Goal: Information Seeking & Learning: Learn about a topic

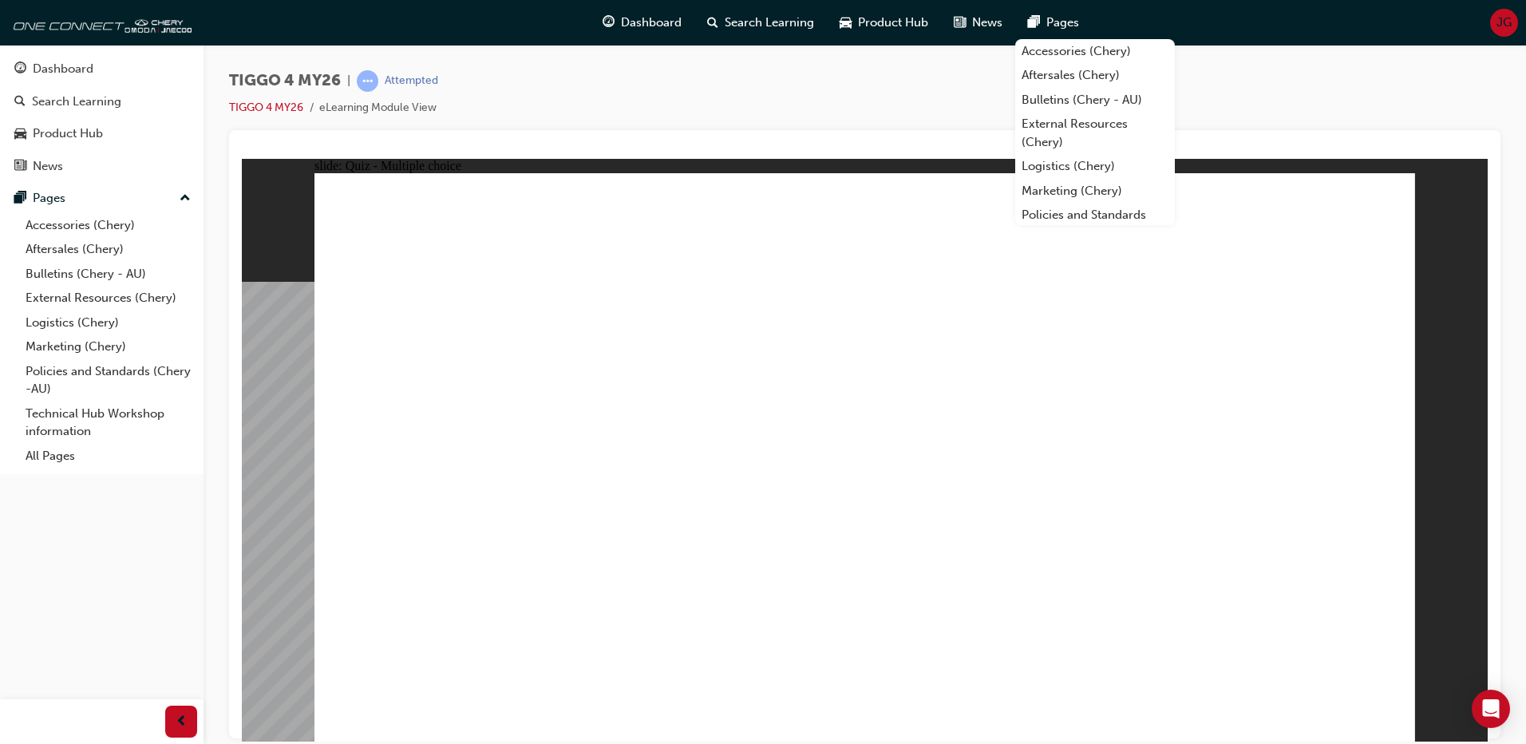
radio input "true"
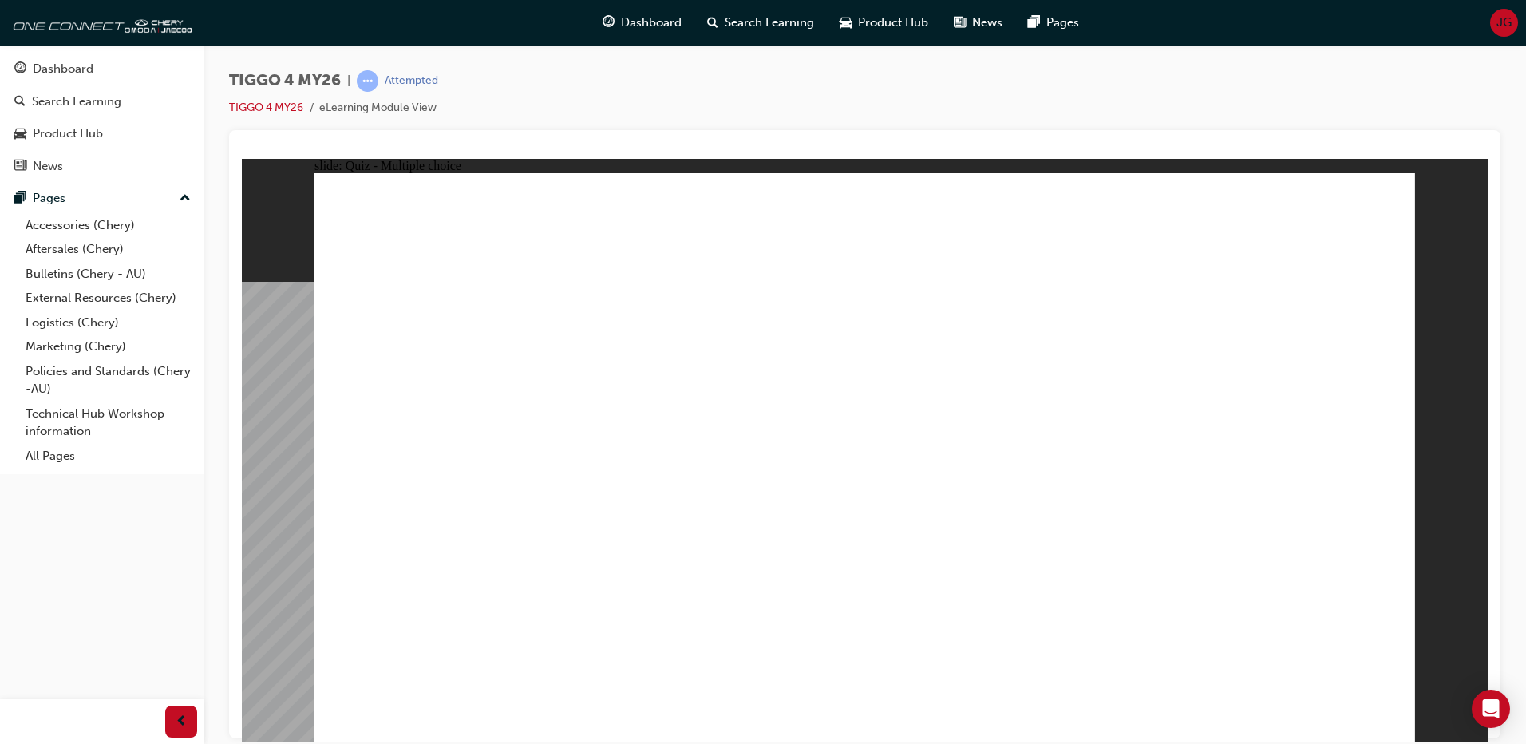
radio input "true"
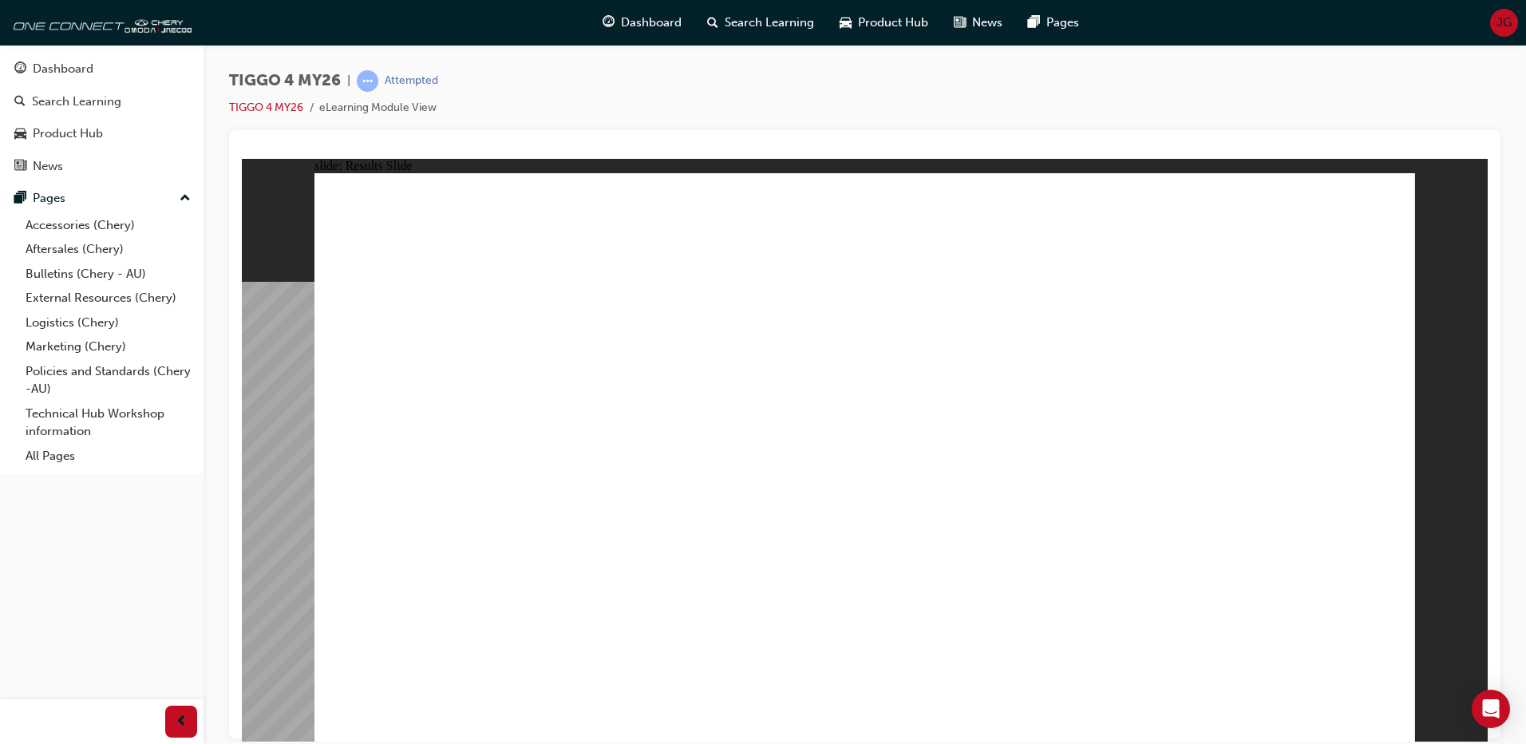
radio input "true"
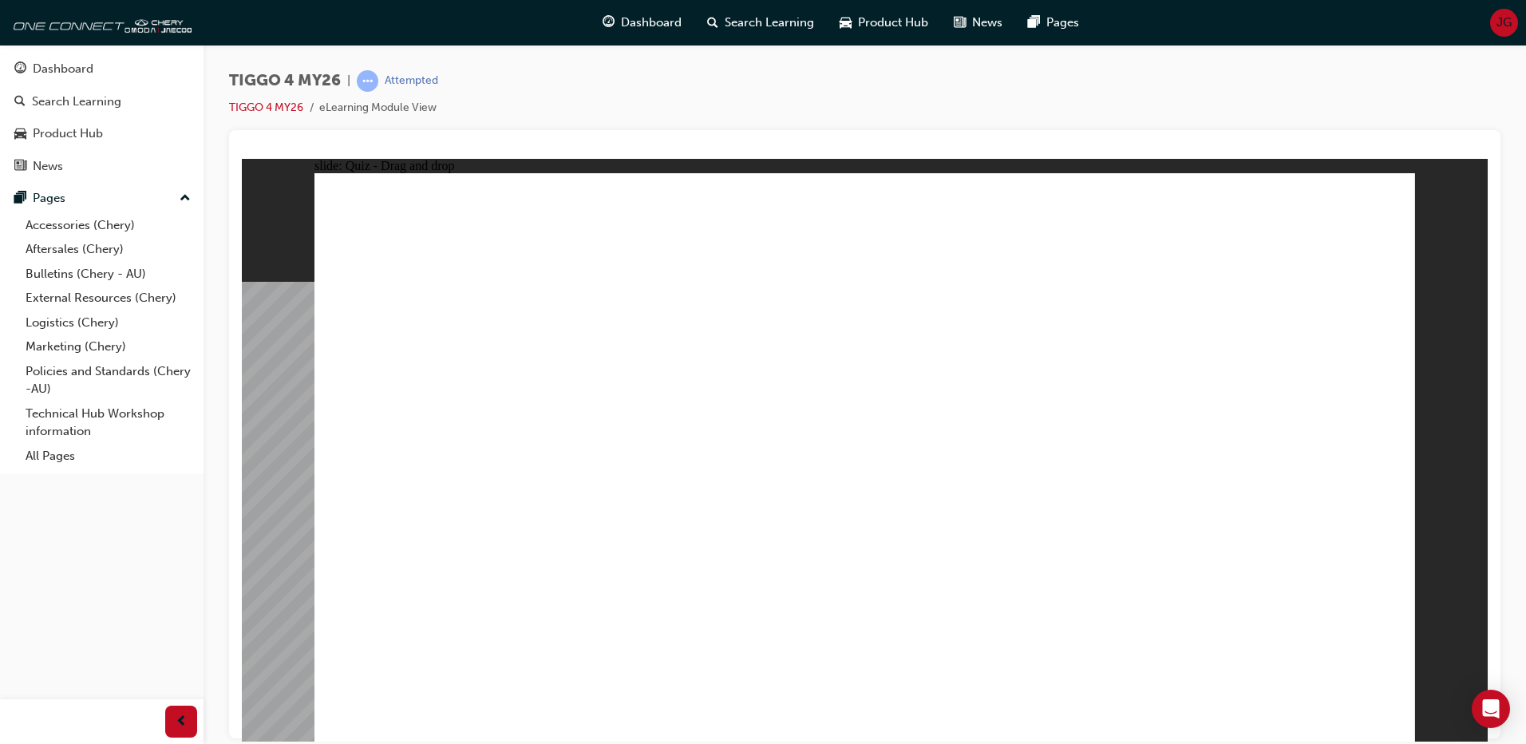
drag, startPoint x: 465, startPoint y: 365, endPoint x: 897, endPoint y: 518, distance: 458.2
drag, startPoint x: 898, startPoint y: 381, endPoint x: 1086, endPoint y: 563, distance: 261.9
drag, startPoint x: 1050, startPoint y: 357, endPoint x: 395, endPoint y: 572, distance: 689.1
drag, startPoint x: 651, startPoint y: 361, endPoint x: 963, endPoint y: 464, distance: 327.9
drag, startPoint x: 1238, startPoint y: 374, endPoint x: 1246, endPoint y: 570, distance: 195.7
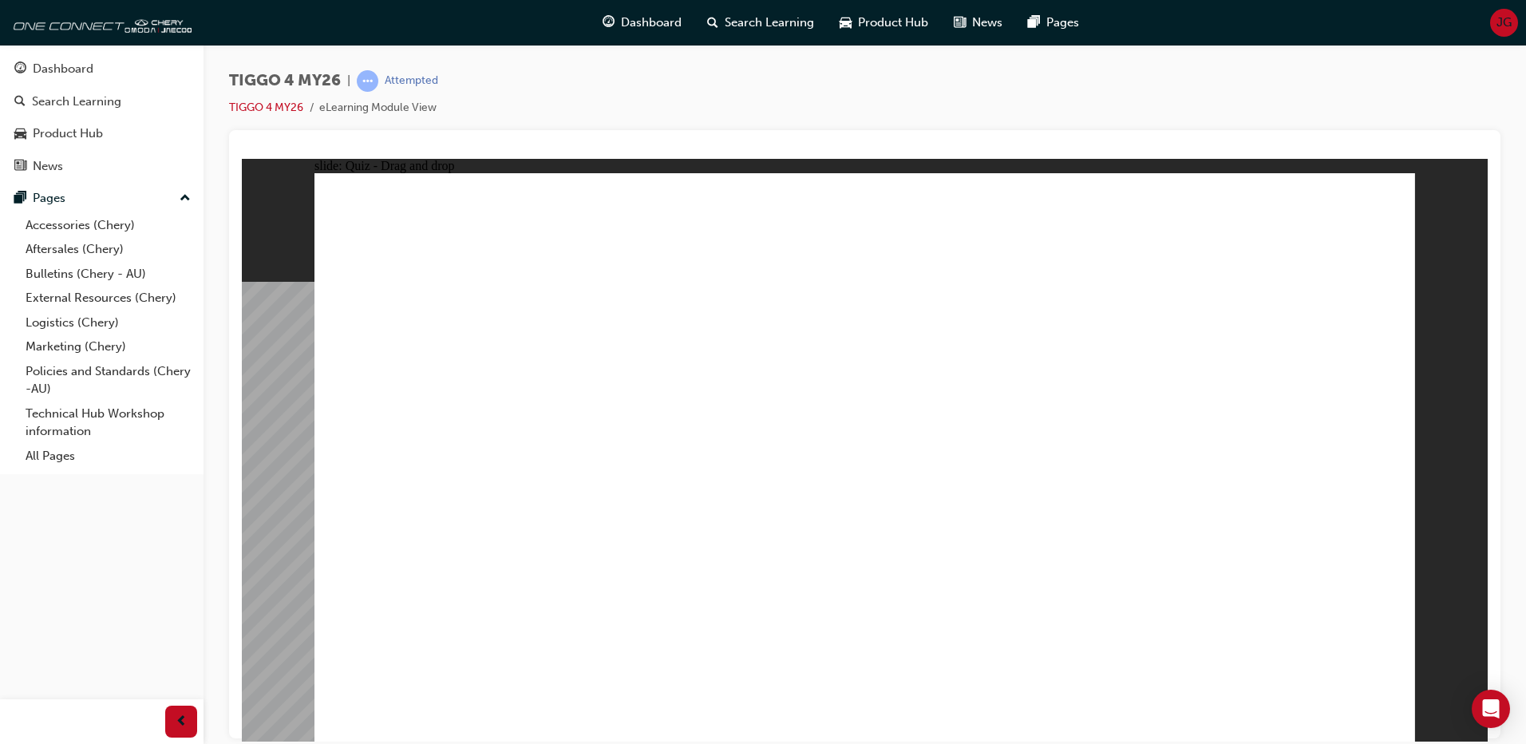
radio input "true"
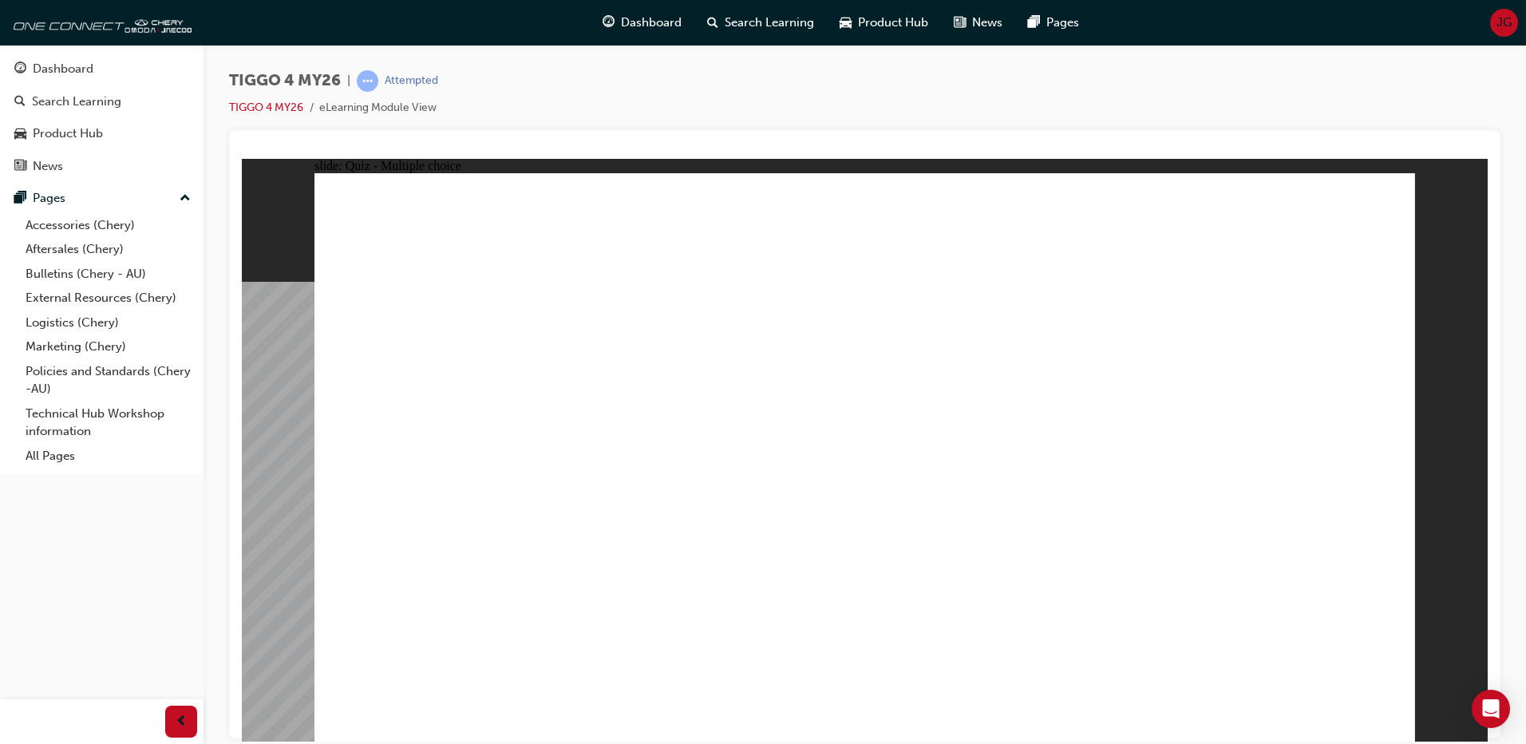
radio input "true"
drag, startPoint x: 828, startPoint y: 359, endPoint x: 948, endPoint y: 342, distance: 120.9
drag, startPoint x: 746, startPoint y: 457, endPoint x: 965, endPoint y: 418, distance: 222.8
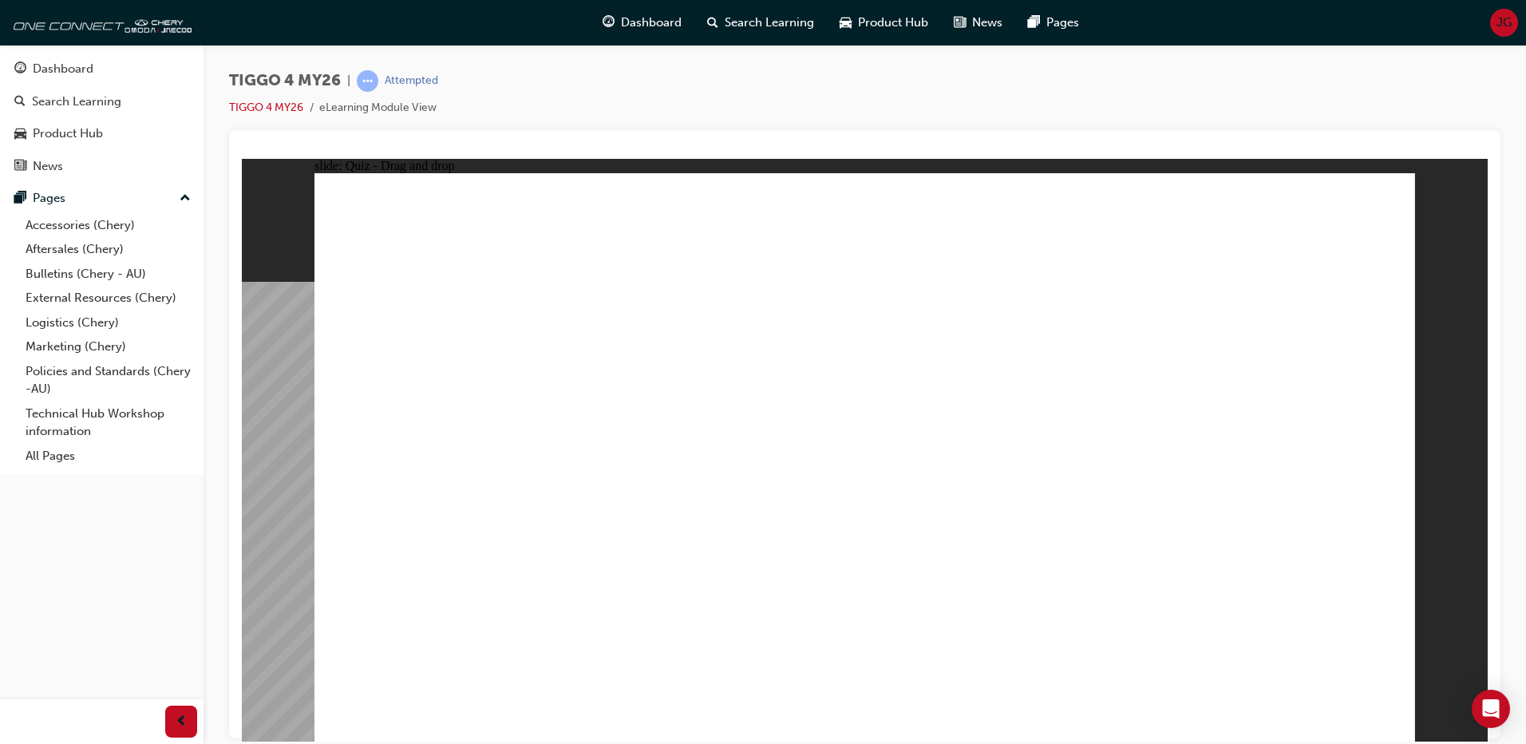
drag, startPoint x: 734, startPoint y: 519, endPoint x: 1252, endPoint y: 383, distance: 536.3
drag, startPoint x: 451, startPoint y: 514, endPoint x: 956, endPoint y: 380, distance: 522.8
drag, startPoint x: 393, startPoint y: 406, endPoint x: 1168, endPoint y: 412, distance: 775.1
drag, startPoint x: 461, startPoint y: 465, endPoint x: 1198, endPoint y: 493, distance: 738.1
drag, startPoint x: 485, startPoint y: 582, endPoint x: 1292, endPoint y: 542, distance: 808.8
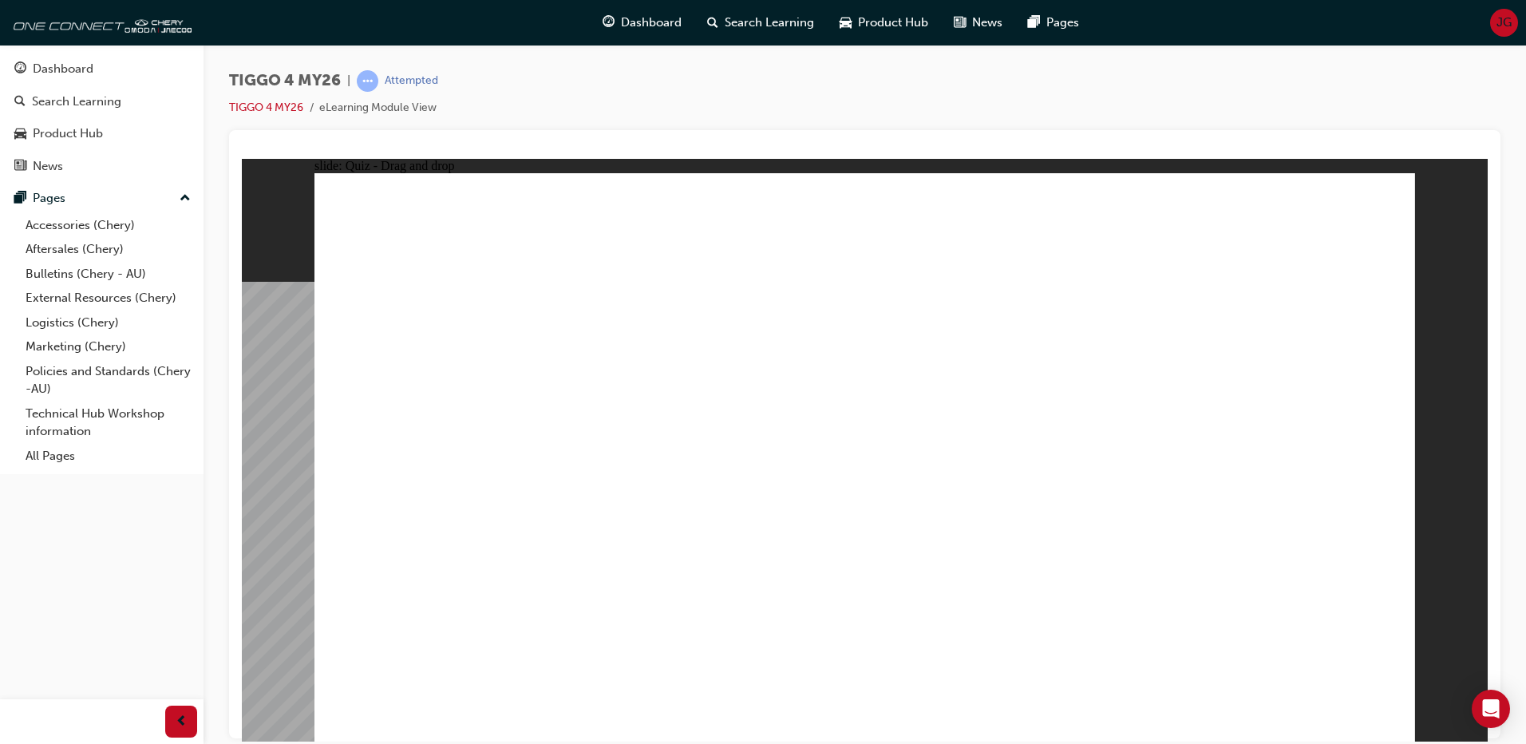
radio input "true"
drag, startPoint x: 758, startPoint y: 551, endPoint x: 721, endPoint y: 592, distance: 56.0
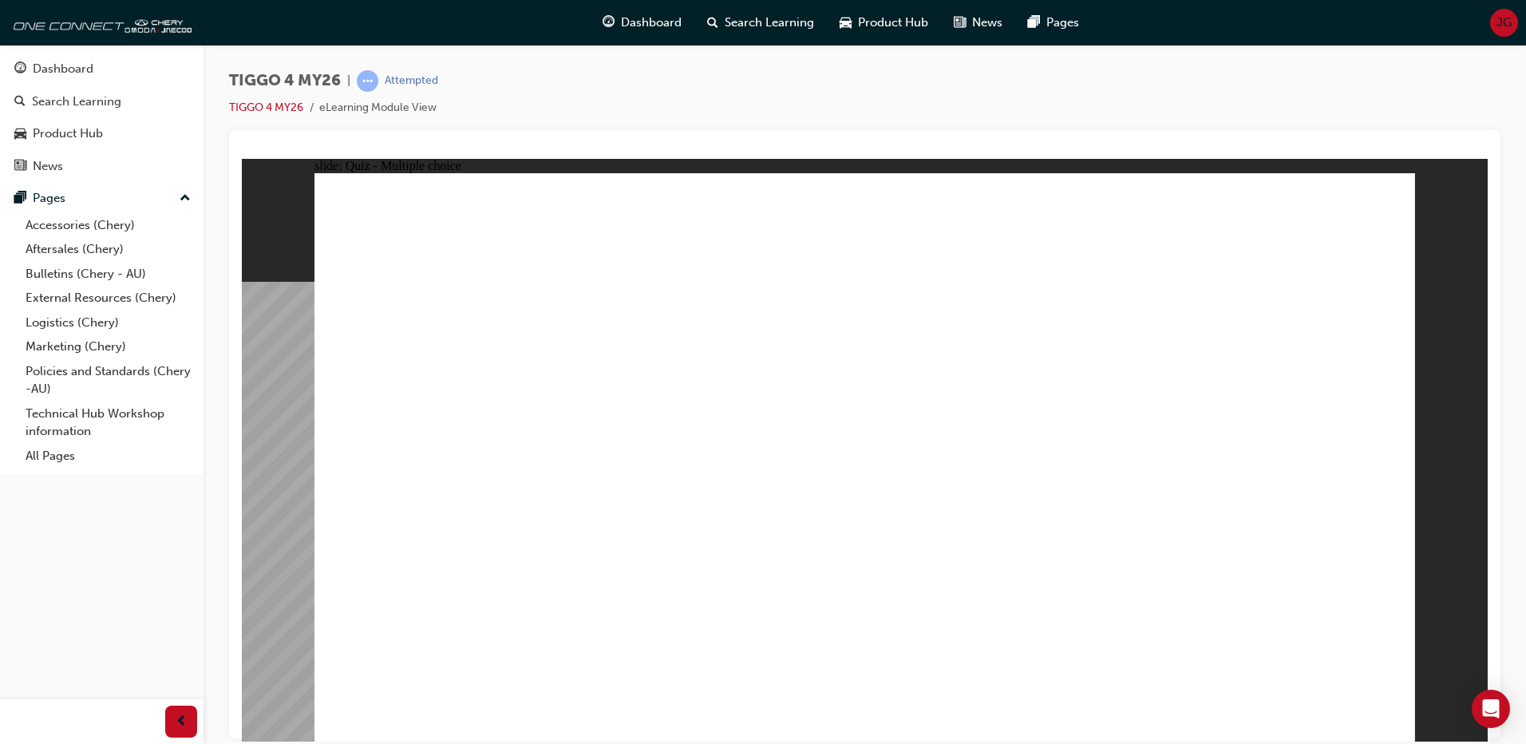
radio input "true"
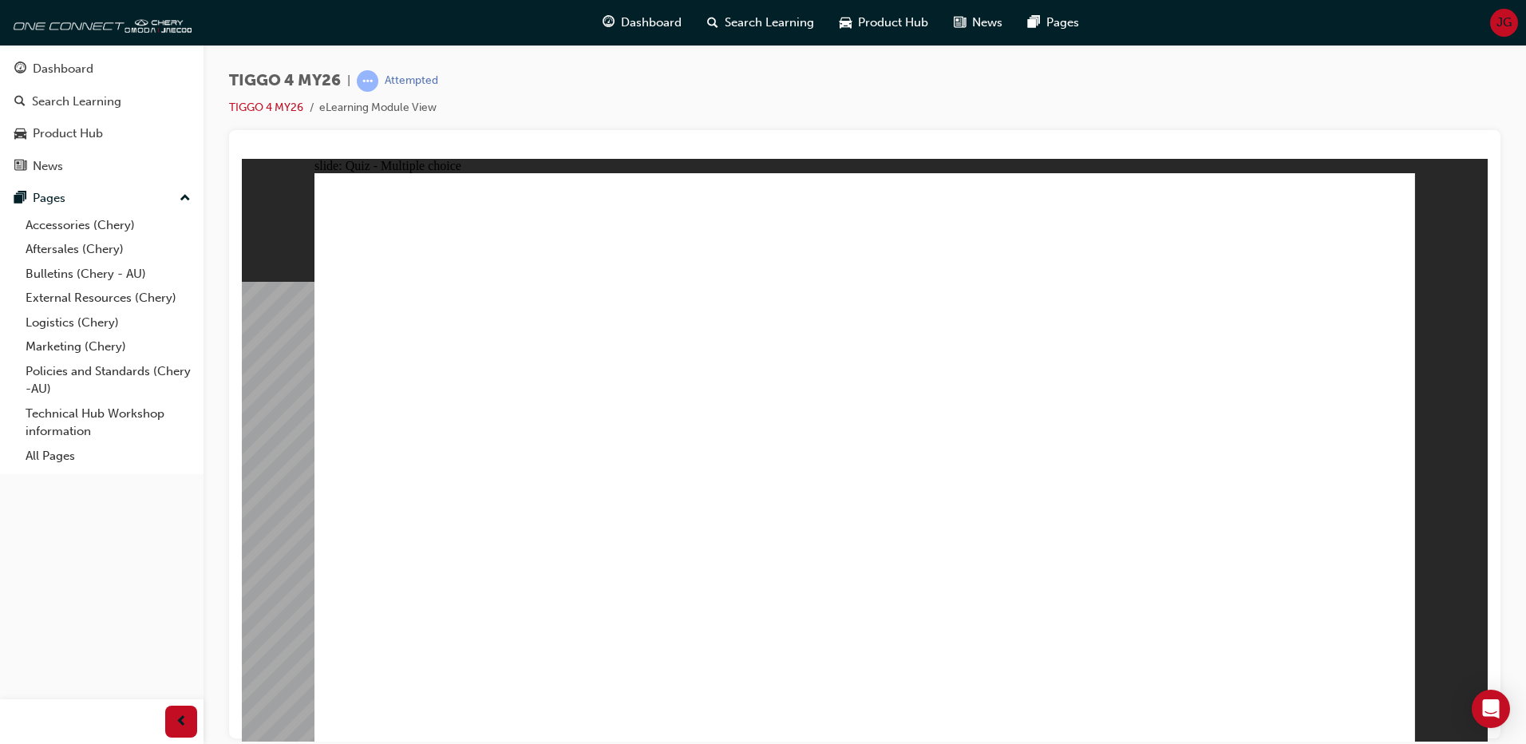
radio input "true"
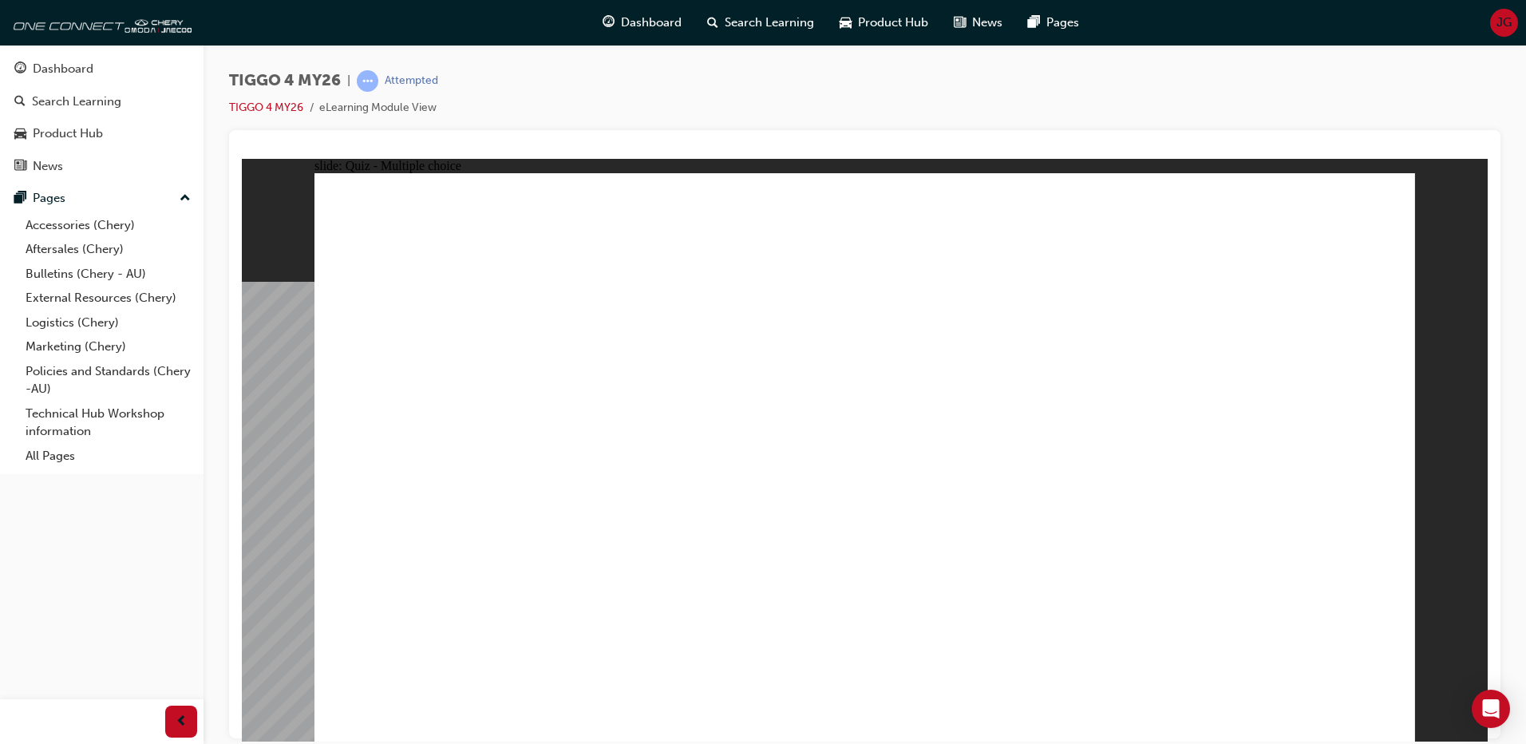
radio input "true"
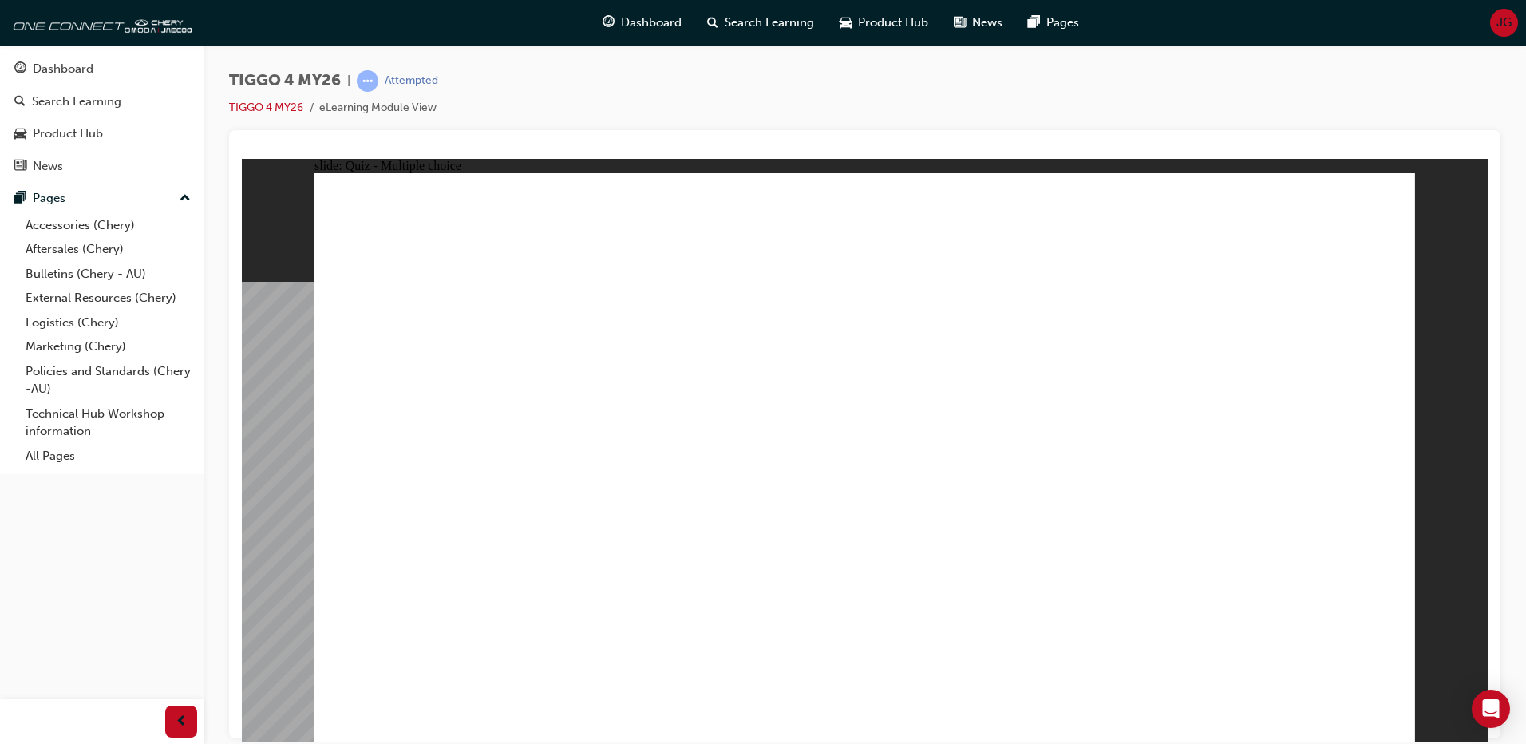
radio input "true"
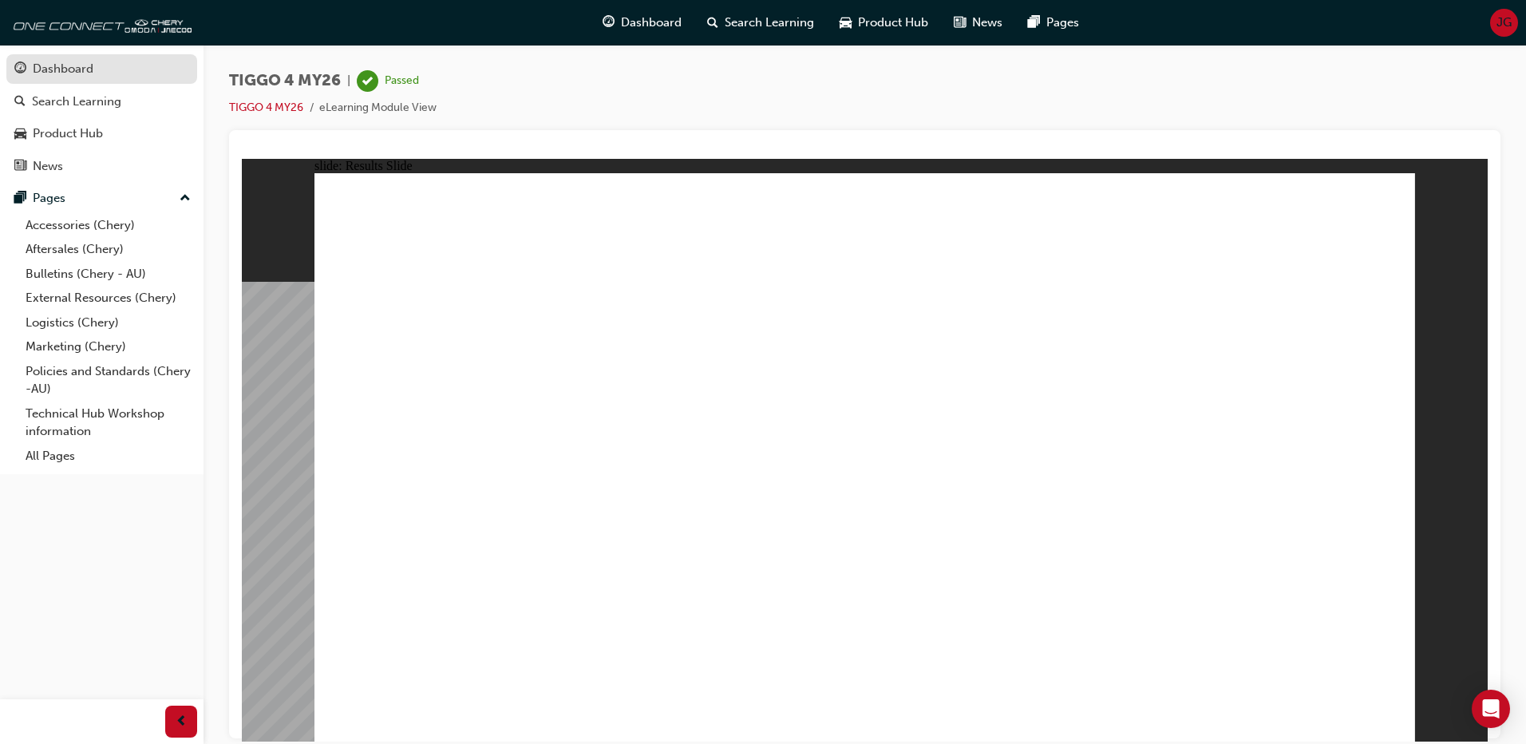
click at [105, 73] on div "Dashboard" at bounding box center [101, 69] width 175 height 20
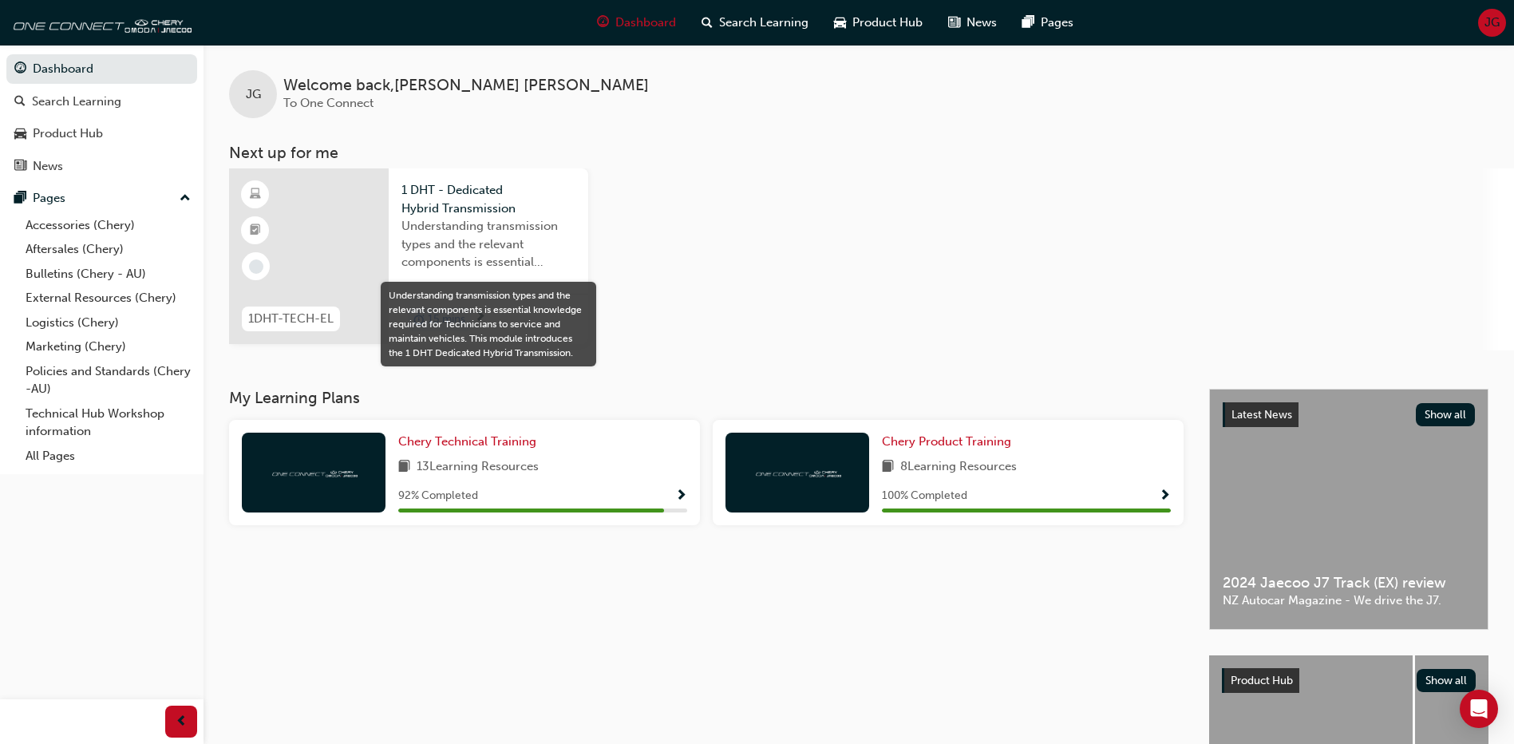
click at [464, 230] on span "Understanding transmission types and the relevant components is essential knowl…" at bounding box center [489, 244] width 174 height 54
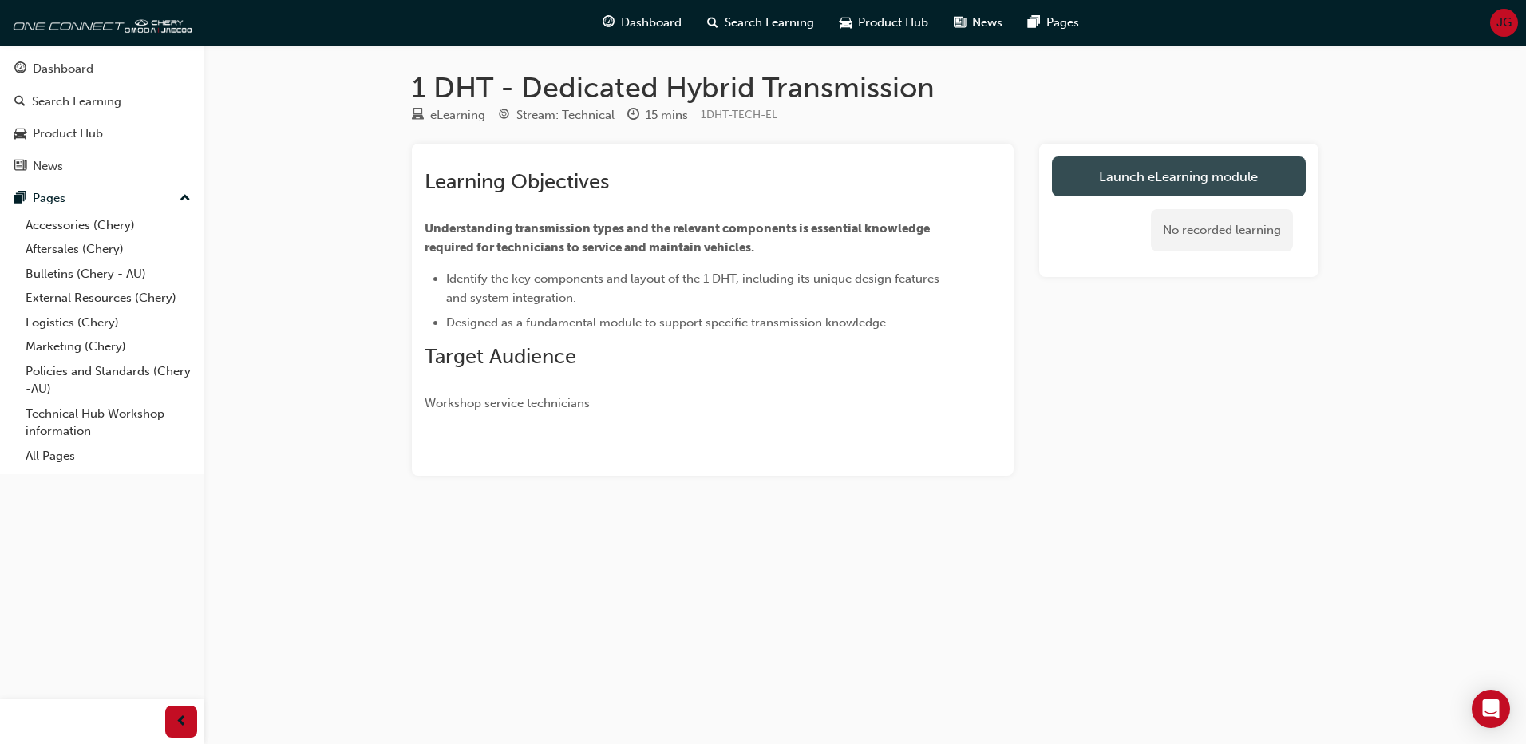
click at [1197, 175] on link "Launch eLearning module" at bounding box center [1179, 176] width 254 height 40
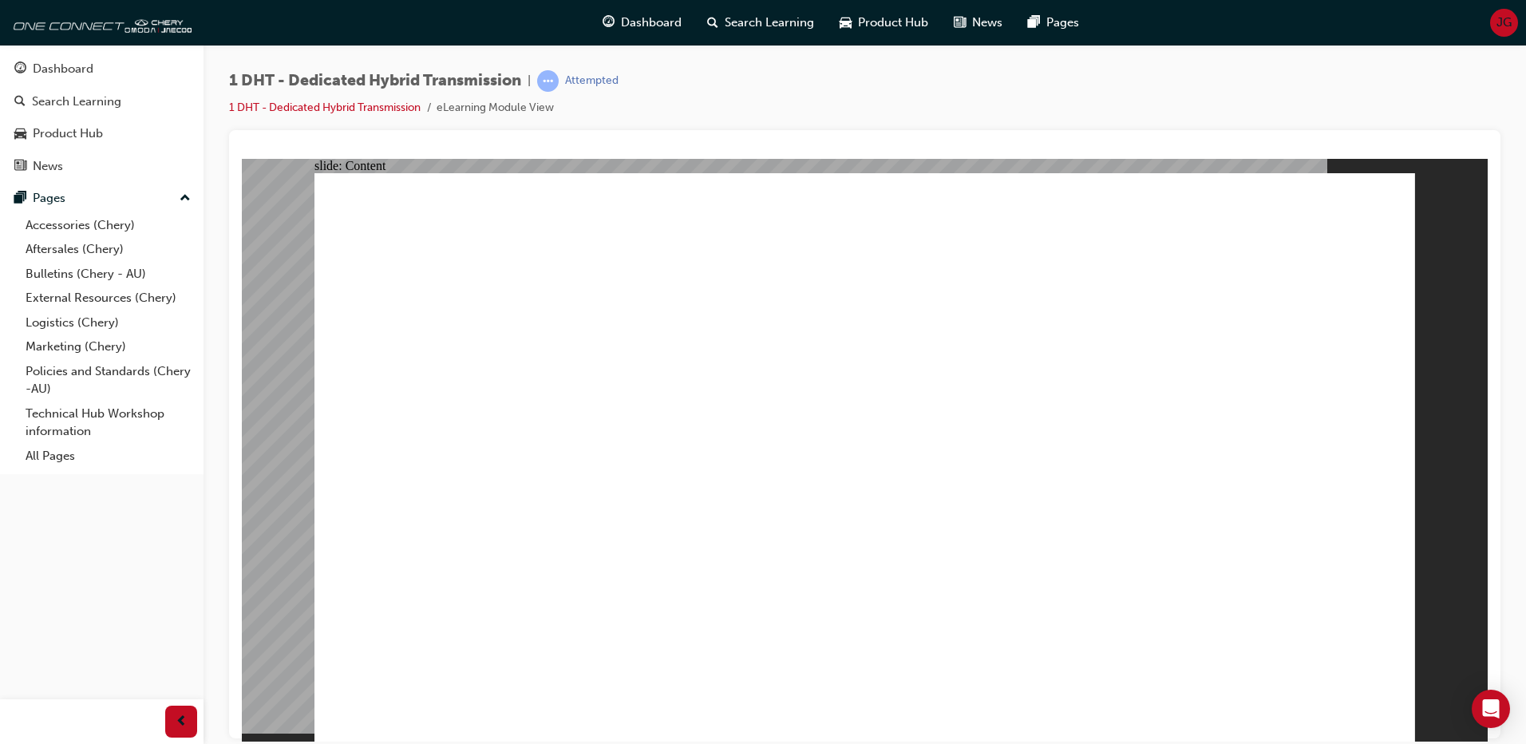
drag, startPoint x: 547, startPoint y: 320, endPoint x: 702, endPoint y: 311, distance: 155.1
drag, startPoint x: 742, startPoint y: 305, endPoint x: 882, endPoint y: 291, distance: 141.2
drag, startPoint x: 967, startPoint y: 314, endPoint x: 1076, endPoint y: 312, distance: 108.6
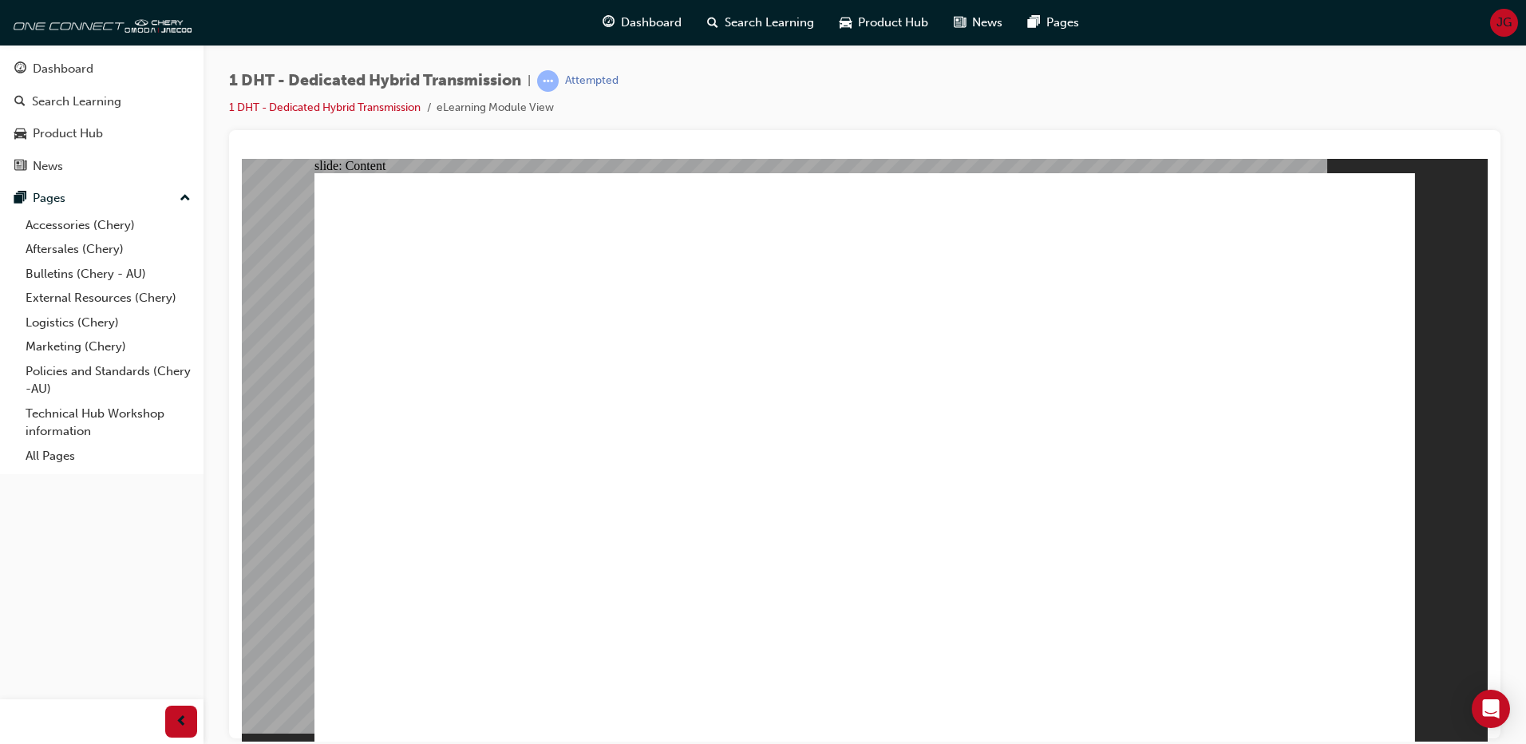
drag, startPoint x: 1101, startPoint y: 319, endPoint x: 1160, endPoint y: 286, distance: 67.9
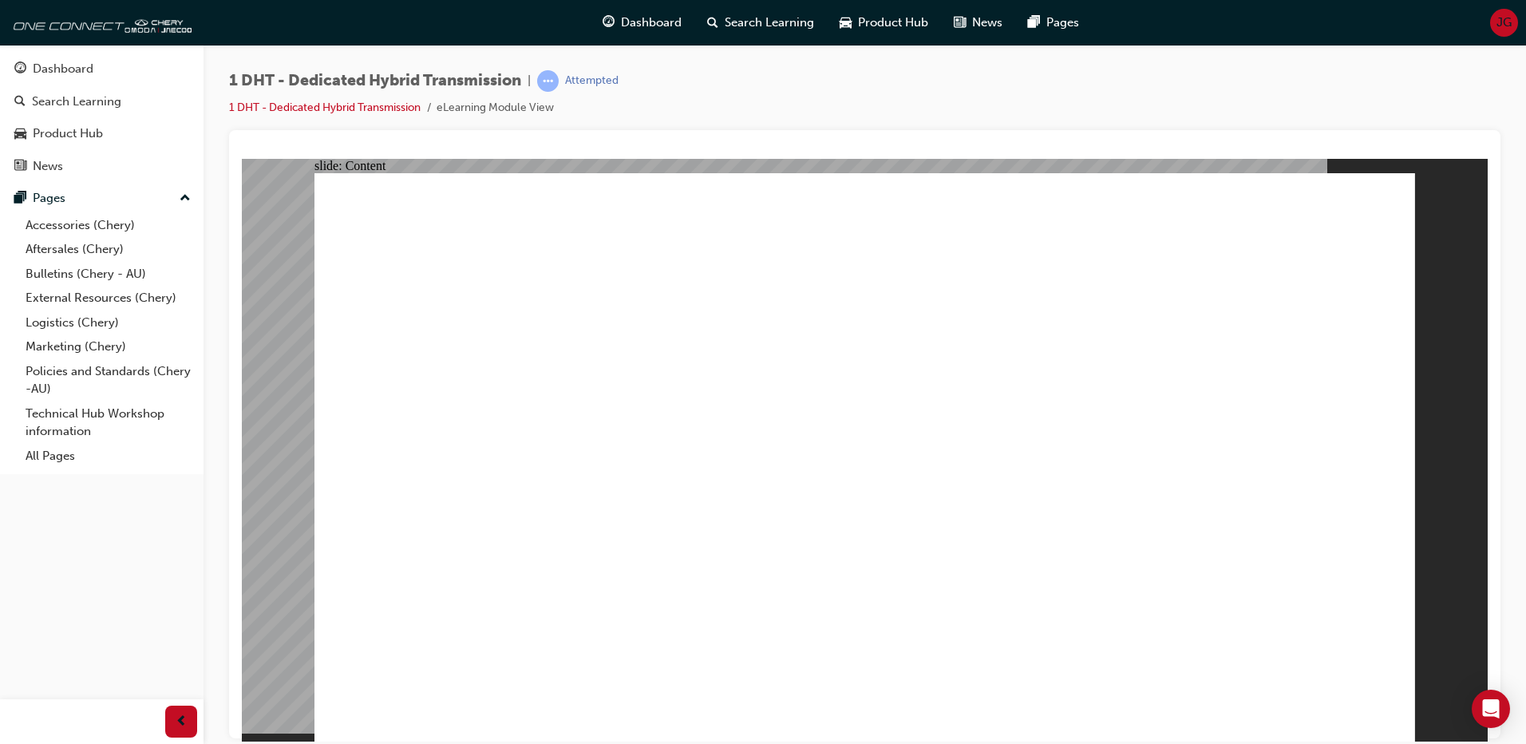
drag, startPoint x: 1371, startPoint y: 715, endPoint x: 1385, endPoint y: 722, distance: 15.0
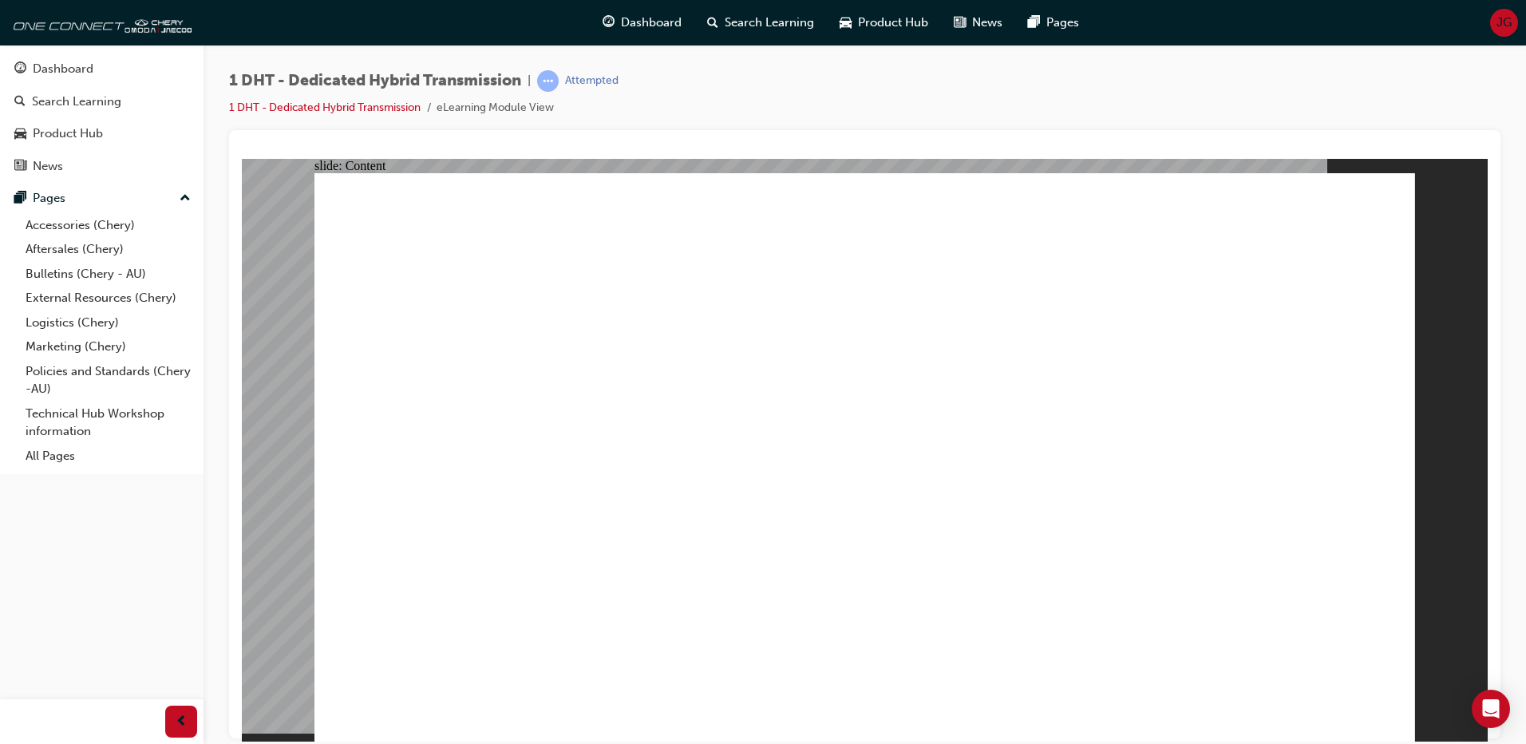
type input "24"
drag, startPoint x: 1183, startPoint y: 640, endPoint x: 1372, endPoint y: 662, distance: 190.4
drag, startPoint x: 453, startPoint y: 326, endPoint x: 1050, endPoint y: 259, distance: 600.0
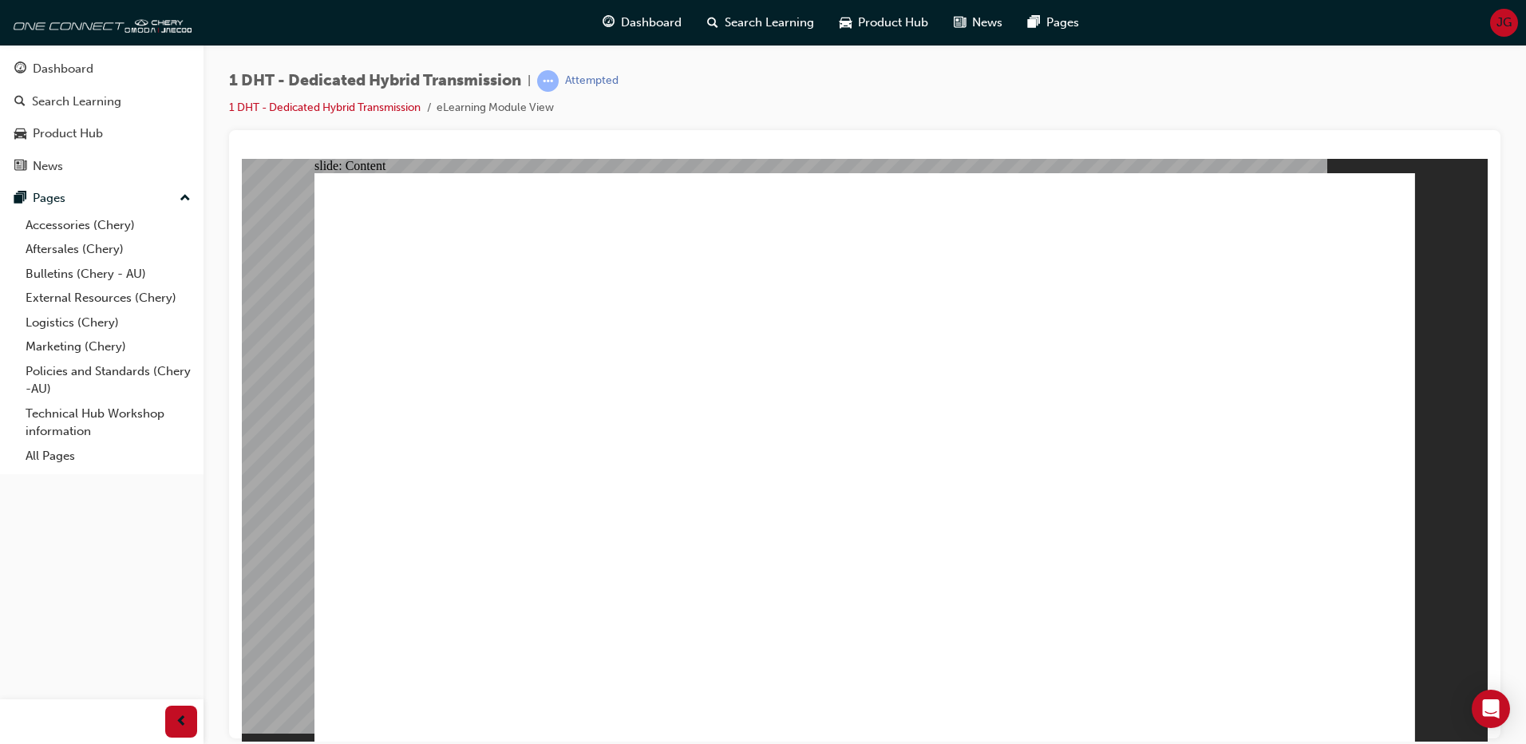
drag, startPoint x: 1181, startPoint y: 647, endPoint x: 1158, endPoint y: 655, distance: 24.0
click at [1488, 374] on div at bounding box center [865, 434] width 1272 height 608
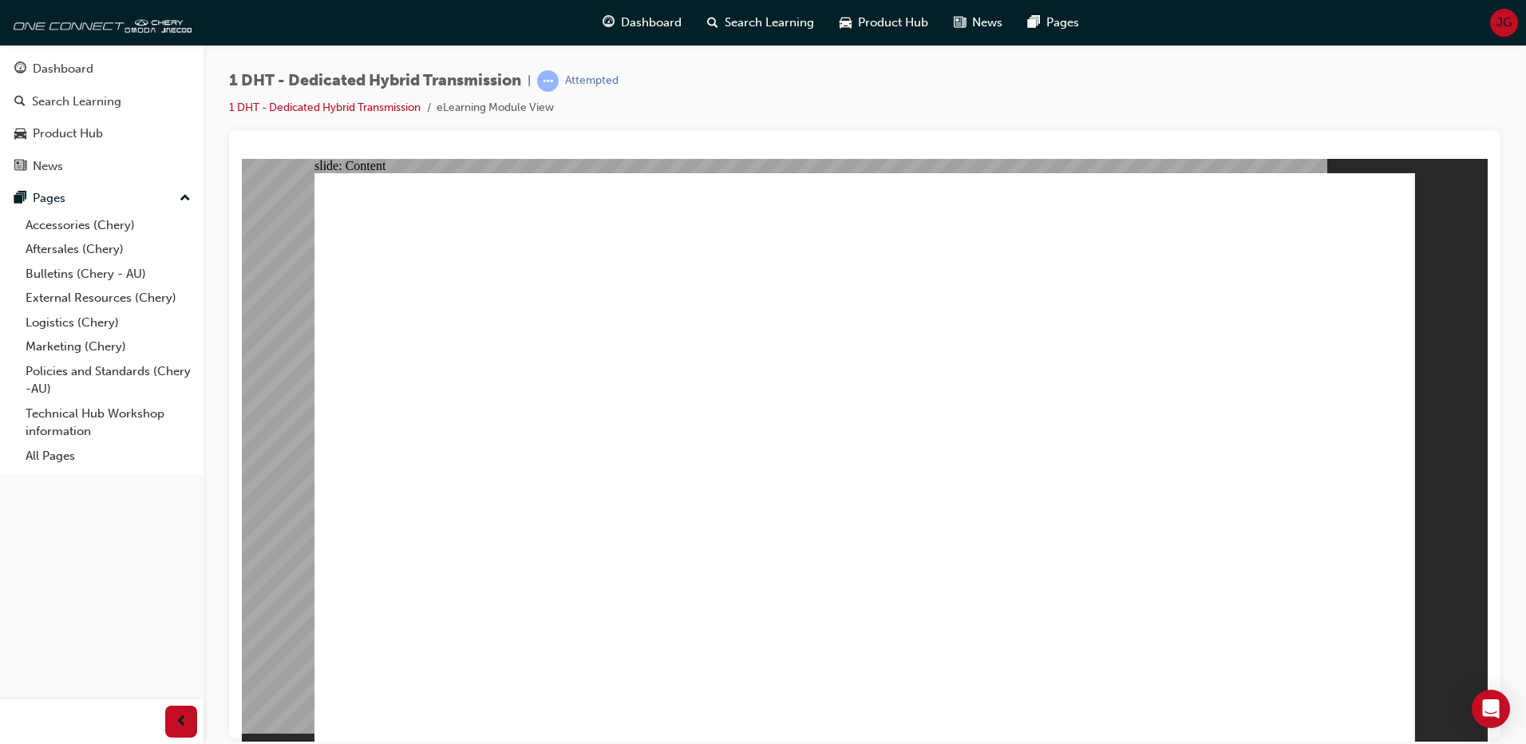
click at [1510, 318] on div "1 DHT - Dedicated Hybrid Transmission | Attempted 1 DHT - Dedicated Hybrid Tran…" at bounding box center [865, 374] width 1323 height 659
drag, startPoint x: 216, startPoint y: 299, endPoint x: 228, endPoint y: 307, distance: 15.5
click at [216, 299] on div "1 DHT - Dedicated Hybrid Transmission | Attempted 1 DHT - Dedicated Hybrid Tran…" at bounding box center [865, 374] width 1323 height 659
drag, startPoint x: 1343, startPoint y: 644, endPoint x: 1183, endPoint y: 646, distance: 160.5
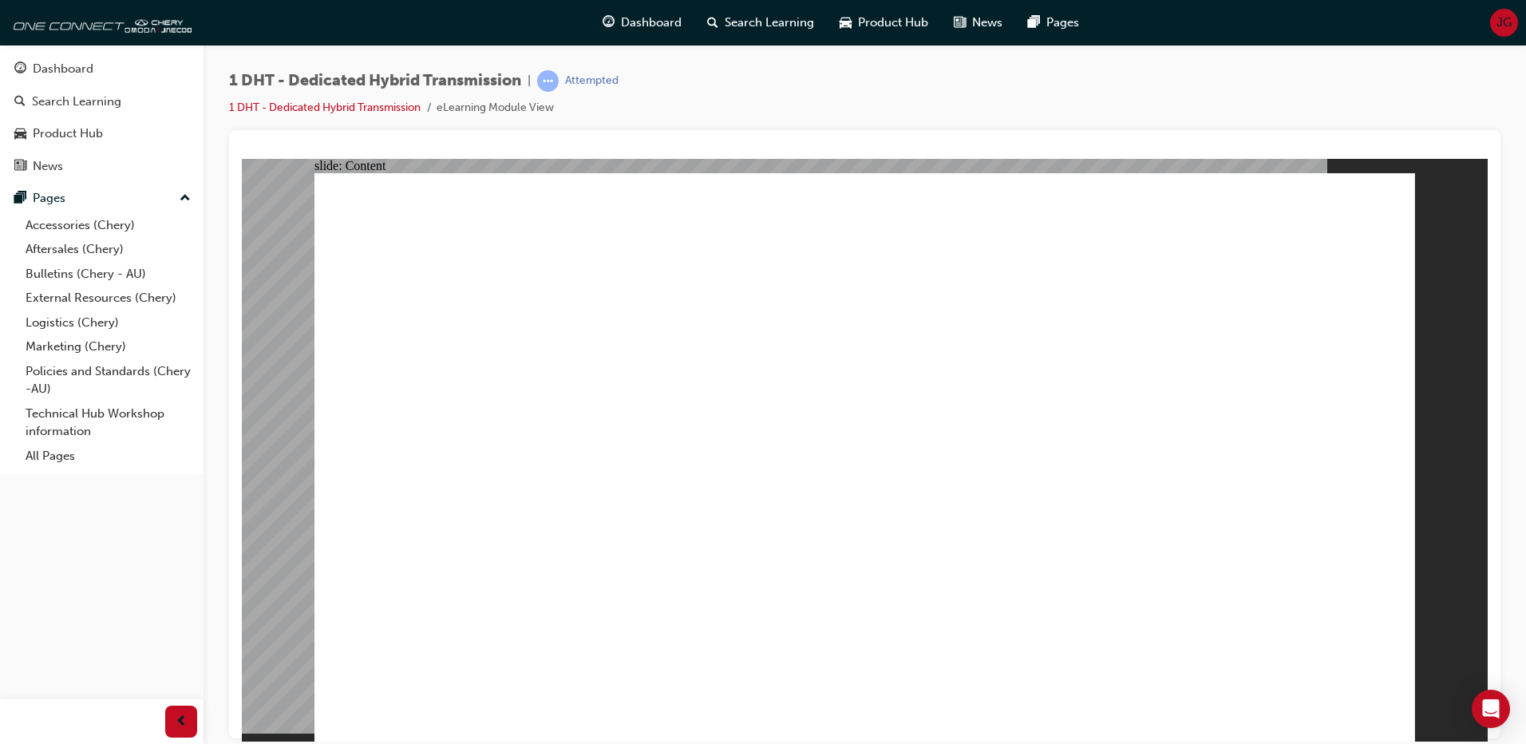
drag, startPoint x: 1177, startPoint y: 651, endPoint x: 1306, endPoint y: 654, distance: 128.5
drag, startPoint x: 1321, startPoint y: 654, endPoint x: 1340, endPoint y: 647, distance: 20.5
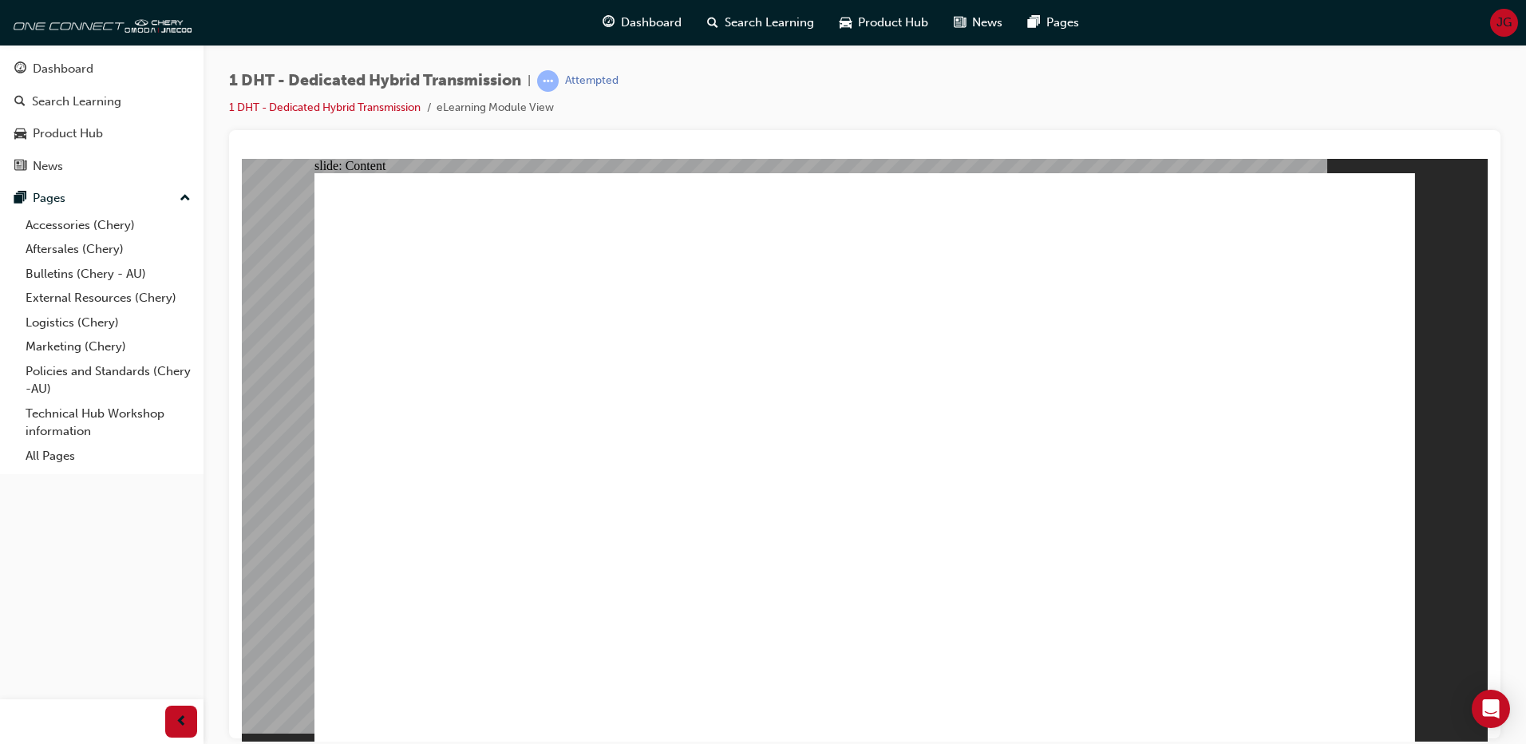
drag, startPoint x: 437, startPoint y: 495, endPoint x: 438, endPoint y: 513, distance: 18.4
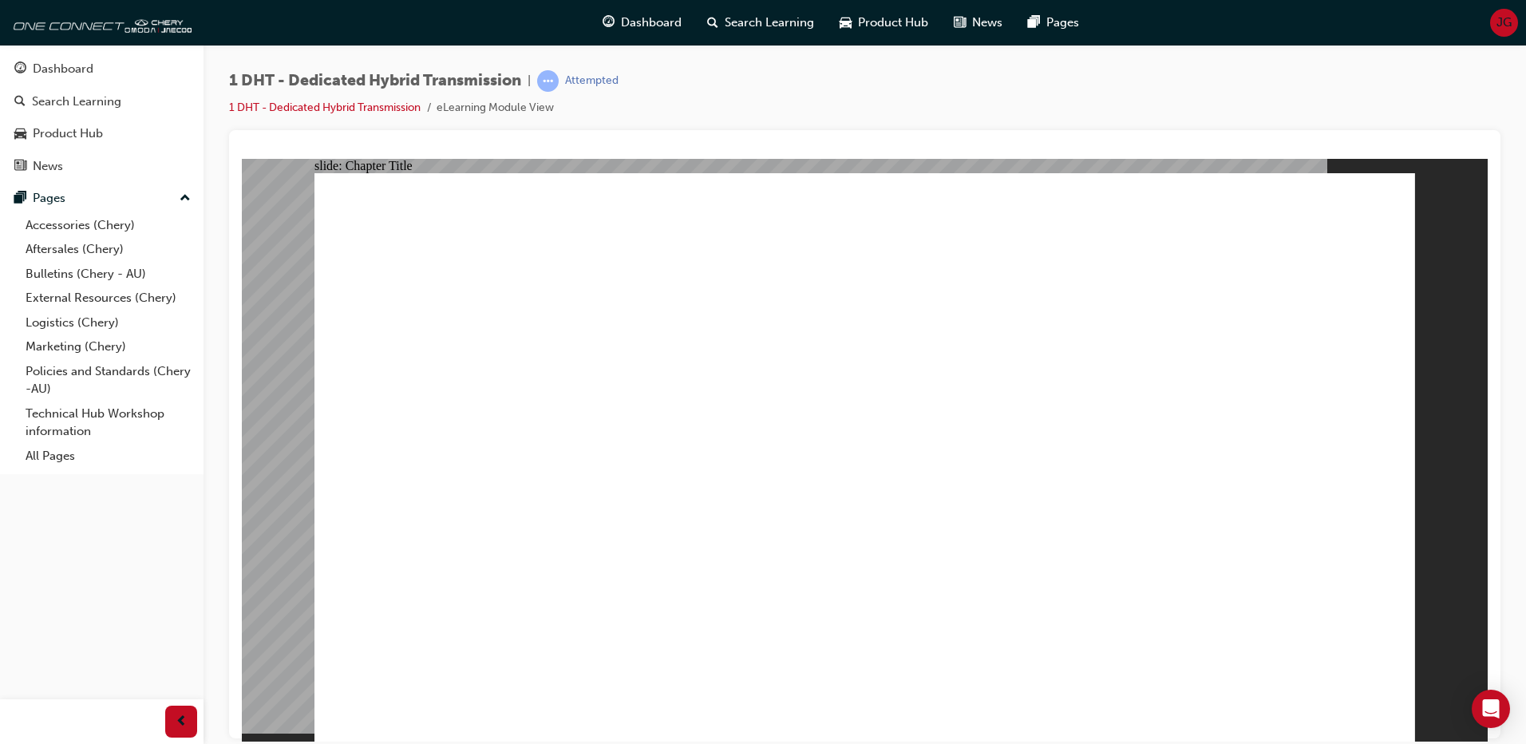
drag, startPoint x: 1015, startPoint y: 379, endPoint x: 785, endPoint y: 510, distance: 264.6
radio input "true"
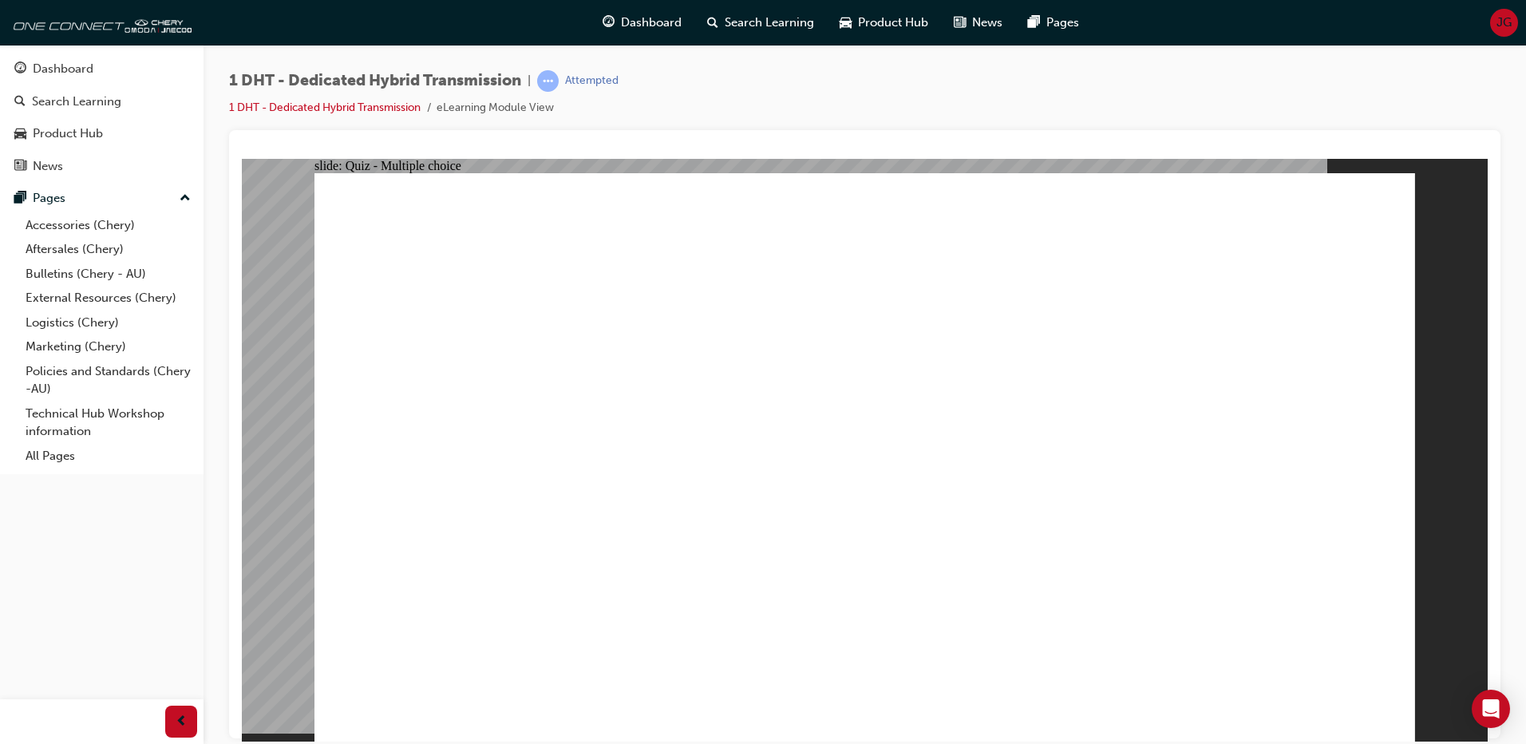
drag, startPoint x: 1140, startPoint y: 614, endPoint x: 1242, endPoint y: 311, distance: 320.1
drag, startPoint x: 1061, startPoint y: 604, endPoint x: 944, endPoint y: 398, distance: 236.6
drag, startPoint x: 941, startPoint y: 579, endPoint x: 913, endPoint y: 347, distance: 233.2
drag, startPoint x: 896, startPoint y: 406, endPoint x: 937, endPoint y: 262, distance: 149.6
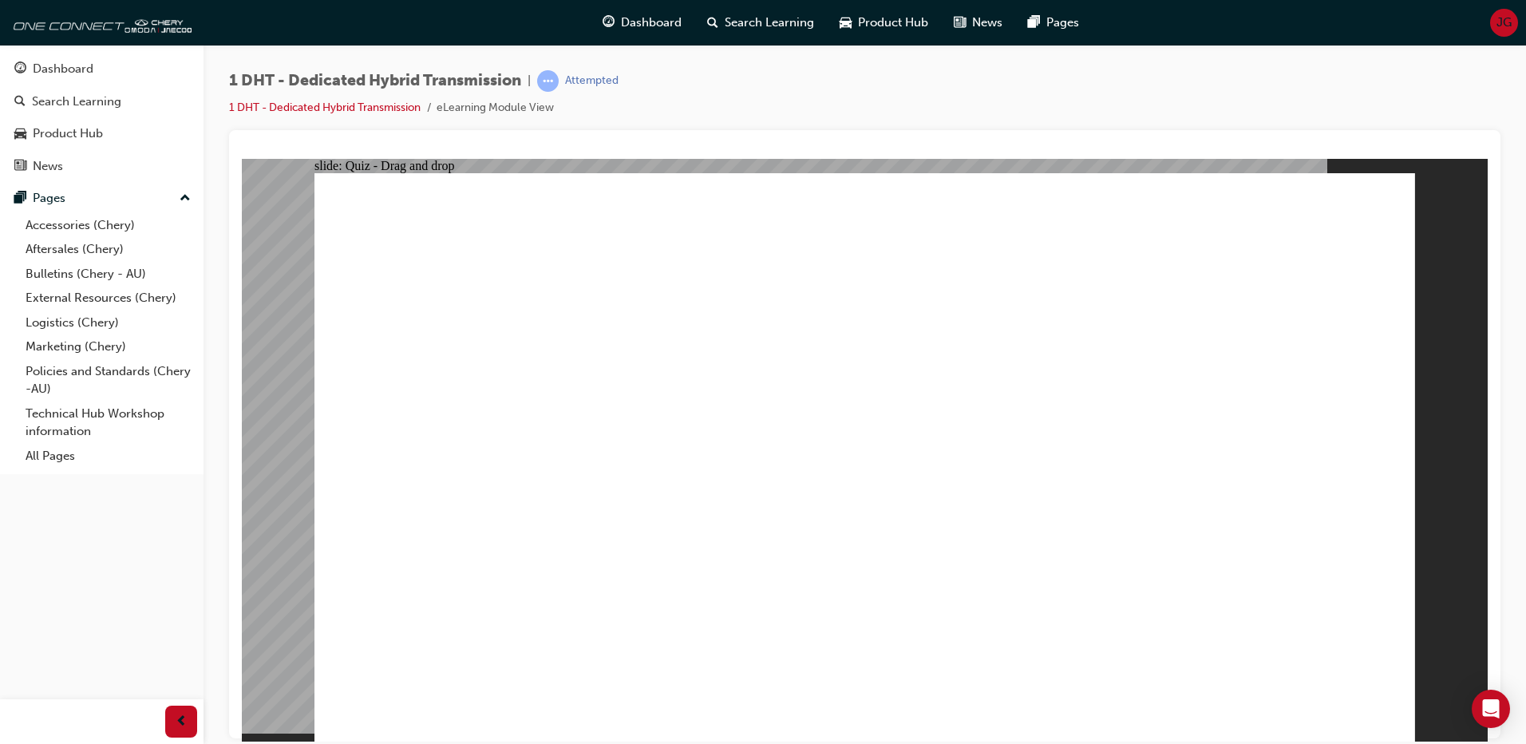
drag, startPoint x: 777, startPoint y: 573, endPoint x: 841, endPoint y: 244, distance: 335.2
drag, startPoint x: 657, startPoint y: 613, endPoint x: 888, endPoint y: 378, distance: 329.6
drag, startPoint x: 536, startPoint y: 588, endPoint x: 1081, endPoint y: 402, distance: 575.8
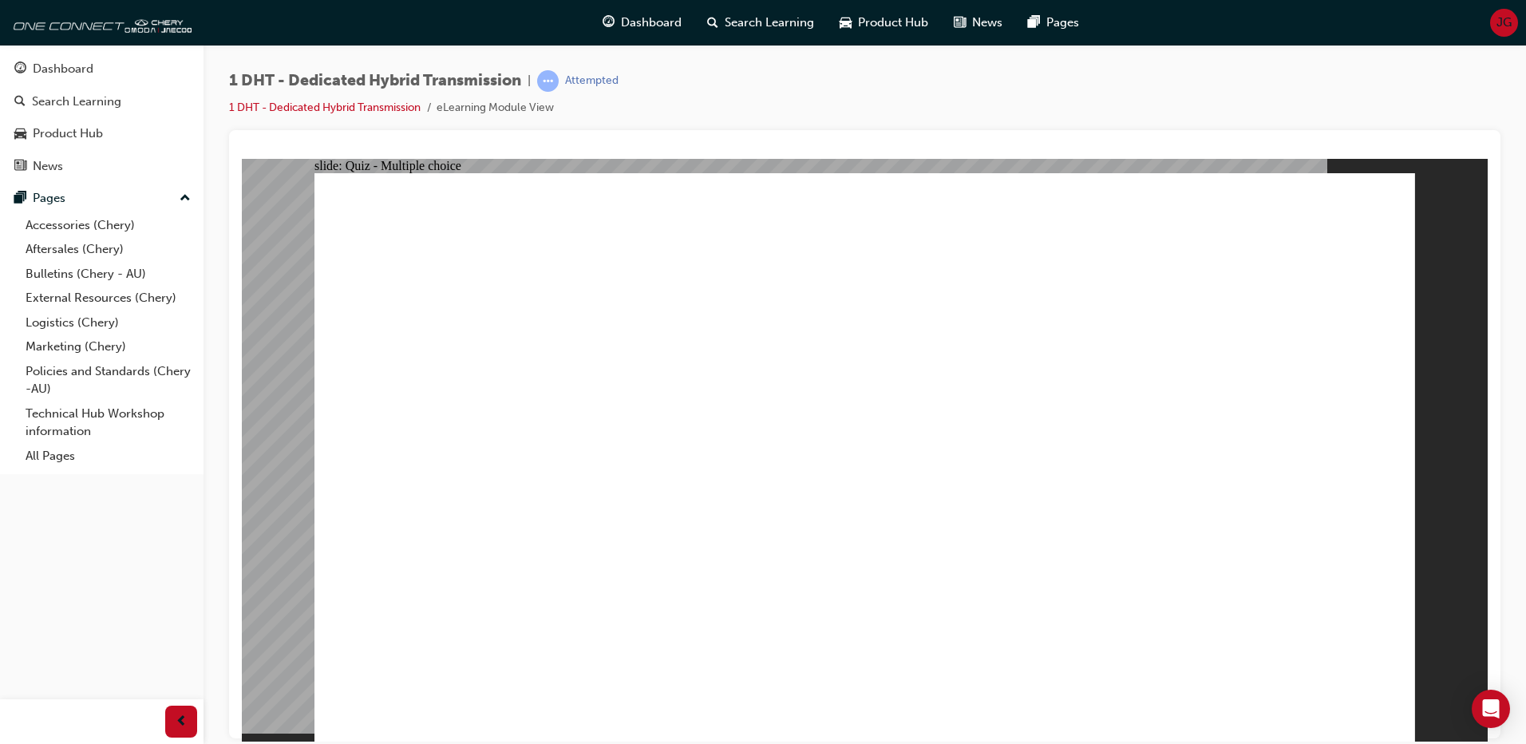
radio input "true"
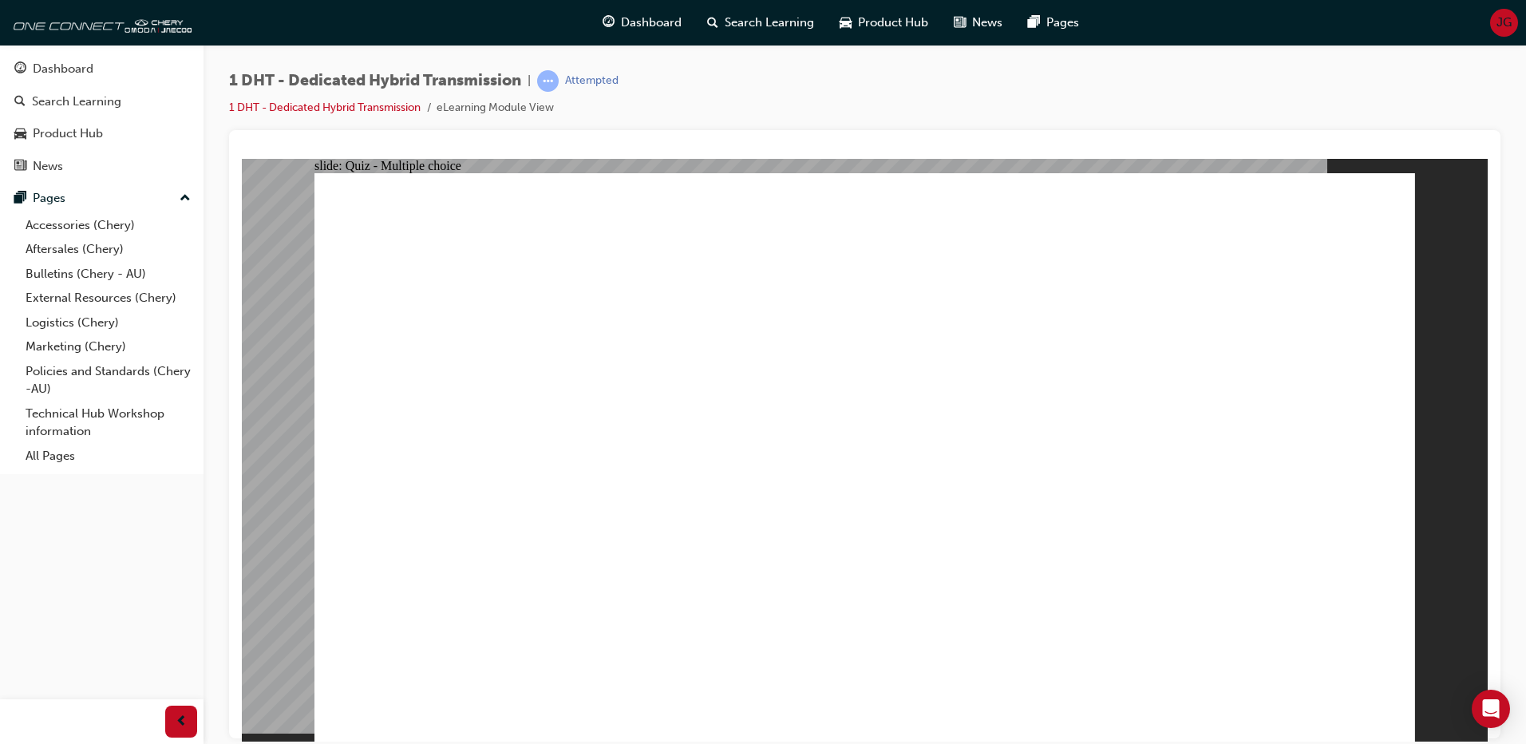
radio input "true"
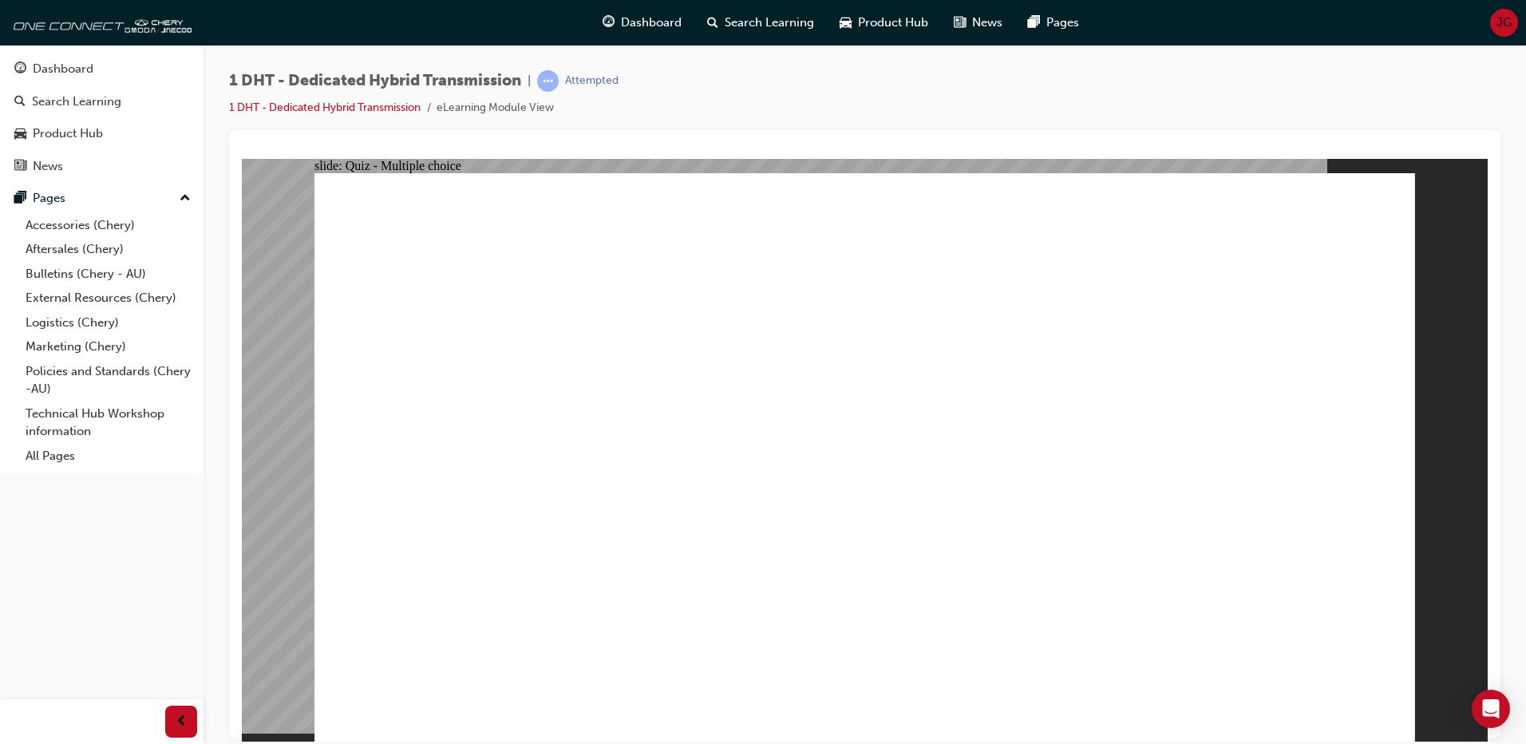
checkbox input "true"
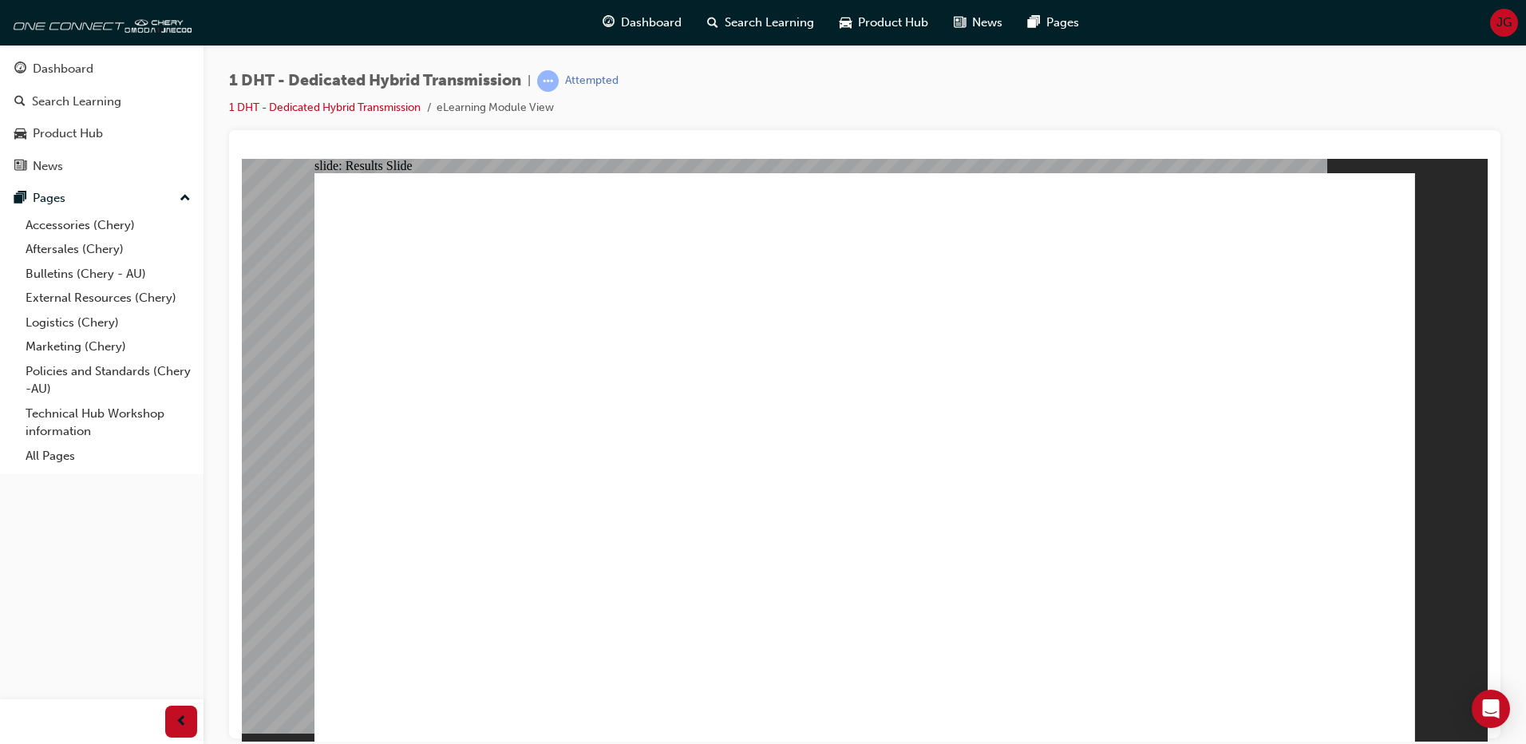
radio input "false"
radio input "true"
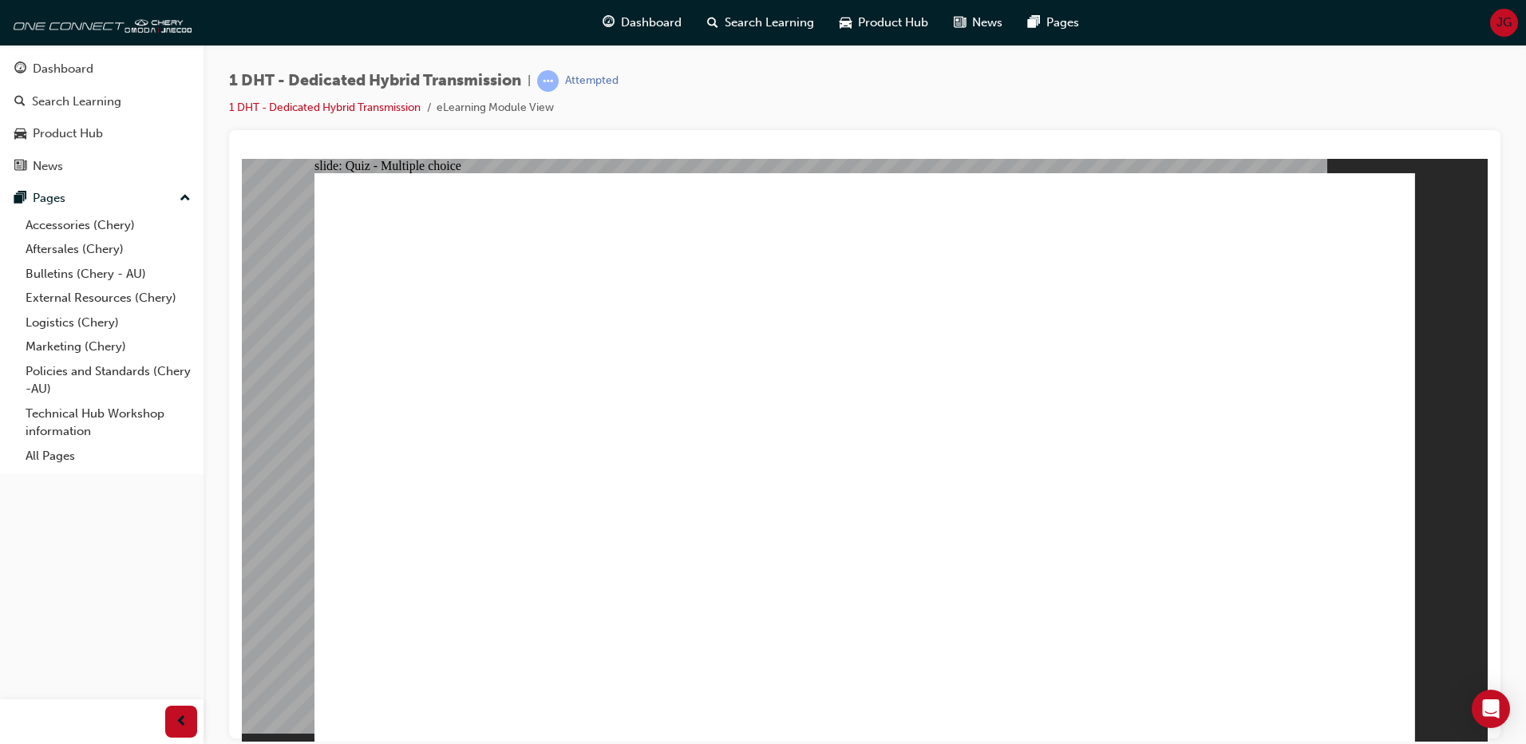
drag, startPoint x: 777, startPoint y: 557, endPoint x: 750, endPoint y: 560, distance: 27.2
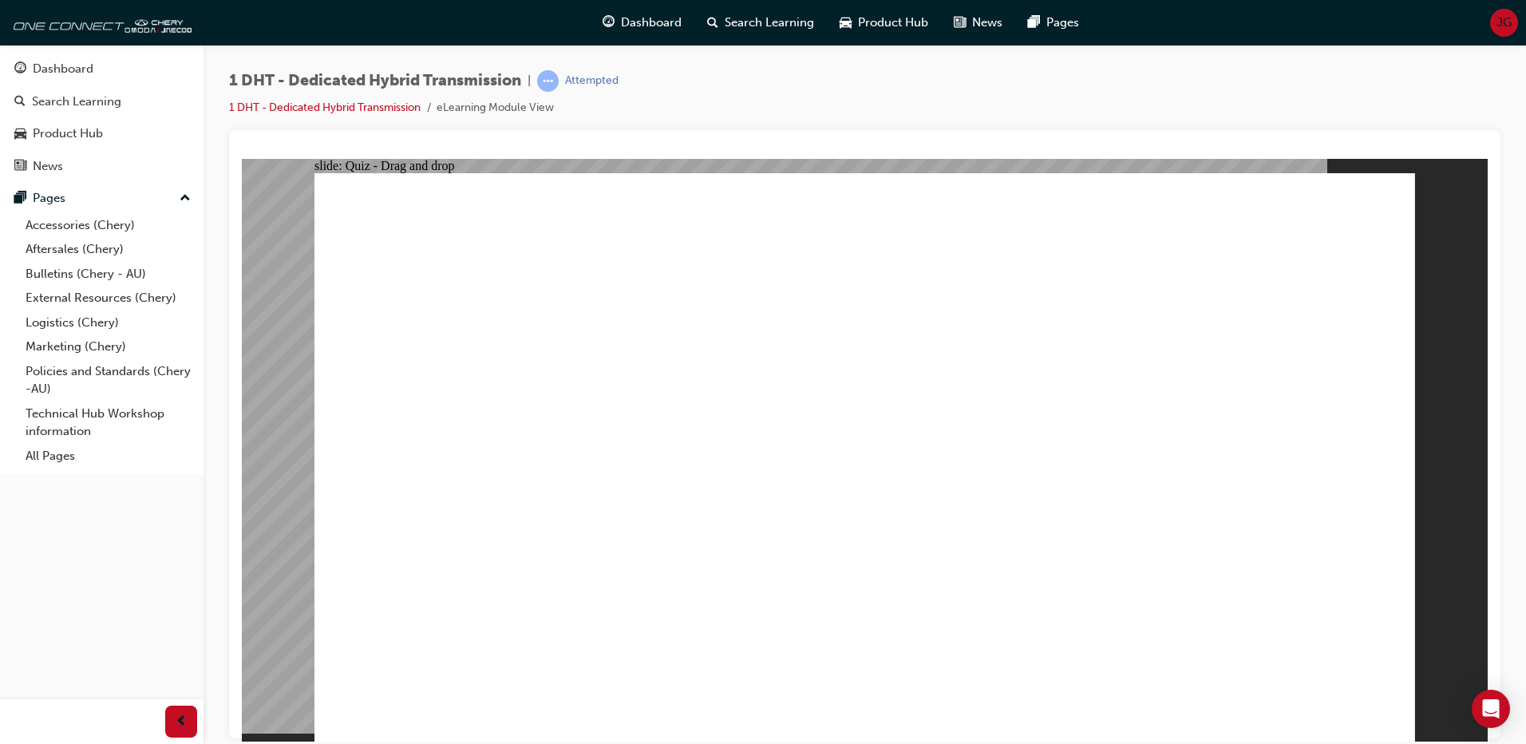
drag, startPoint x: 663, startPoint y: 617, endPoint x: 1221, endPoint y: 311, distance: 635.9
drag, startPoint x: 797, startPoint y: 599, endPoint x: 886, endPoint y: 382, distance: 234.1
drag, startPoint x: 858, startPoint y: 610, endPoint x: 896, endPoint y: 388, distance: 225.1
drag, startPoint x: 921, startPoint y: 613, endPoint x: 910, endPoint y: 409, distance: 204.7
drag, startPoint x: 1015, startPoint y: 577, endPoint x: 968, endPoint y: 382, distance: 201.2
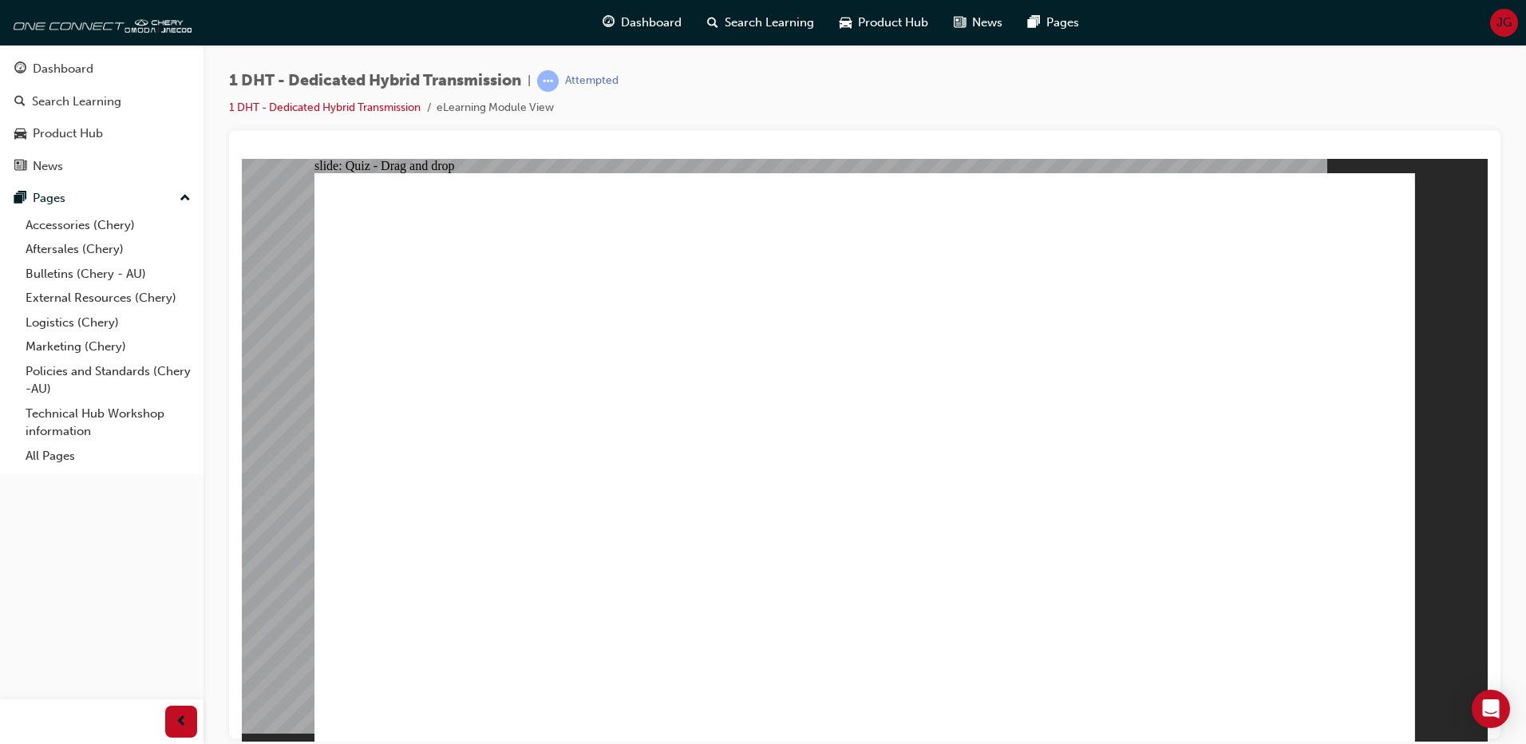
drag, startPoint x: 1166, startPoint y: 580, endPoint x: 955, endPoint y: 329, distance: 328.0
drag, startPoint x: 560, startPoint y: 589, endPoint x: 999, endPoint y: 377, distance: 487.7
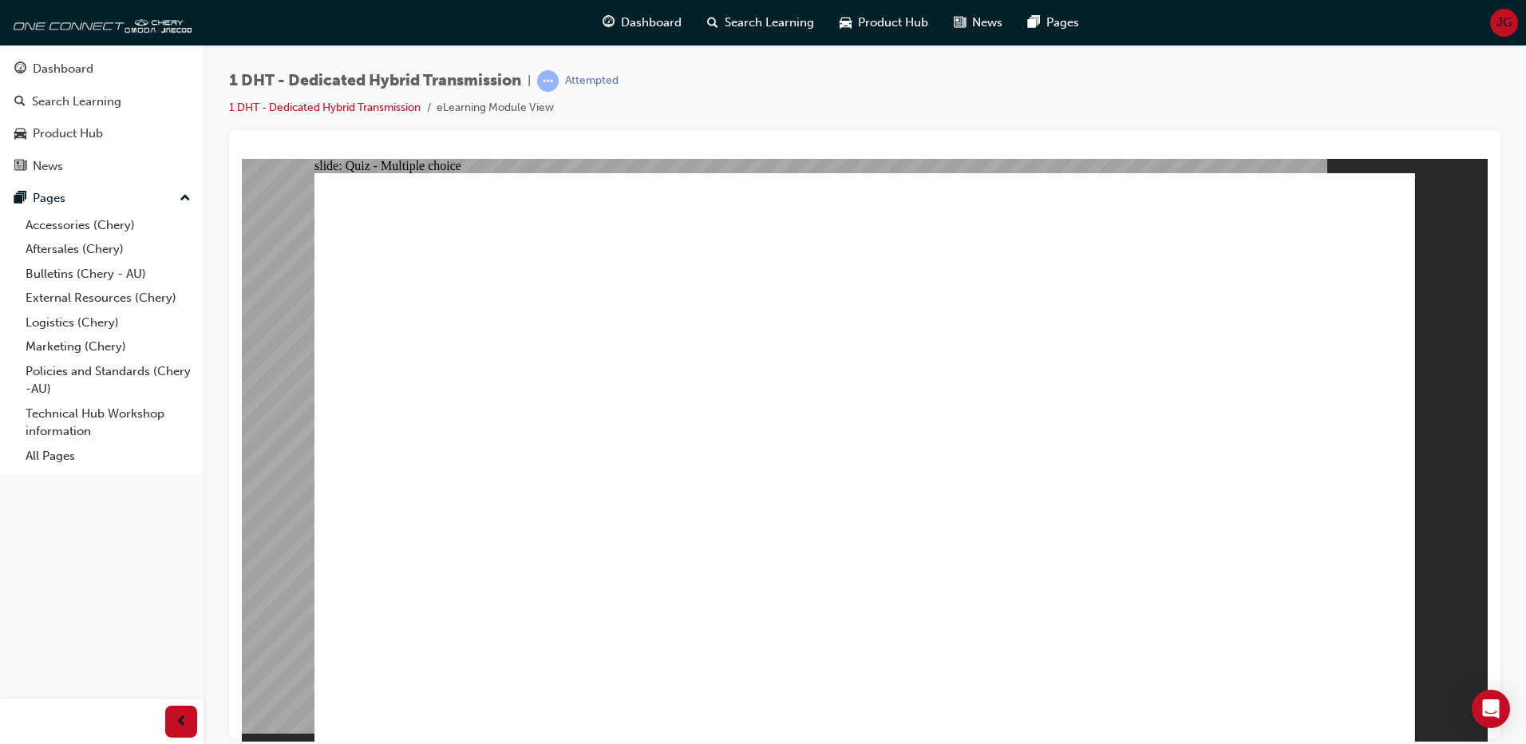
radio input "true"
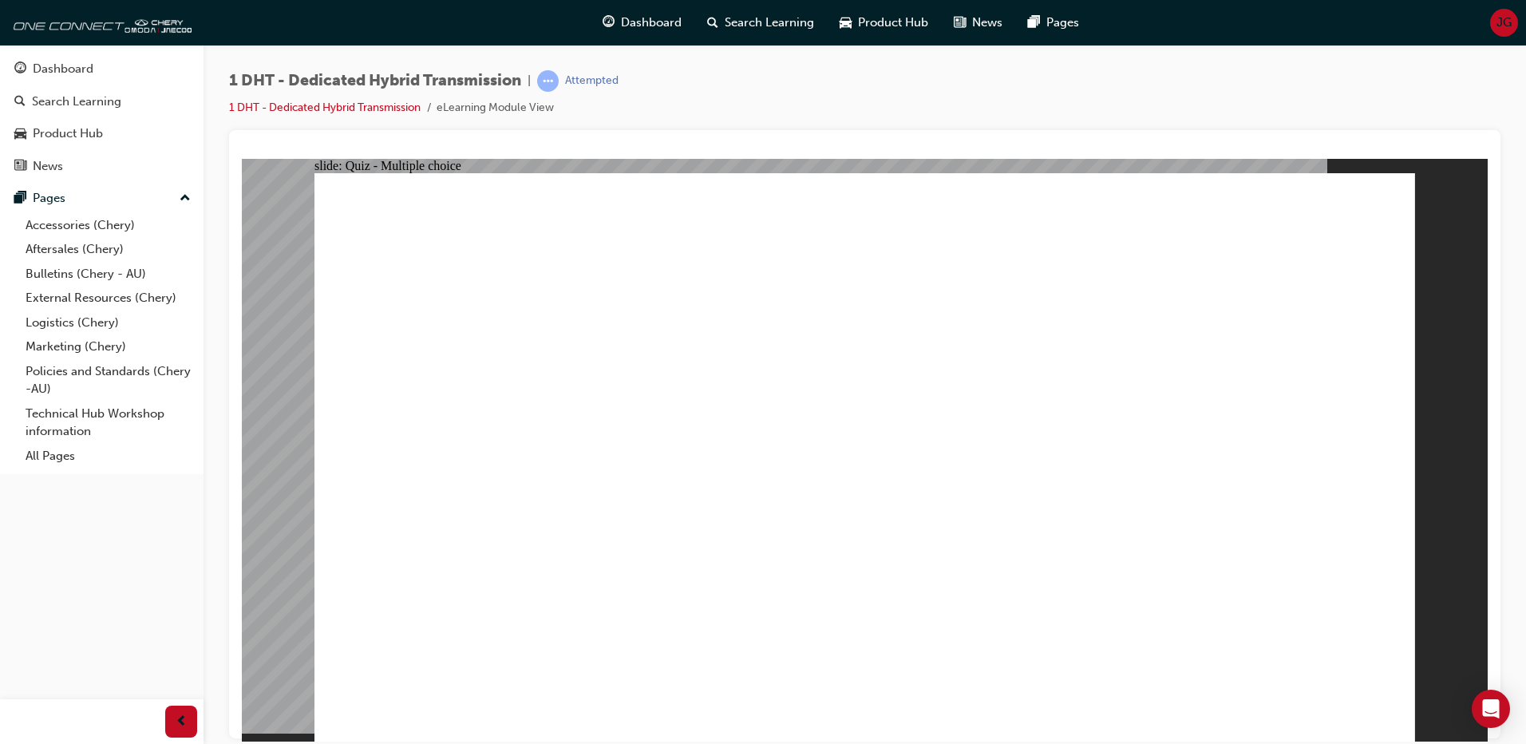
checkbox input "true"
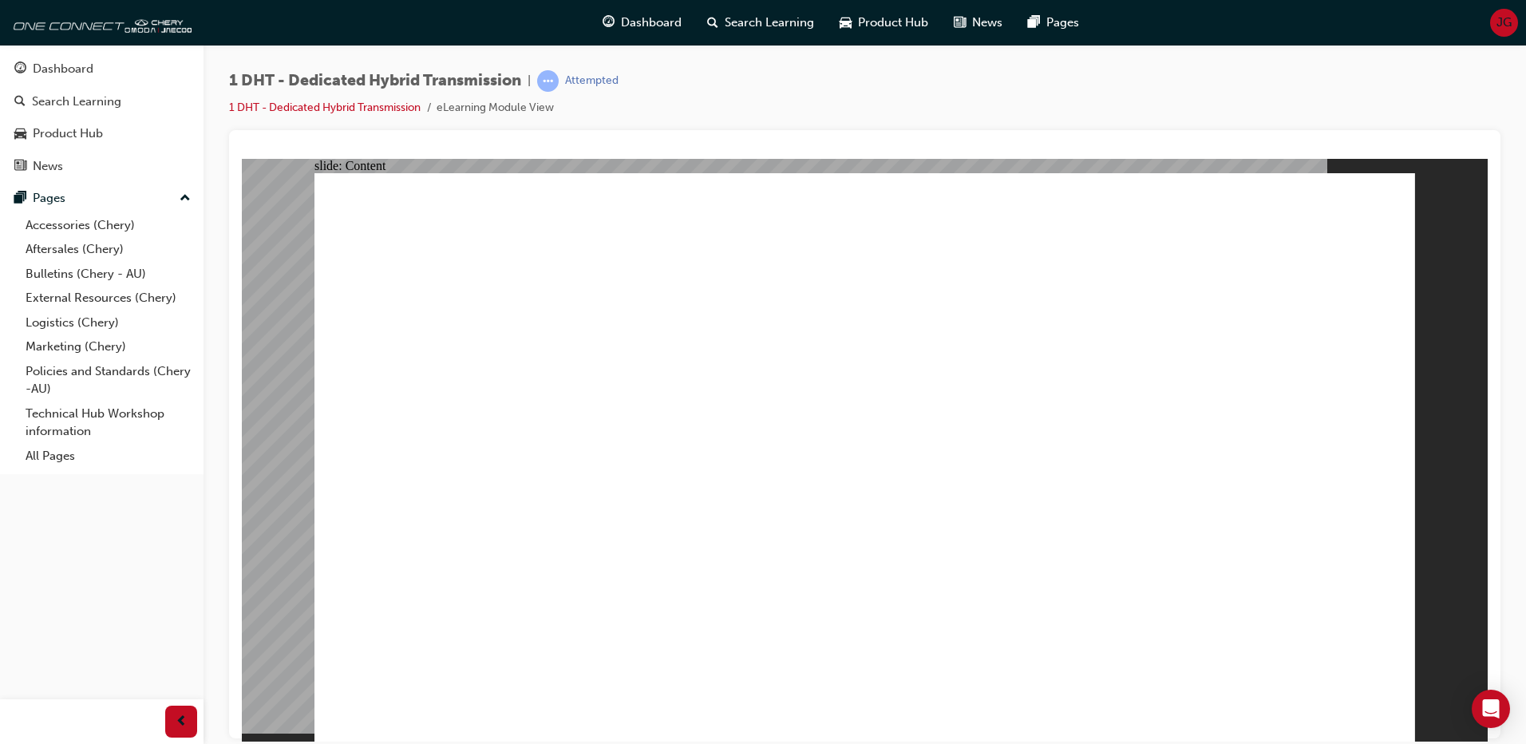
drag, startPoint x: 1326, startPoint y: 710, endPoint x: 1351, endPoint y: 628, distance: 85.9
drag, startPoint x: 797, startPoint y: 354, endPoint x: 746, endPoint y: 448, distance: 106.8
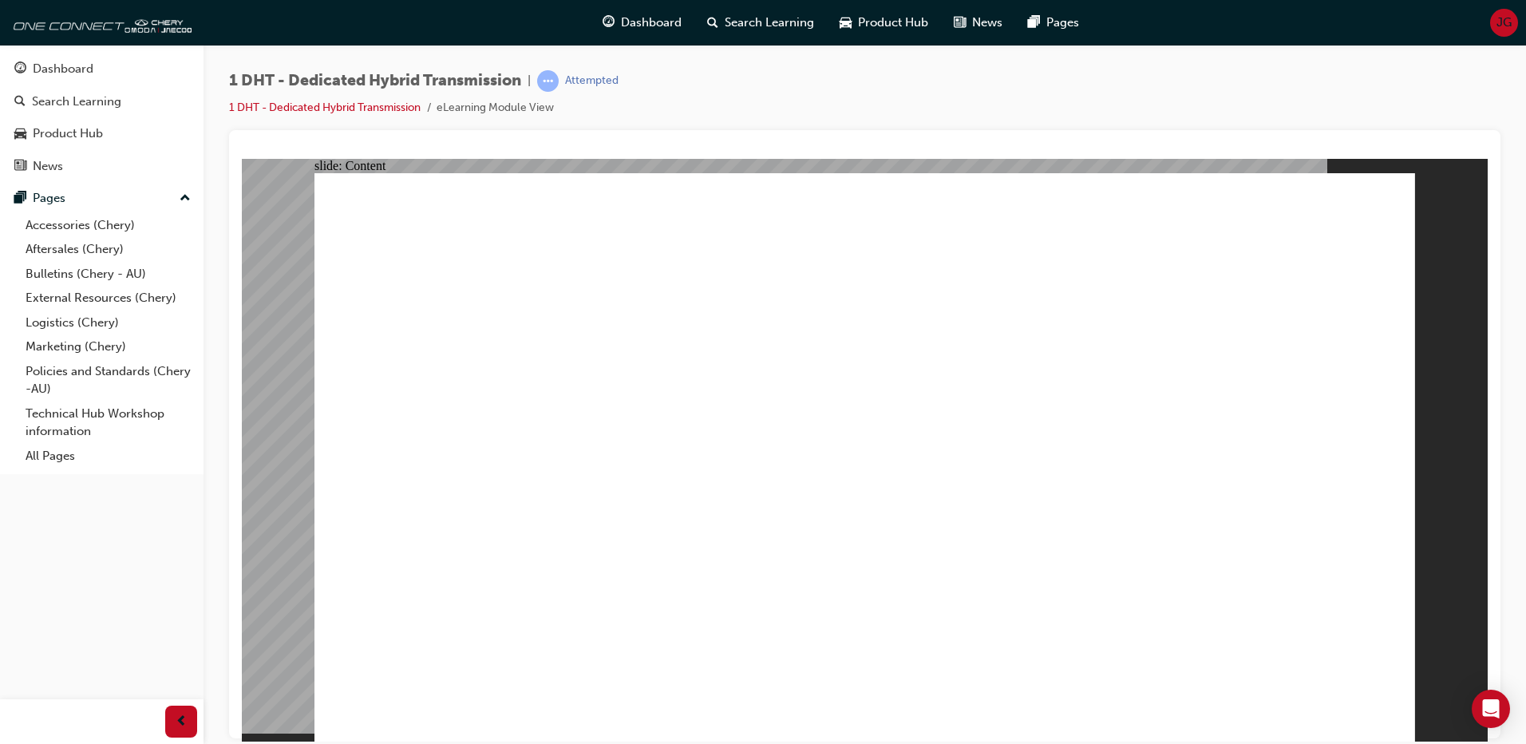
drag, startPoint x: 1336, startPoint y: 651, endPoint x: 1201, endPoint y: 651, distance: 134.9
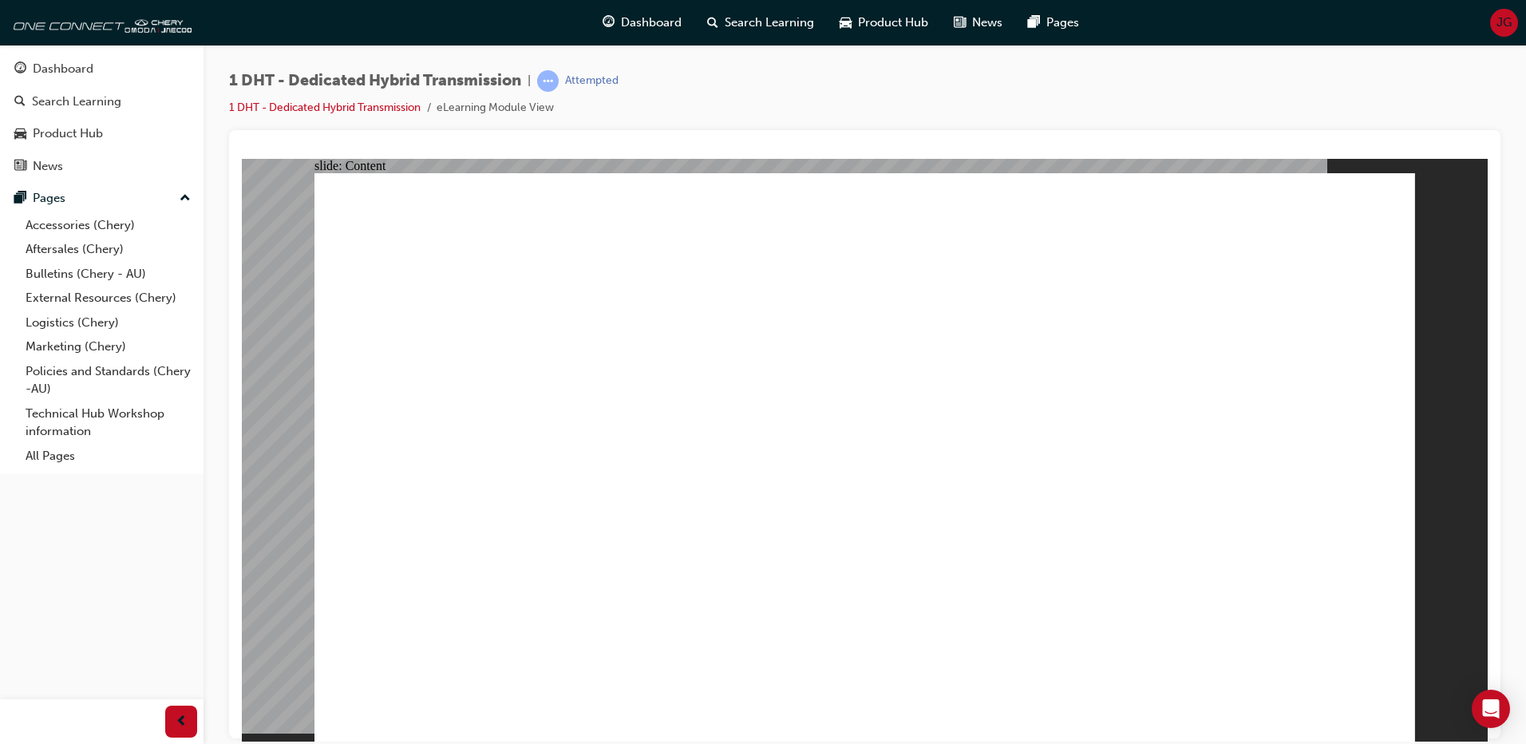
drag, startPoint x: 1202, startPoint y: 650, endPoint x: 1360, endPoint y: 647, distance: 158.1
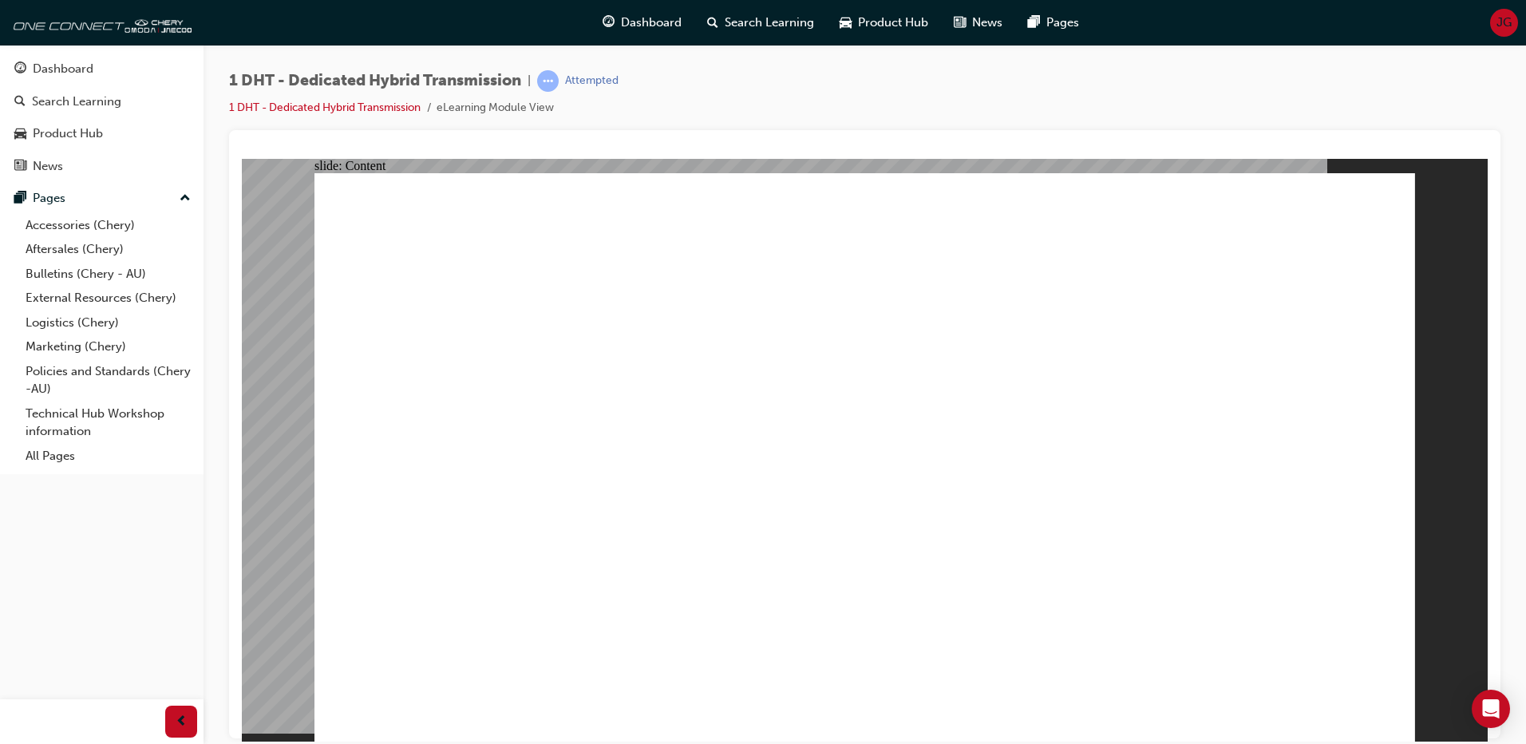
drag, startPoint x: 690, startPoint y: 279, endPoint x: 990, endPoint y: 293, distance: 299.7
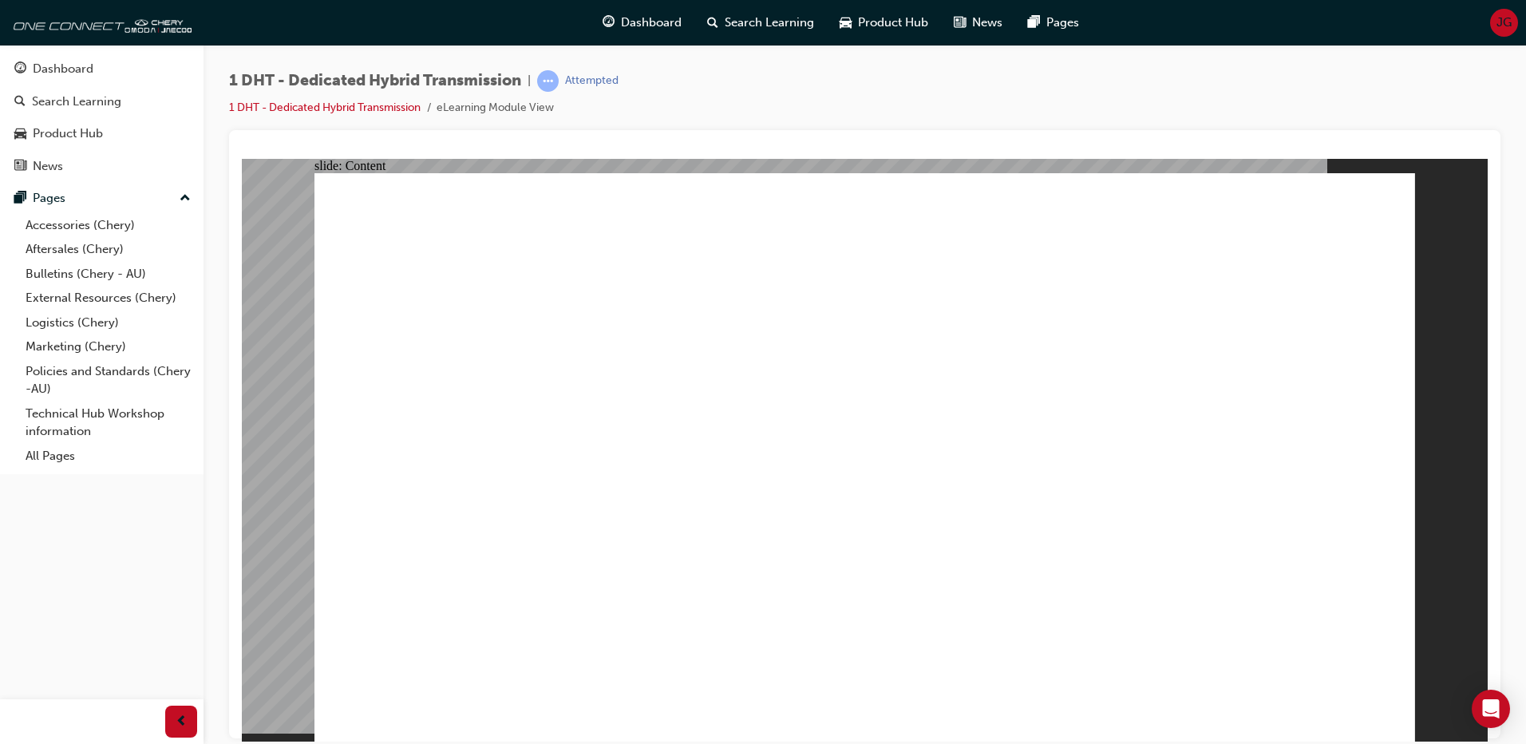
drag, startPoint x: 1124, startPoint y: 294, endPoint x: 816, endPoint y: 295, distance: 308.1
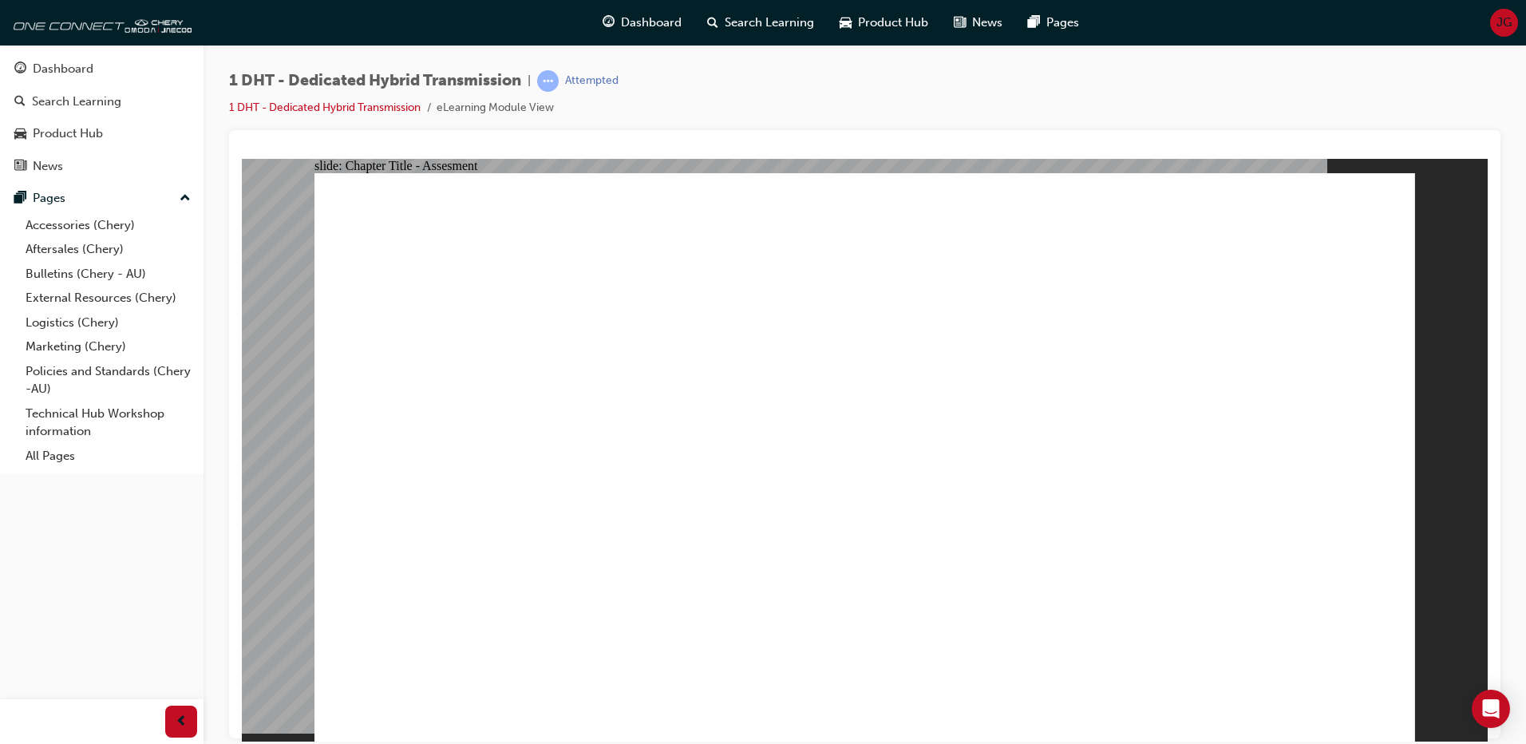
radio input "true"
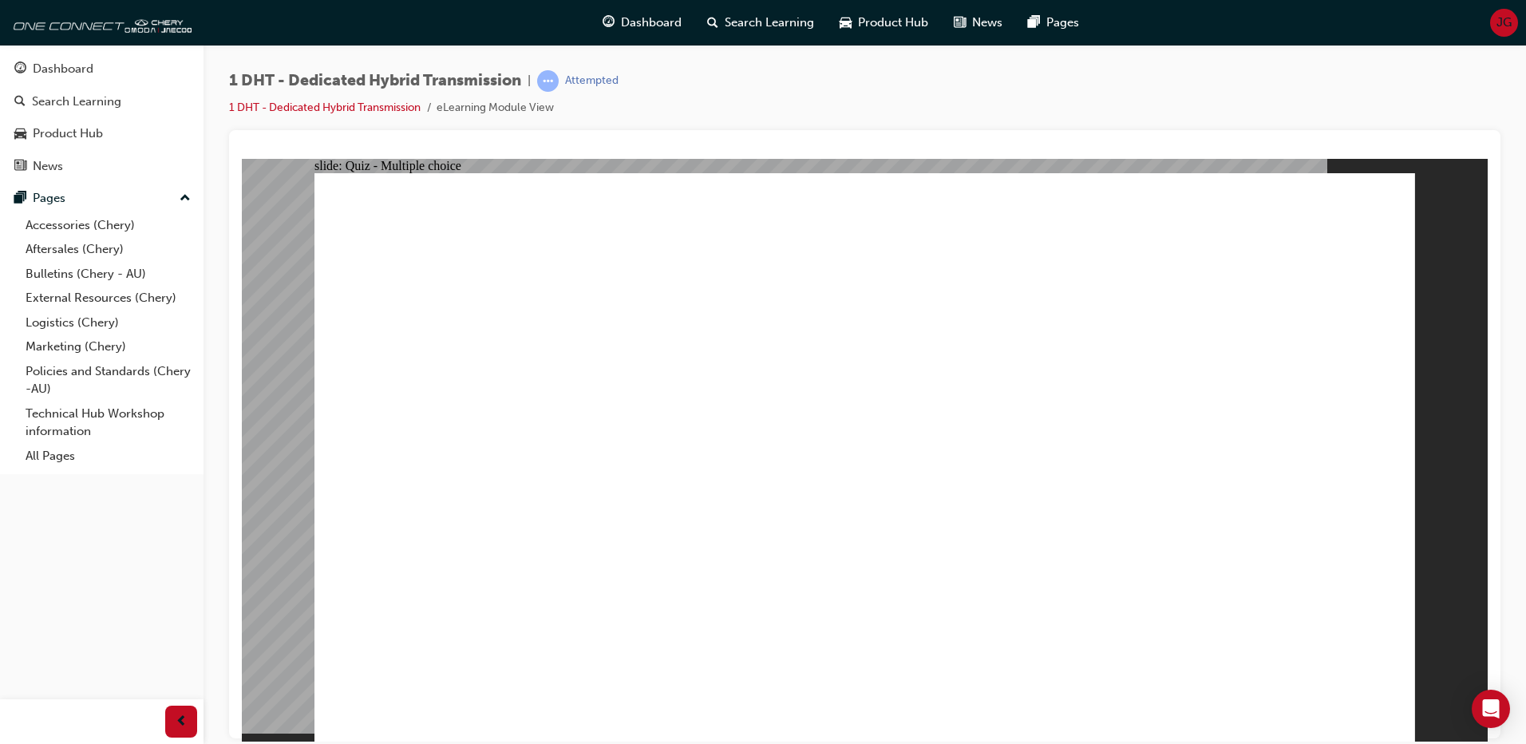
drag, startPoint x: 970, startPoint y: 595, endPoint x: 1160, endPoint y: 411, distance: 264.8
drag, startPoint x: 949, startPoint y: 587, endPoint x: 1164, endPoint y: 360, distance: 312.3
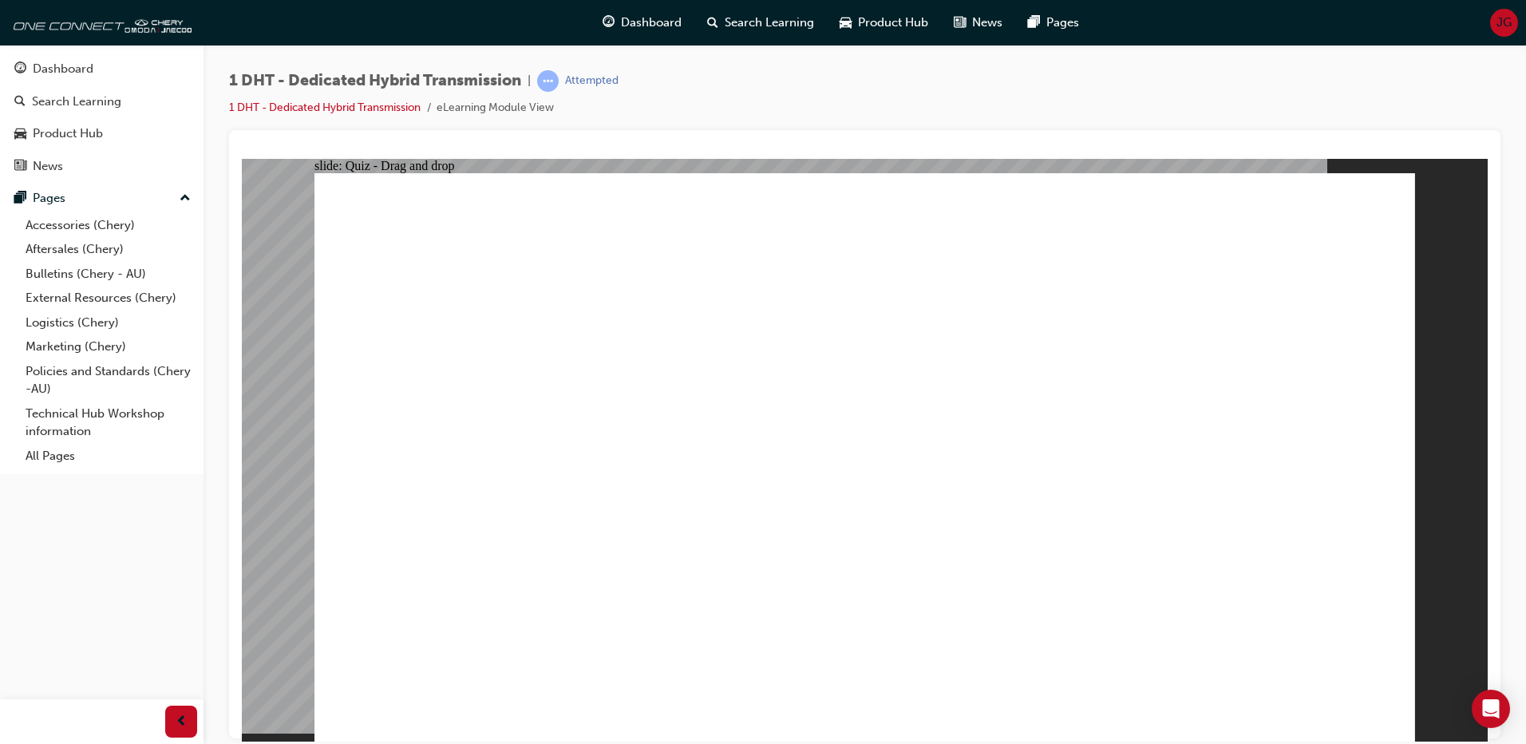
drag, startPoint x: 946, startPoint y: 590, endPoint x: 631, endPoint y: 590, distance: 315.3
drag, startPoint x: 496, startPoint y: 614, endPoint x: 823, endPoint y: 462, distance: 360.7
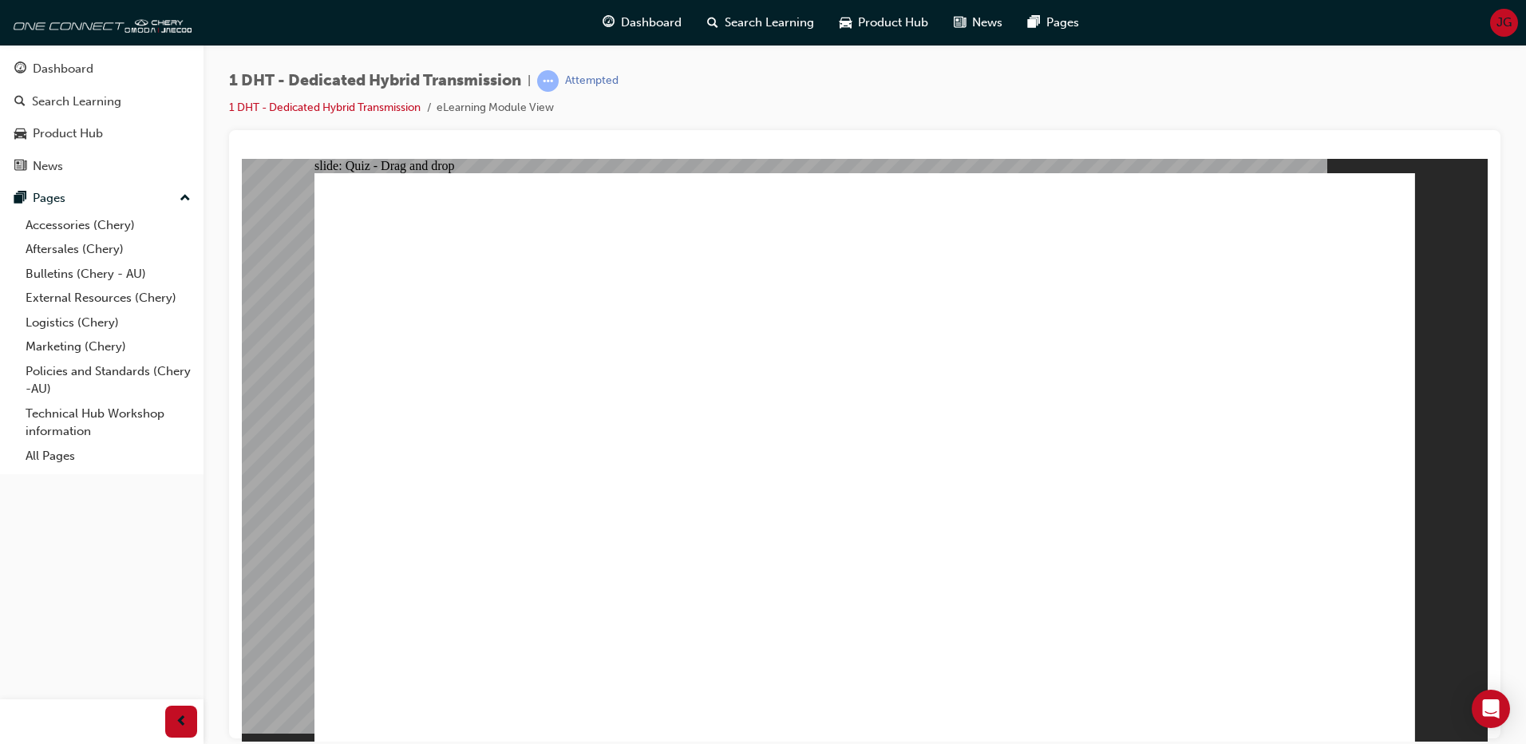
drag, startPoint x: 896, startPoint y: 356, endPoint x: 953, endPoint y: 411, distance: 79.0
drag, startPoint x: 953, startPoint y: 411, endPoint x: 1102, endPoint y: 552, distance: 204.4
drag, startPoint x: 1110, startPoint y: 556, endPoint x: 1157, endPoint y: 579, distance: 52.1
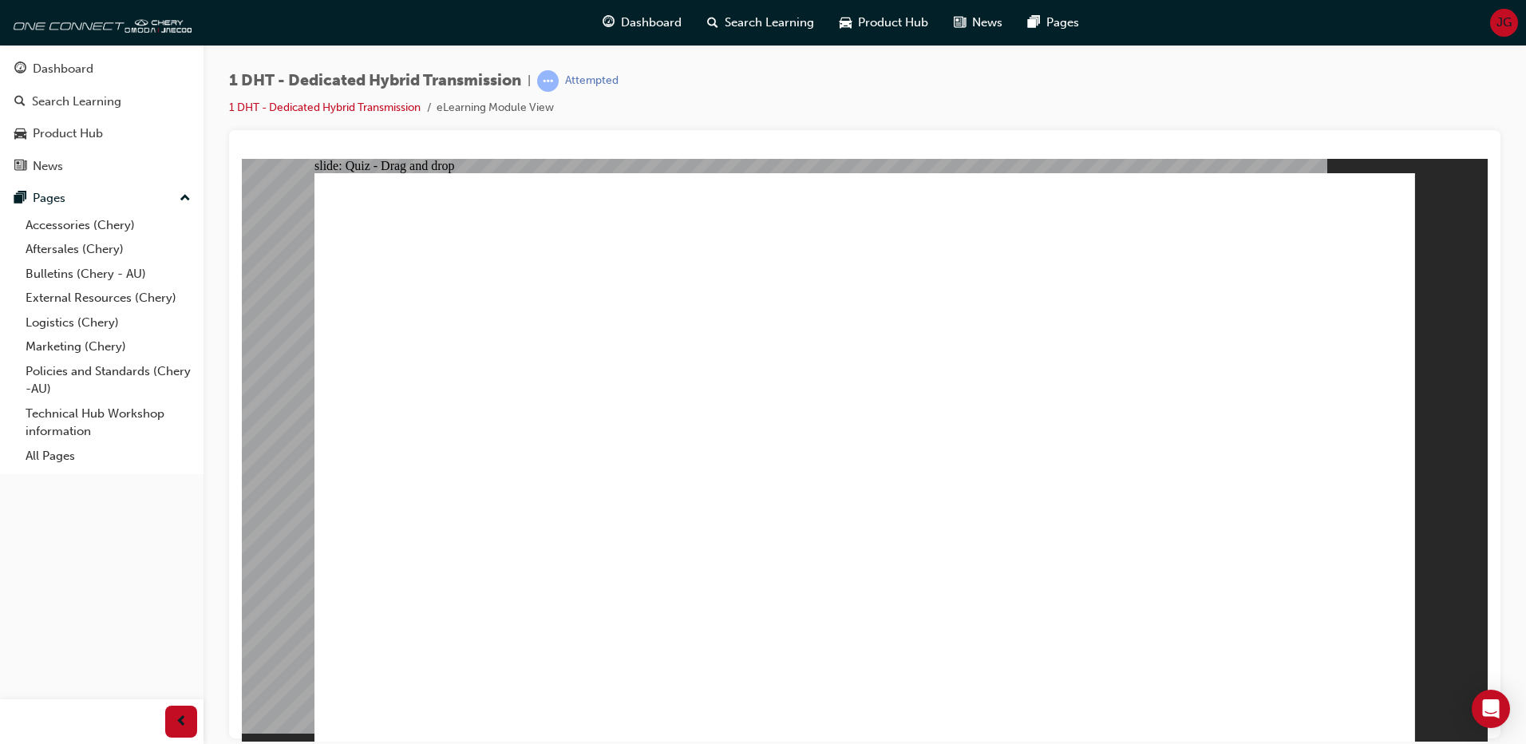
click at [759, 500] on button "OK" at bounding box center [745, 492] width 28 height 17
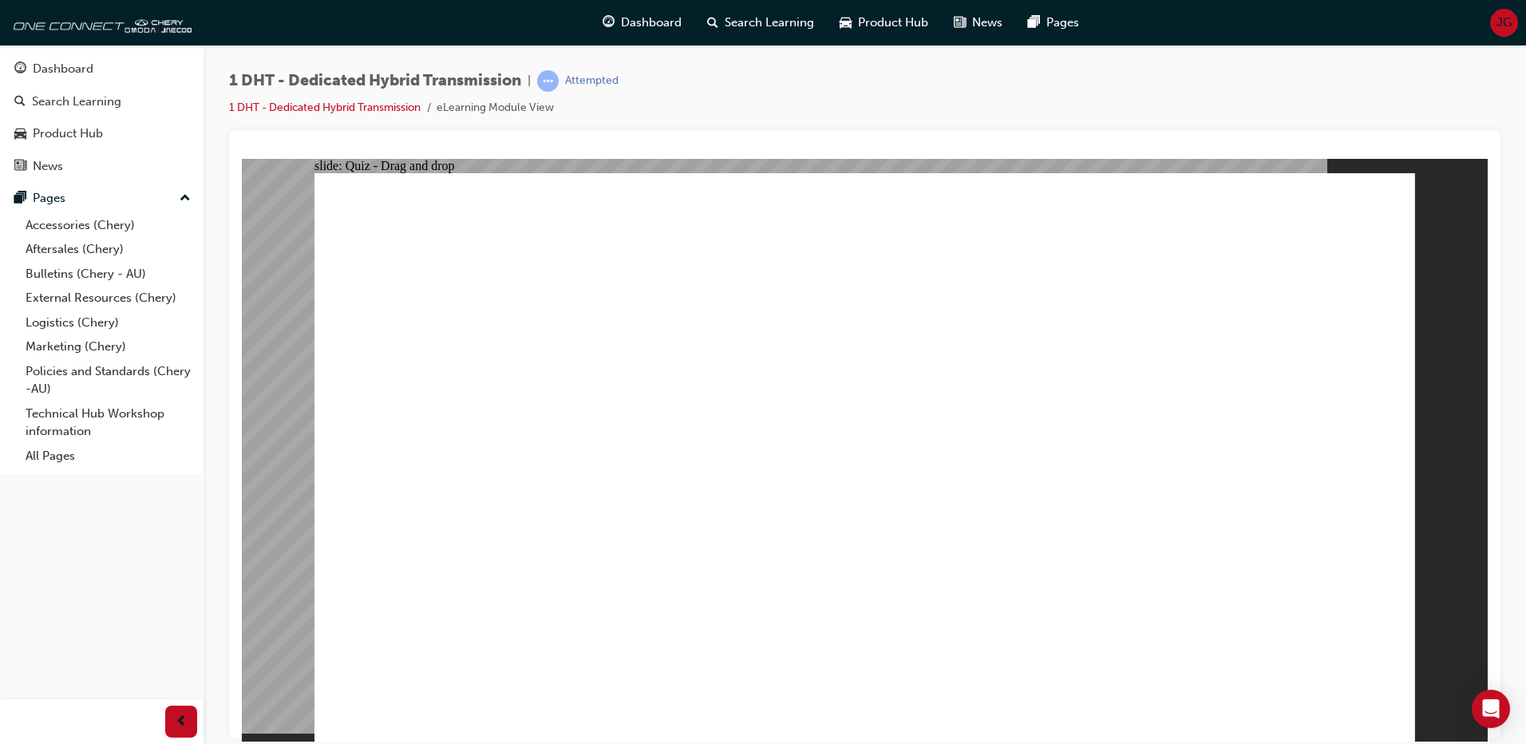
drag, startPoint x: 801, startPoint y: 569, endPoint x: 783, endPoint y: 584, distance: 23.3
drag, startPoint x: 767, startPoint y: 595, endPoint x: 710, endPoint y: 591, distance: 57.7
drag, startPoint x: 710, startPoint y: 591, endPoint x: 656, endPoint y: 585, distance: 53.8
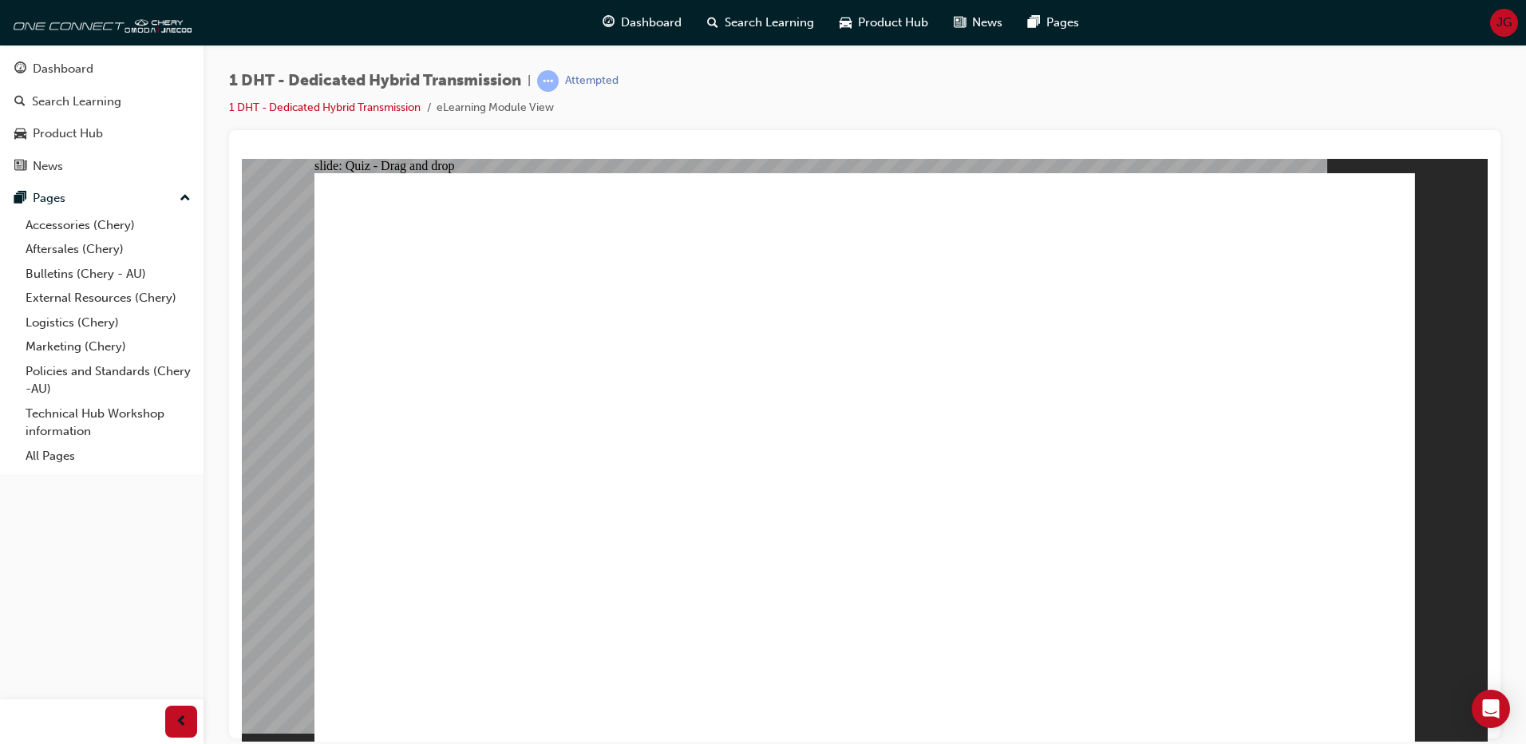
drag, startPoint x: 656, startPoint y: 585, endPoint x: 561, endPoint y: 572, distance: 96.0
drag, startPoint x: 561, startPoint y: 572, endPoint x: 477, endPoint y: 589, distance: 85.6
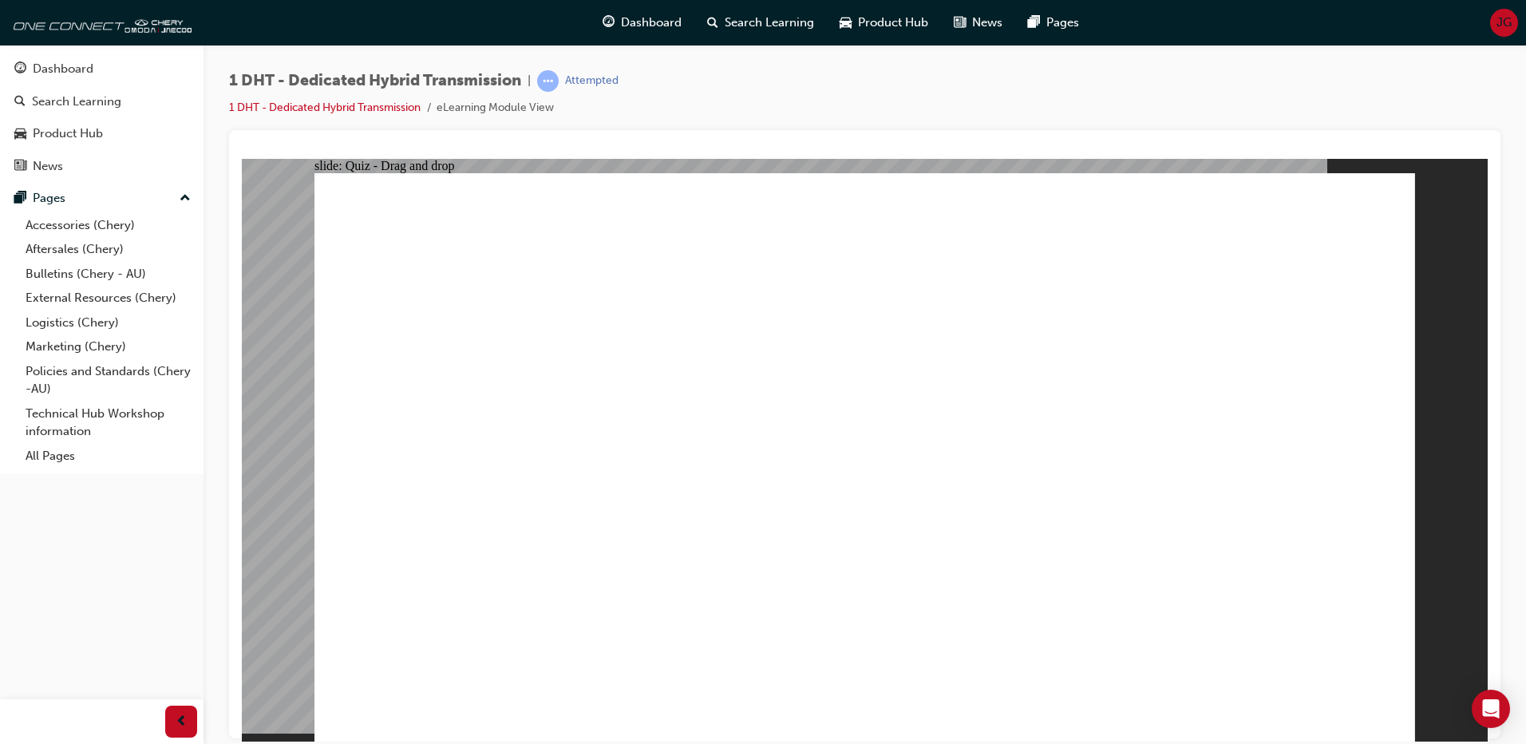
drag, startPoint x: 480, startPoint y: 599, endPoint x: 670, endPoint y: 639, distance: 194.3
drag, startPoint x: 670, startPoint y: 639, endPoint x: 881, endPoint y: 584, distance: 218.8
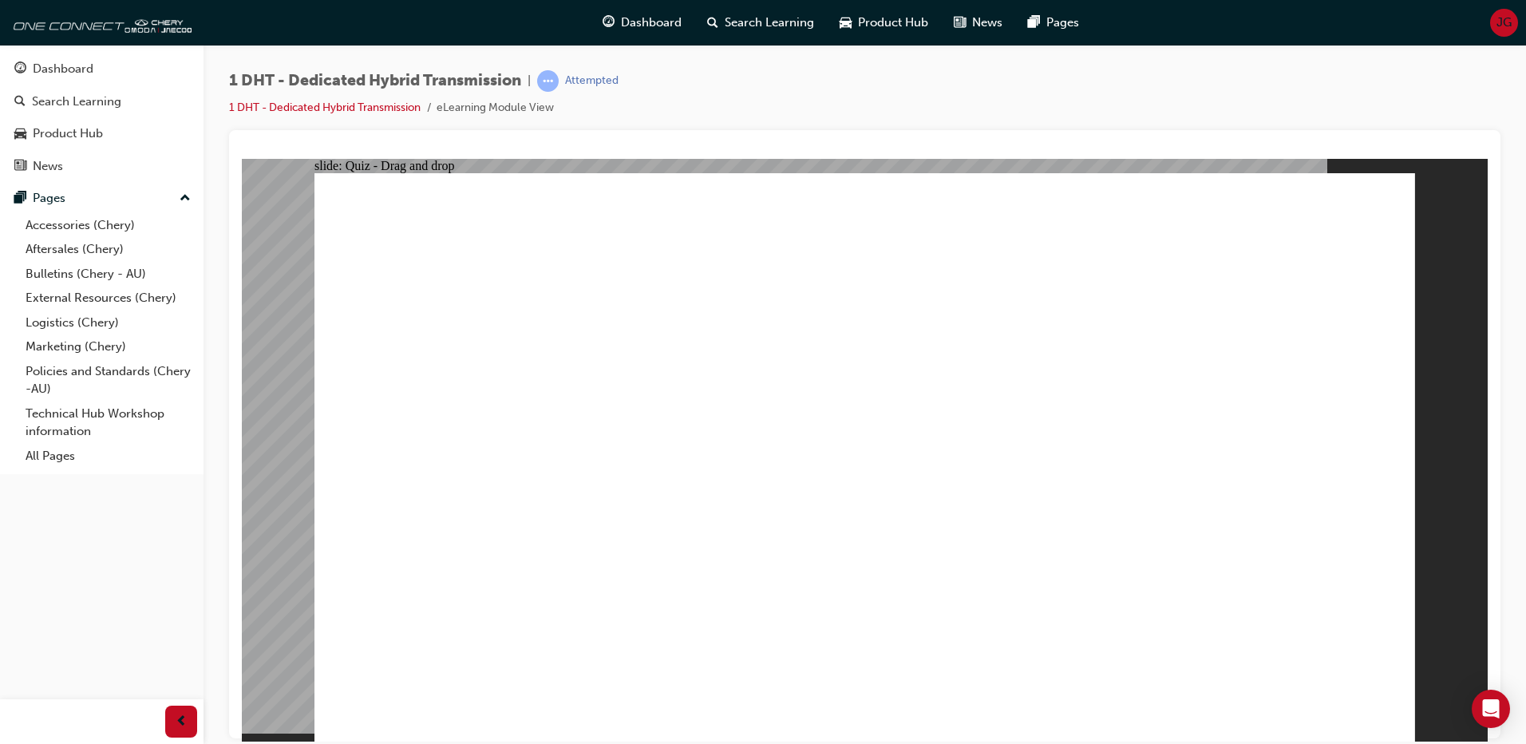
drag, startPoint x: 983, startPoint y: 581, endPoint x: 1012, endPoint y: 593, distance: 31.9
drag, startPoint x: 924, startPoint y: 368, endPoint x: 453, endPoint y: 200, distance: 500.9
drag, startPoint x: 447, startPoint y: 216, endPoint x: 449, endPoint y: 233, distance: 17.6
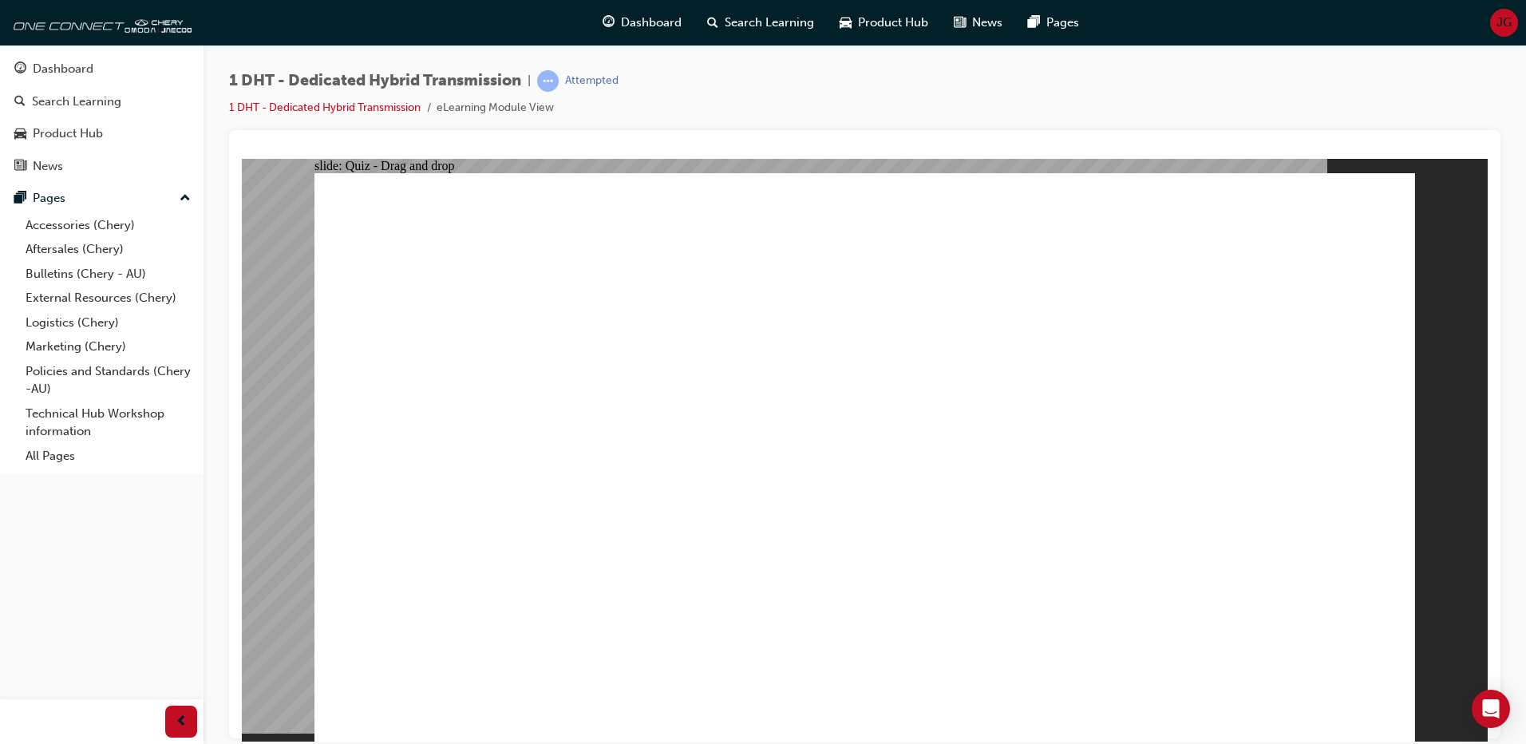
click at [87, 74] on div "Dashboard" at bounding box center [63, 69] width 61 height 18
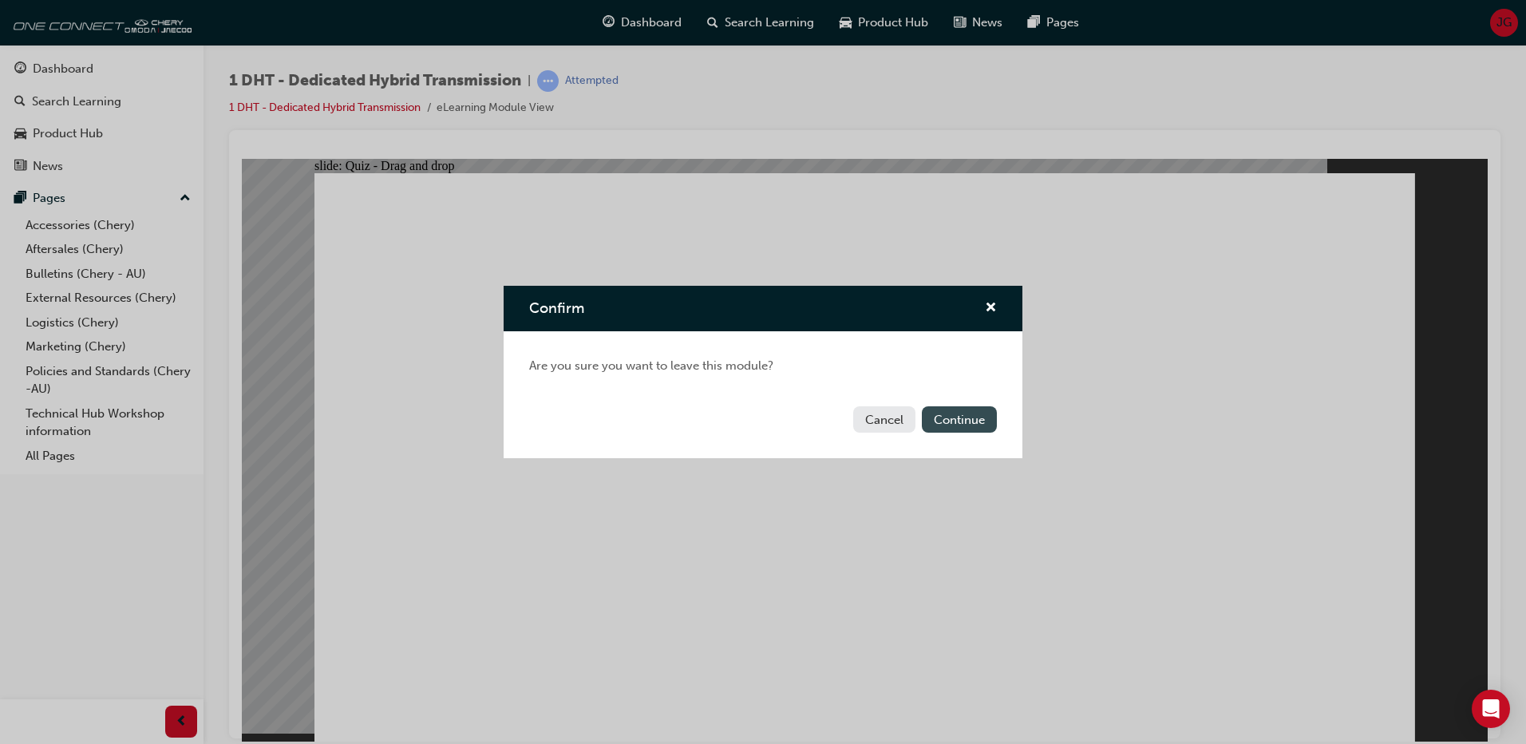
click at [932, 421] on button "Continue" at bounding box center [959, 419] width 75 height 26
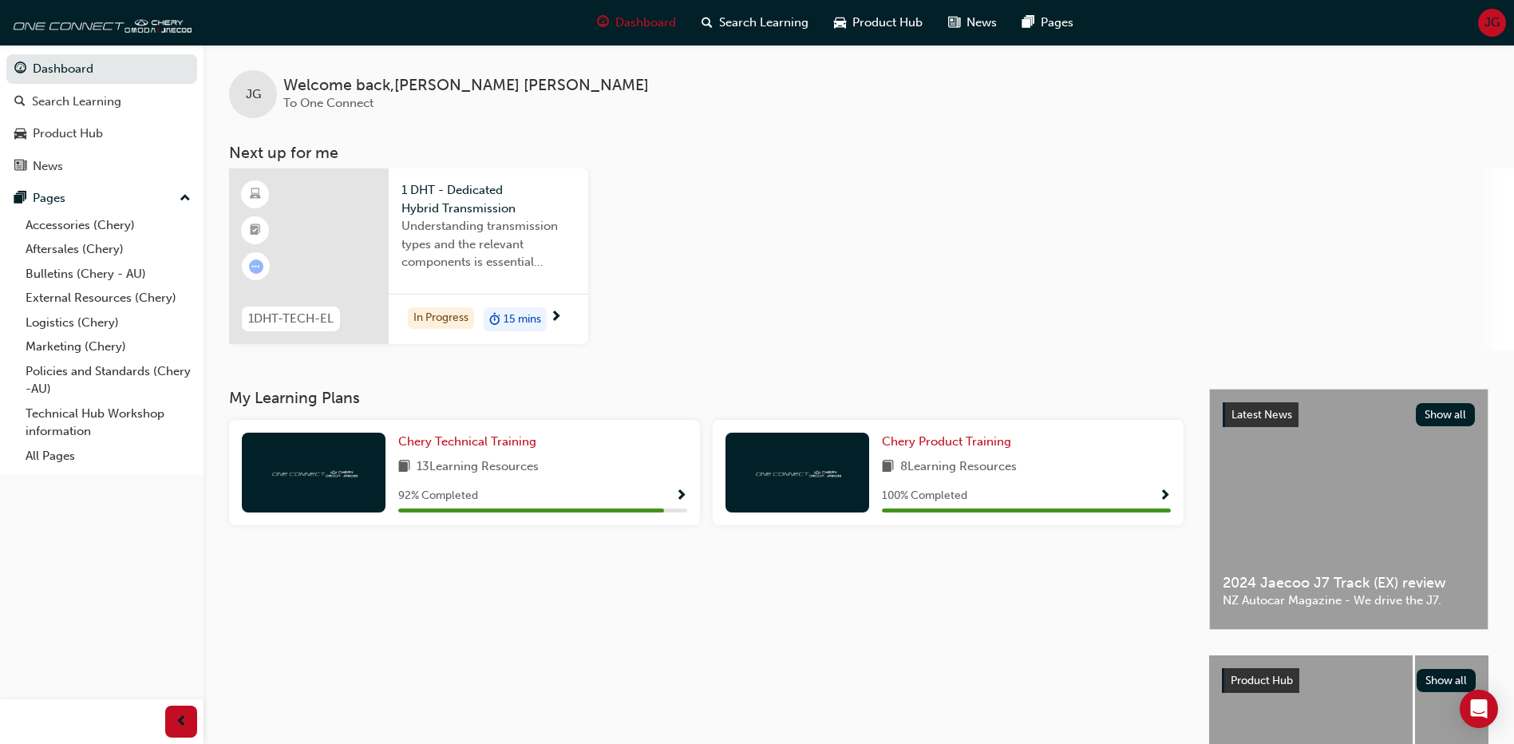
click at [534, 238] on span "Understanding transmission types and the relevant components is essential knowl…" at bounding box center [489, 244] width 174 height 54
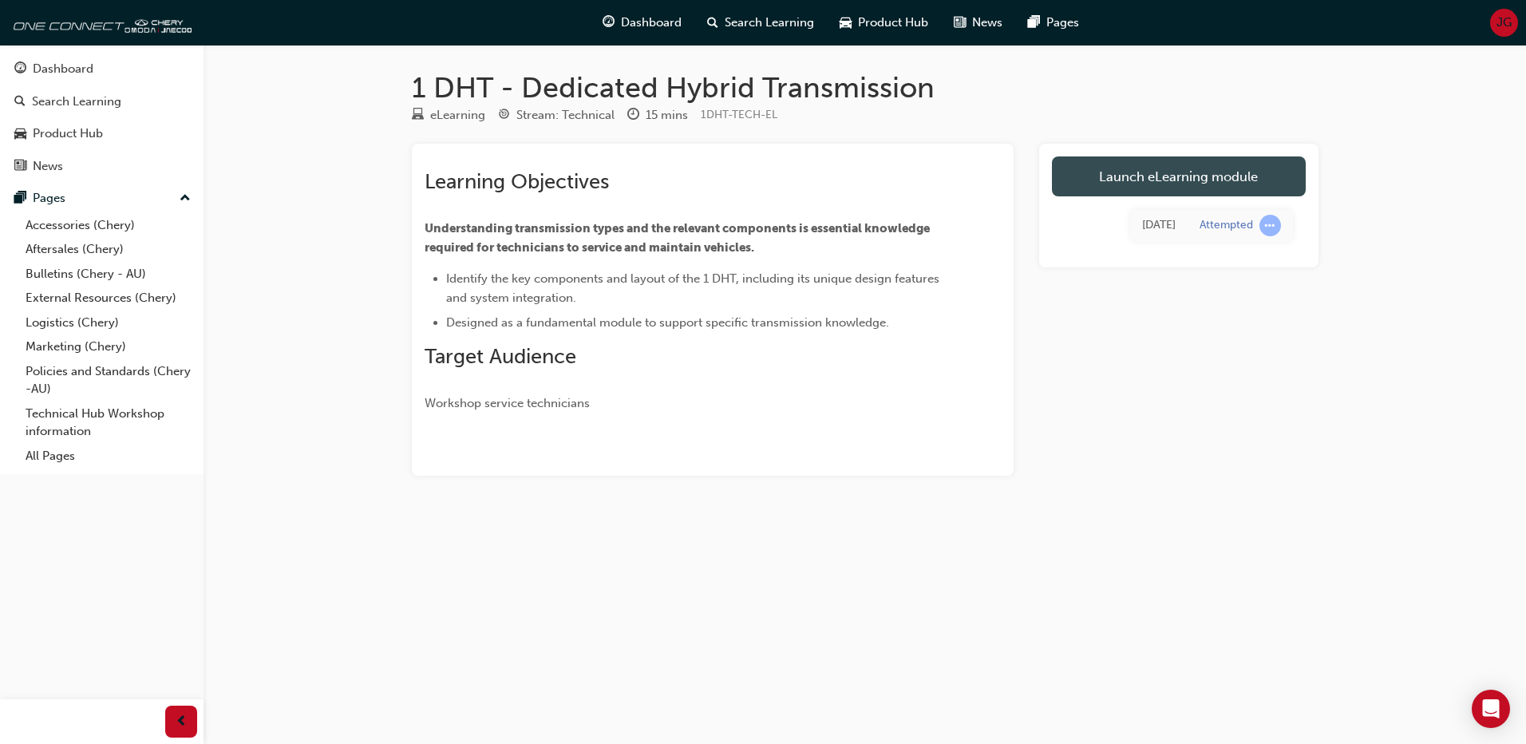
click at [1193, 180] on link "Launch eLearning module" at bounding box center [1179, 176] width 254 height 40
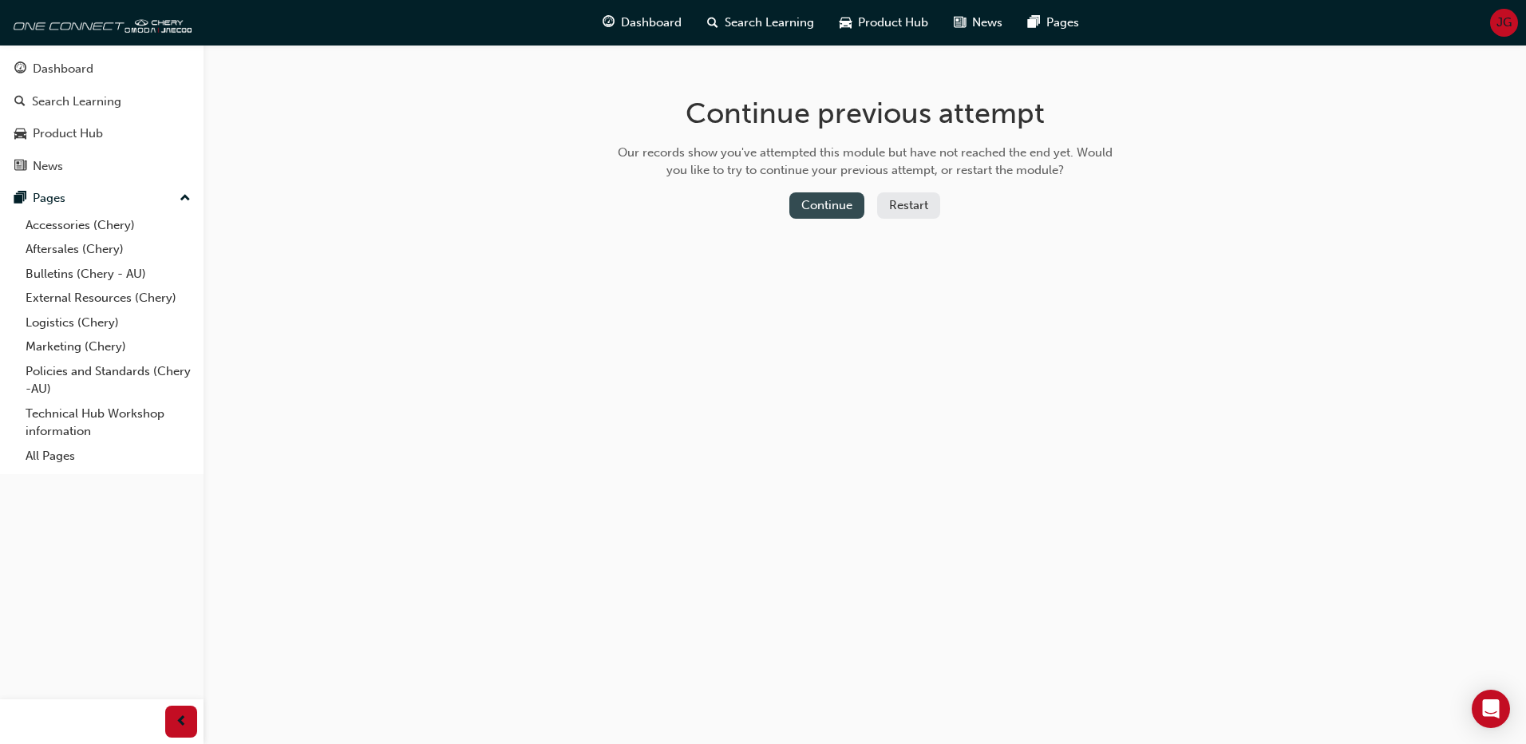
click at [837, 204] on button "Continue" at bounding box center [826, 205] width 75 height 26
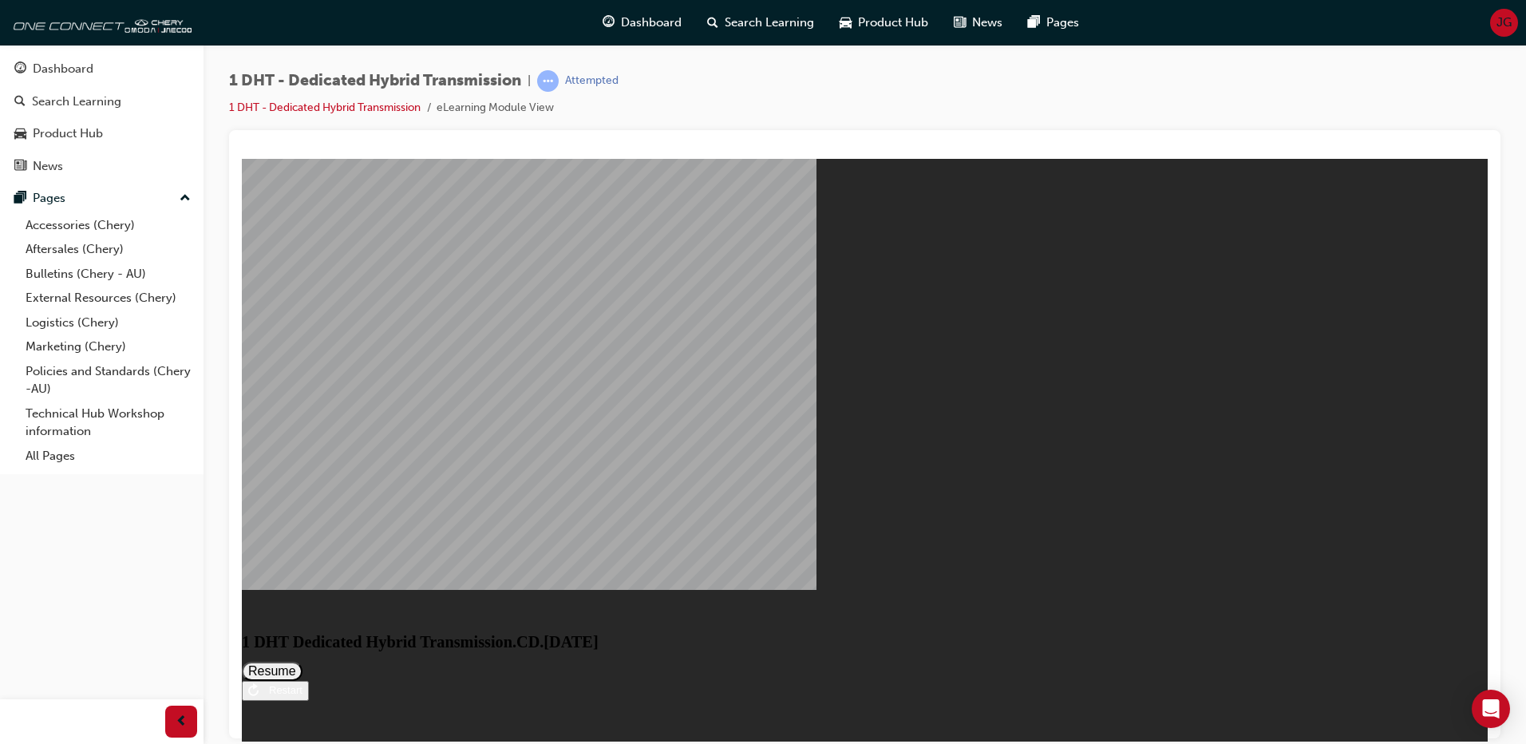
click at [303, 661] on button "Resume" at bounding box center [272, 670] width 61 height 19
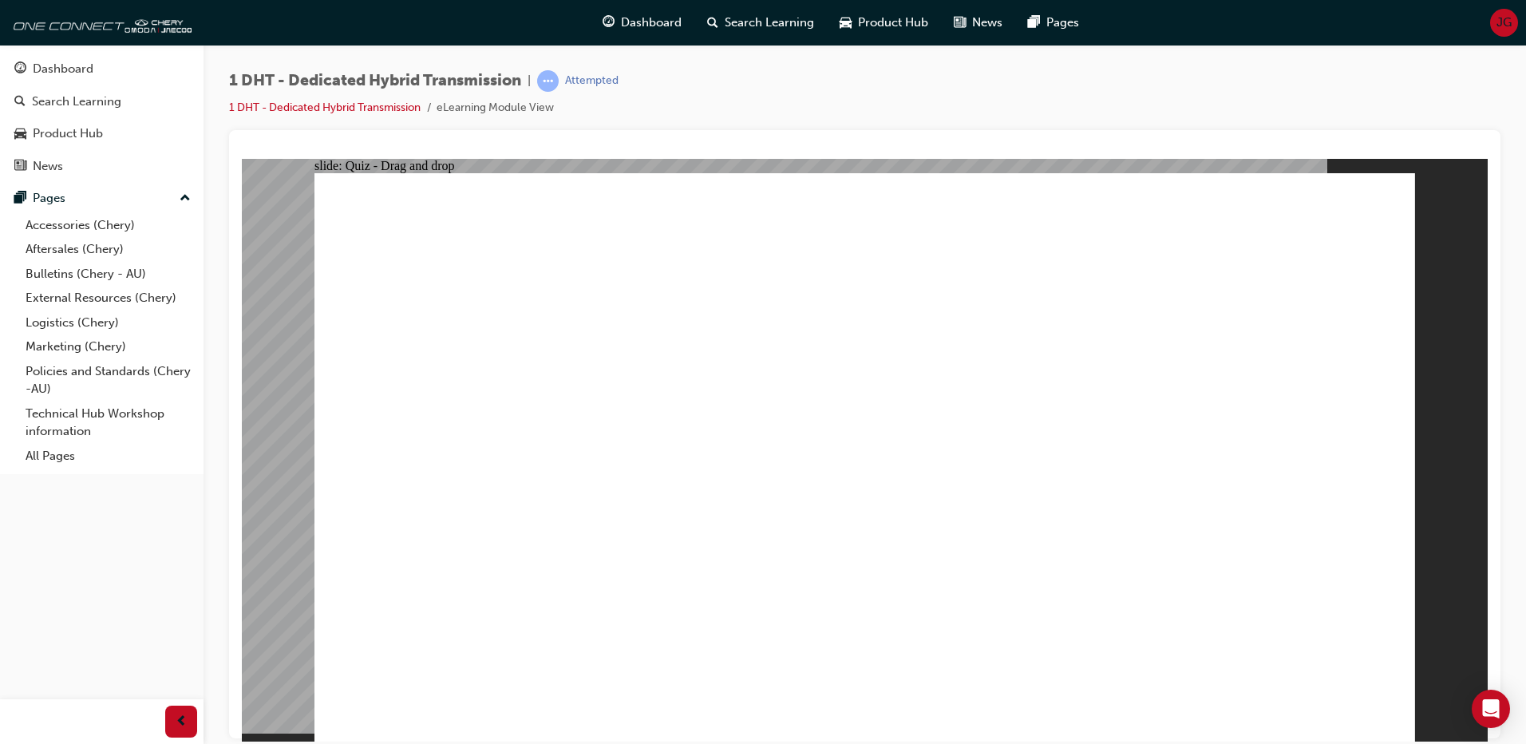
drag, startPoint x: 543, startPoint y: 605, endPoint x: 739, endPoint y: 398, distance: 285.1
drag, startPoint x: 788, startPoint y: 399, endPoint x: 688, endPoint y: 558, distance: 187.6
drag, startPoint x: 688, startPoint y: 558, endPoint x: 604, endPoint y: 586, distance: 88.3
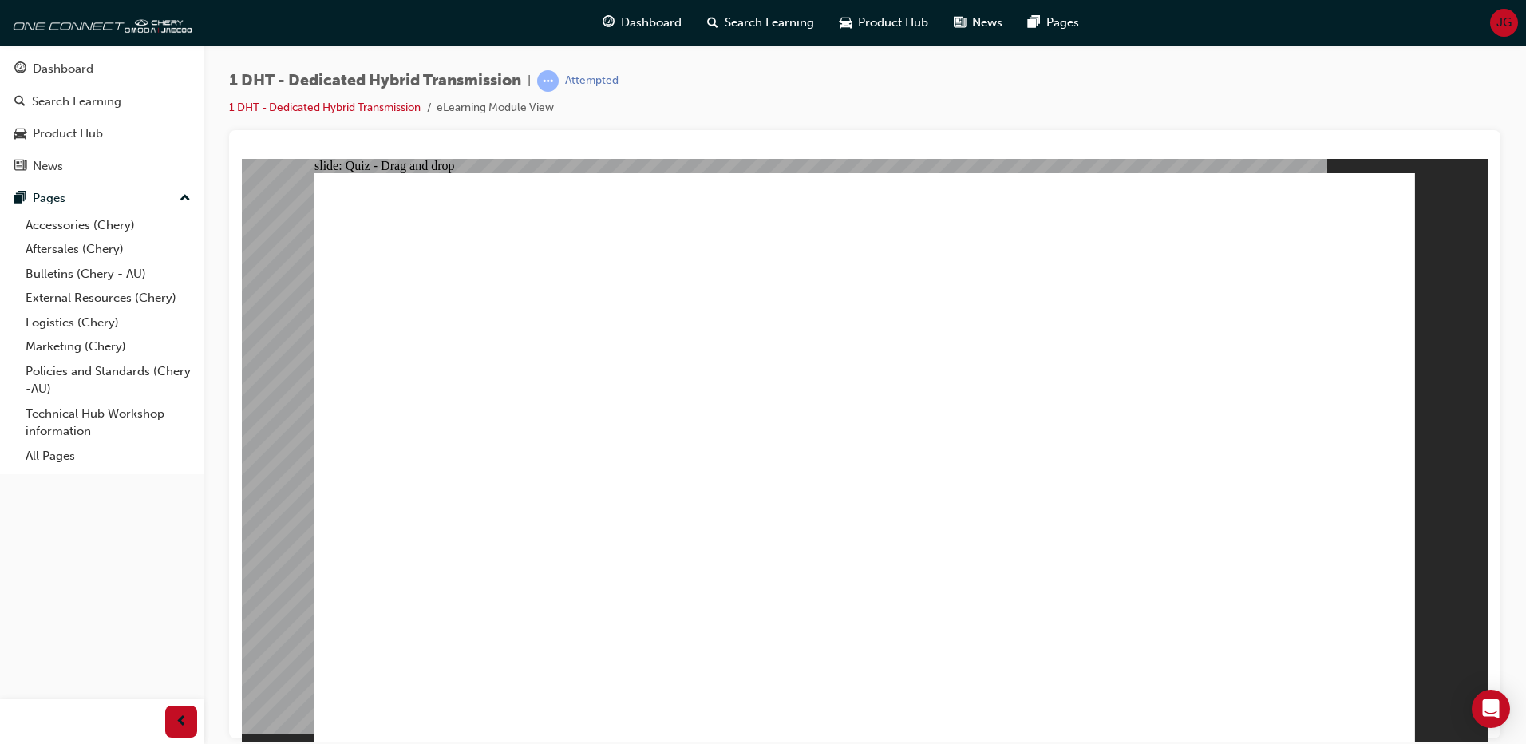
drag, startPoint x: 603, startPoint y: 587, endPoint x: 667, endPoint y: 601, distance: 65.5
drag, startPoint x: 651, startPoint y: 614, endPoint x: 938, endPoint y: 403, distance: 356.4
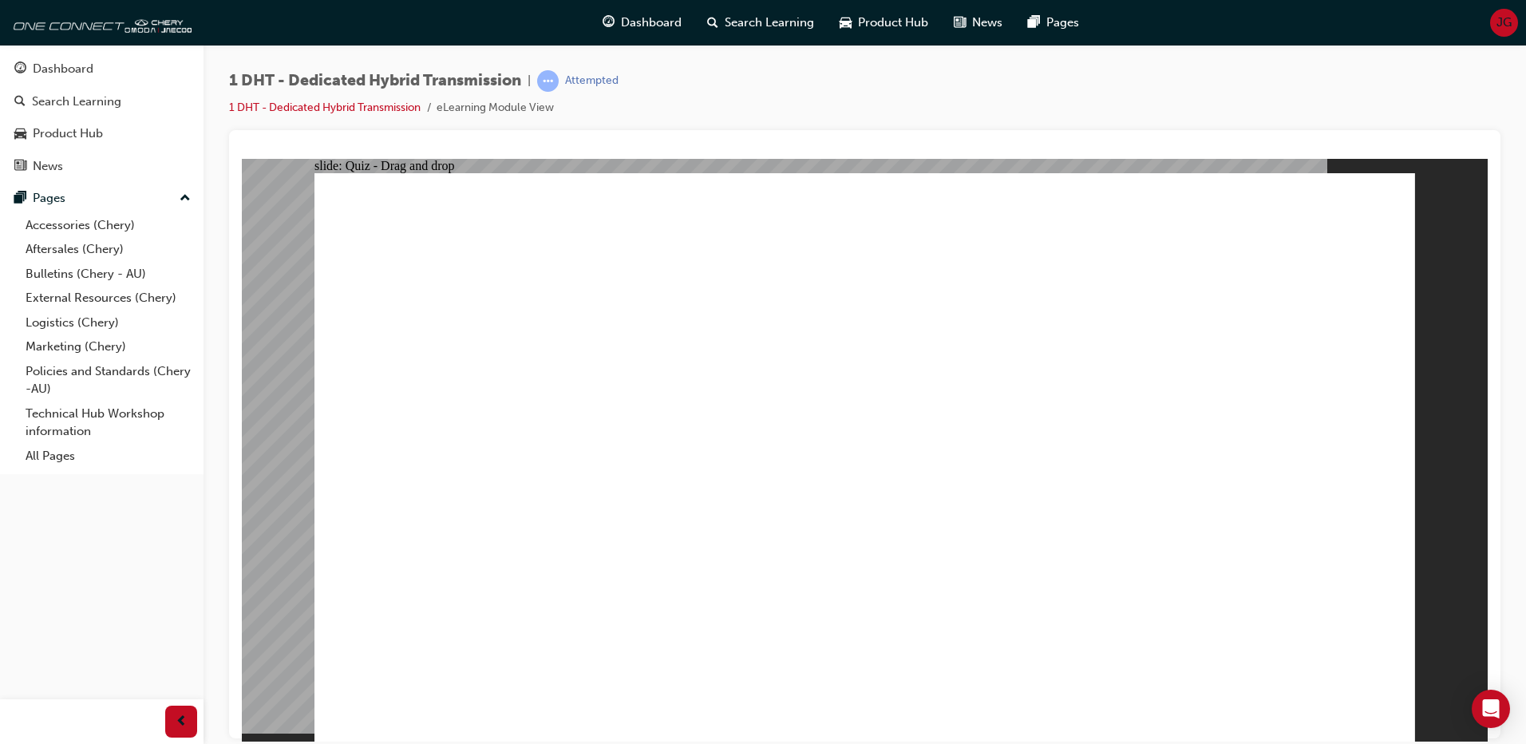
drag, startPoint x: 1065, startPoint y: 608, endPoint x: 909, endPoint y: 609, distance: 155.7
drag, startPoint x: 902, startPoint y: 613, endPoint x: 777, endPoint y: 594, distance: 126.8
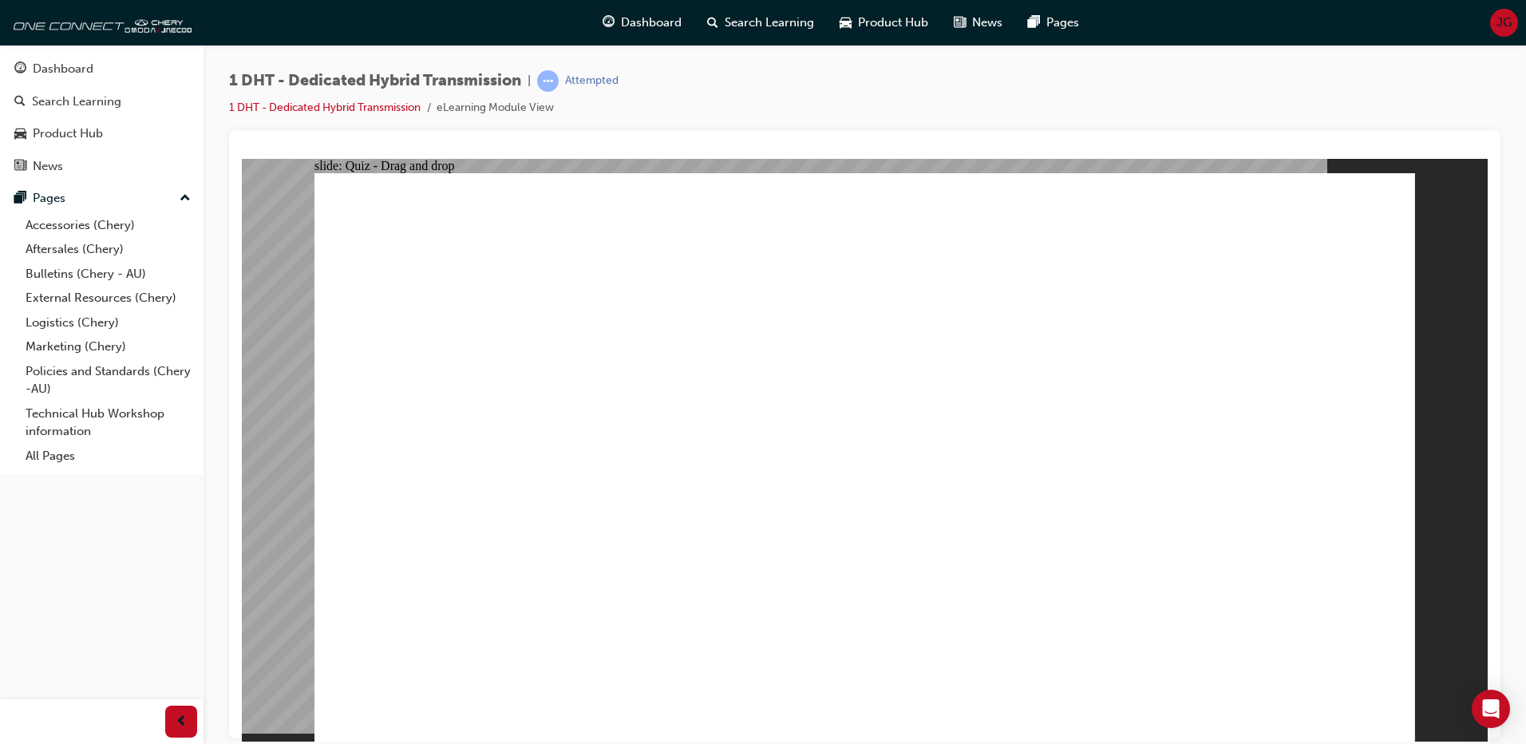
drag, startPoint x: 1145, startPoint y: 594, endPoint x: 1158, endPoint y: 613, distance: 23.0
drag, startPoint x: 1158, startPoint y: 613, endPoint x: 936, endPoint y: 227, distance: 445.3
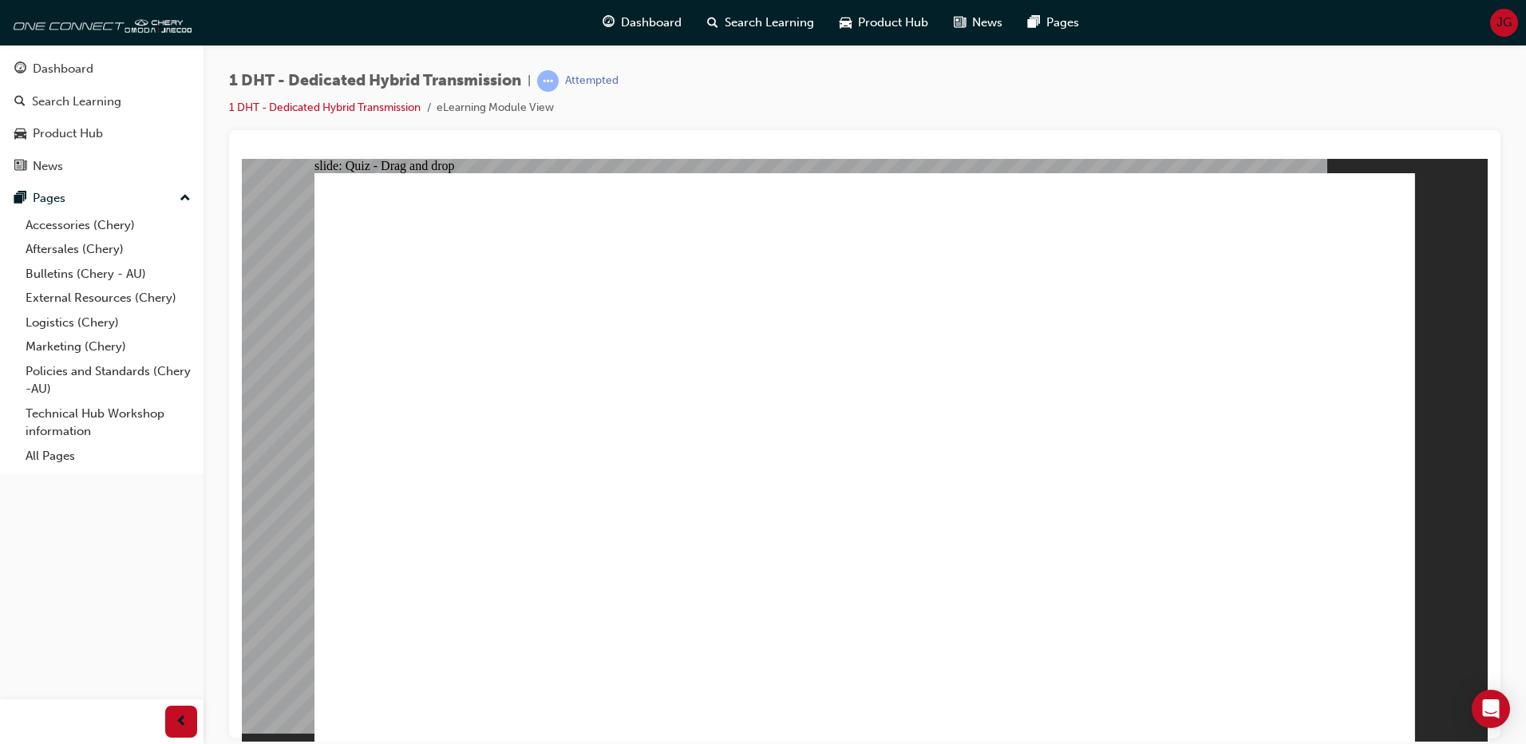
drag, startPoint x: 700, startPoint y: 560, endPoint x: 704, endPoint y: 572, distance: 11.9
drag, startPoint x: 670, startPoint y: 629, endPoint x: 876, endPoint y: 280, distance: 405.1
drag, startPoint x: 934, startPoint y: 385, endPoint x: 971, endPoint y: 424, distance: 54.2
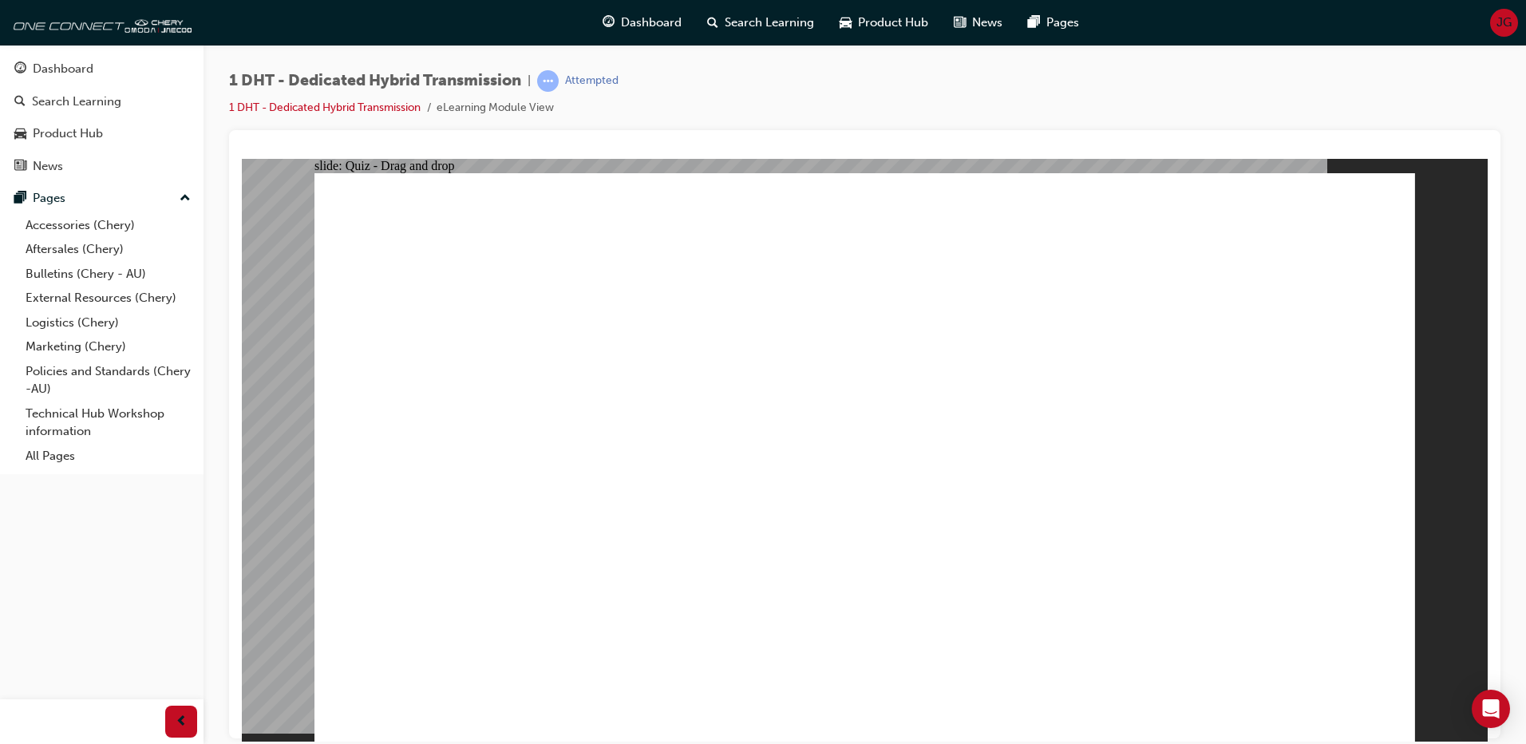
drag, startPoint x: 1004, startPoint y: 515, endPoint x: 1253, endPoint y: 500, distance: 249.5
drag, startPoint x: 1309, startPoint y: 683, endPoint x: 1311, endPoint y: 666, distance: 17.6
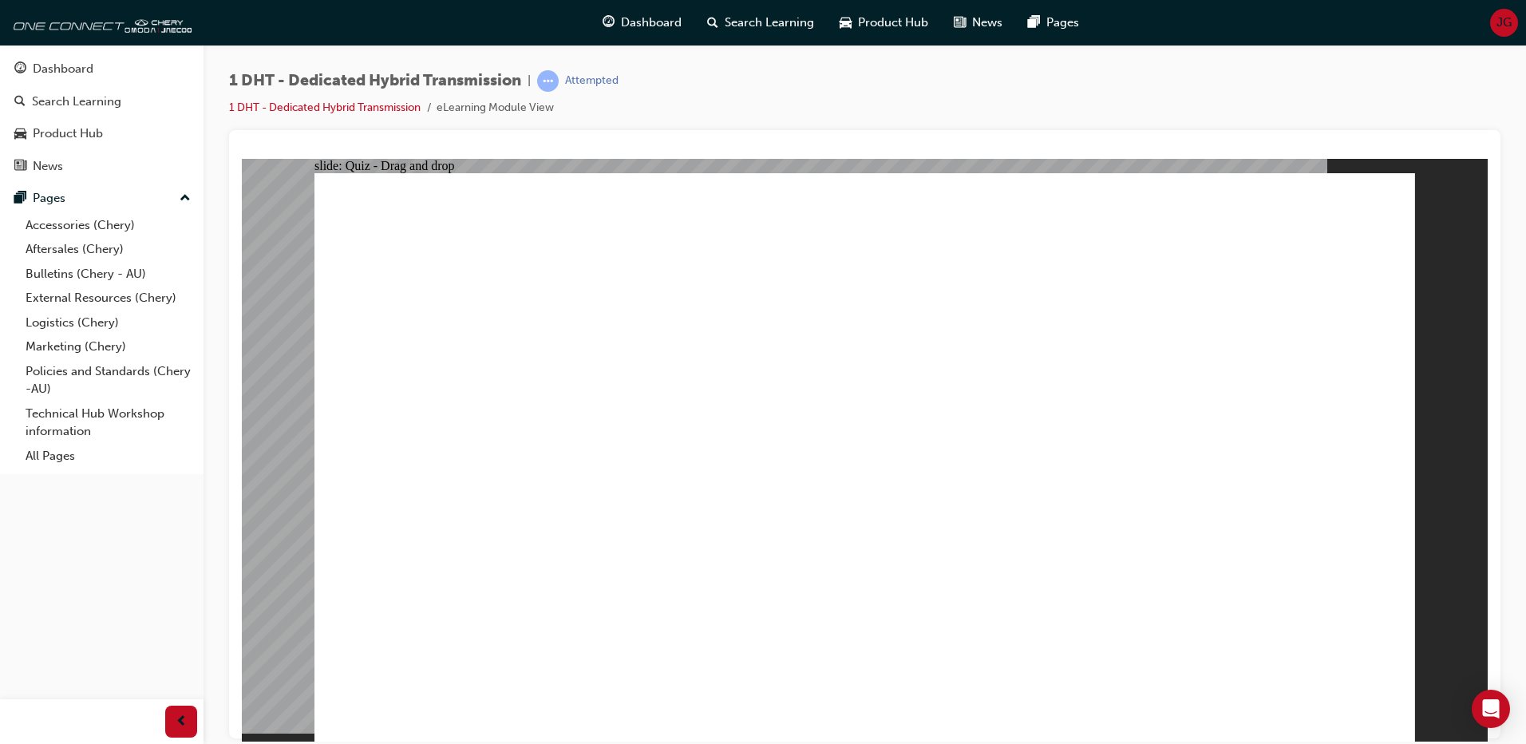
click at [1312, 647] on div at bounding box center [865, 449] width 1246 height 583
drag, startPoint x: 850, startPoint y: 492, endPoint x: 867, endPoint y: 501, distance: 19.3
click at [759, 497] on button "OK" at bounding box center [745, 492] width 28 height 17
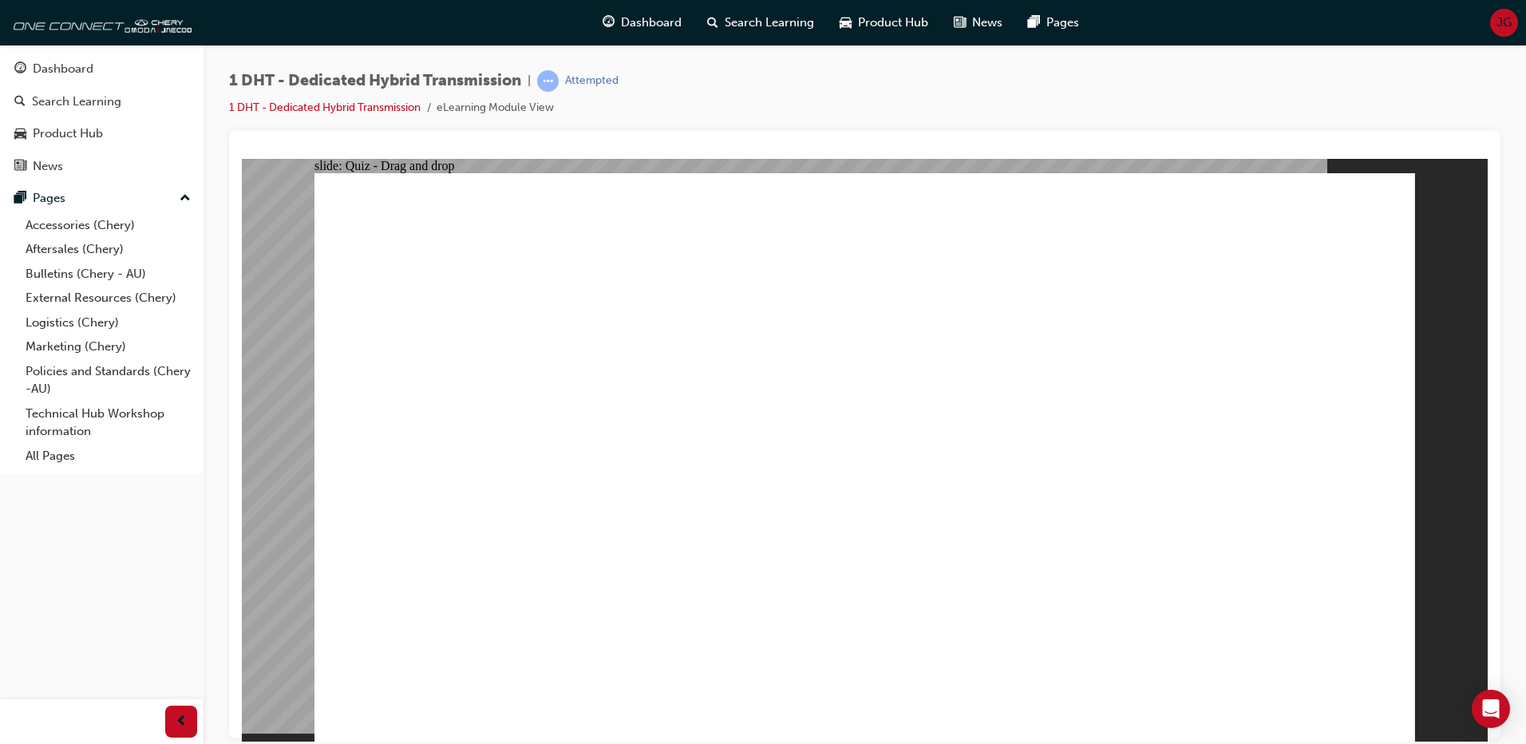
drag, startPoint x: 534, startPoint y: 613, endPoint x: 851, endPoint y: 333, distance: 423.0
drag, startPoint x: 473, startPoint y: 574, endPoint x: 482, endPoint y: 564, distance: 13.5
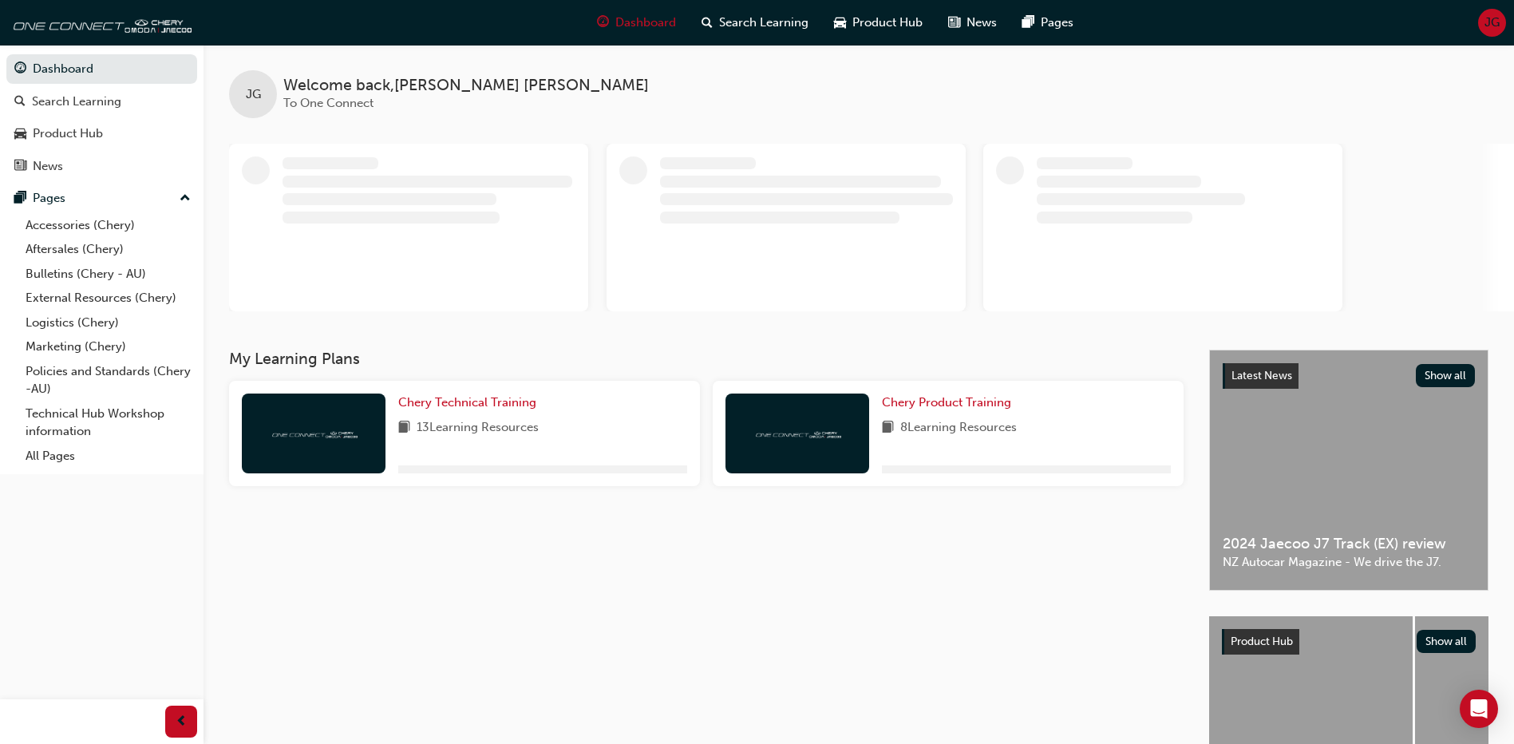
click at [1481, 30] on div "JG" at bounding box center [1492, 23] width 28 height 28
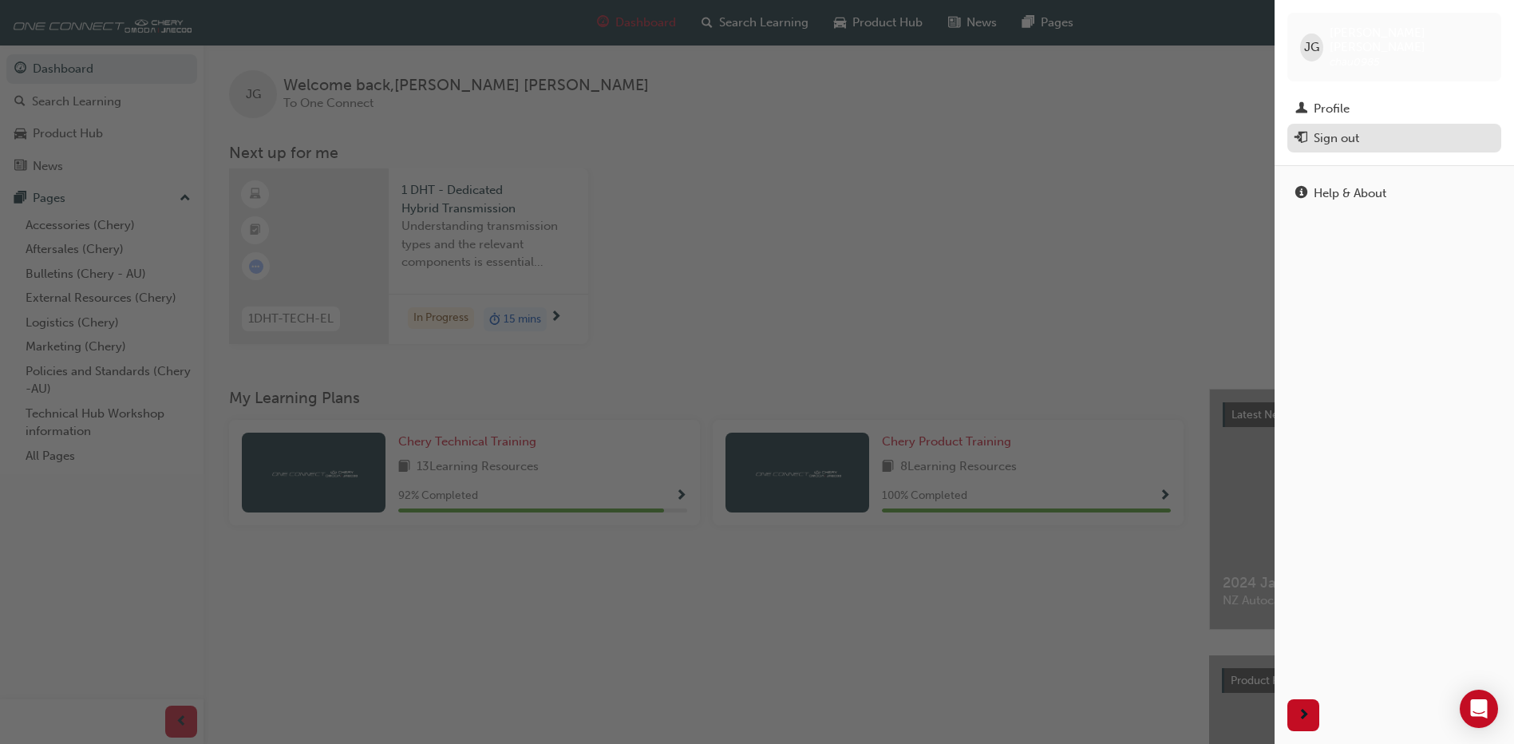
click at [1371, 129] on div "Sign out" at bounding box center [1395, 139] width 198 height 20
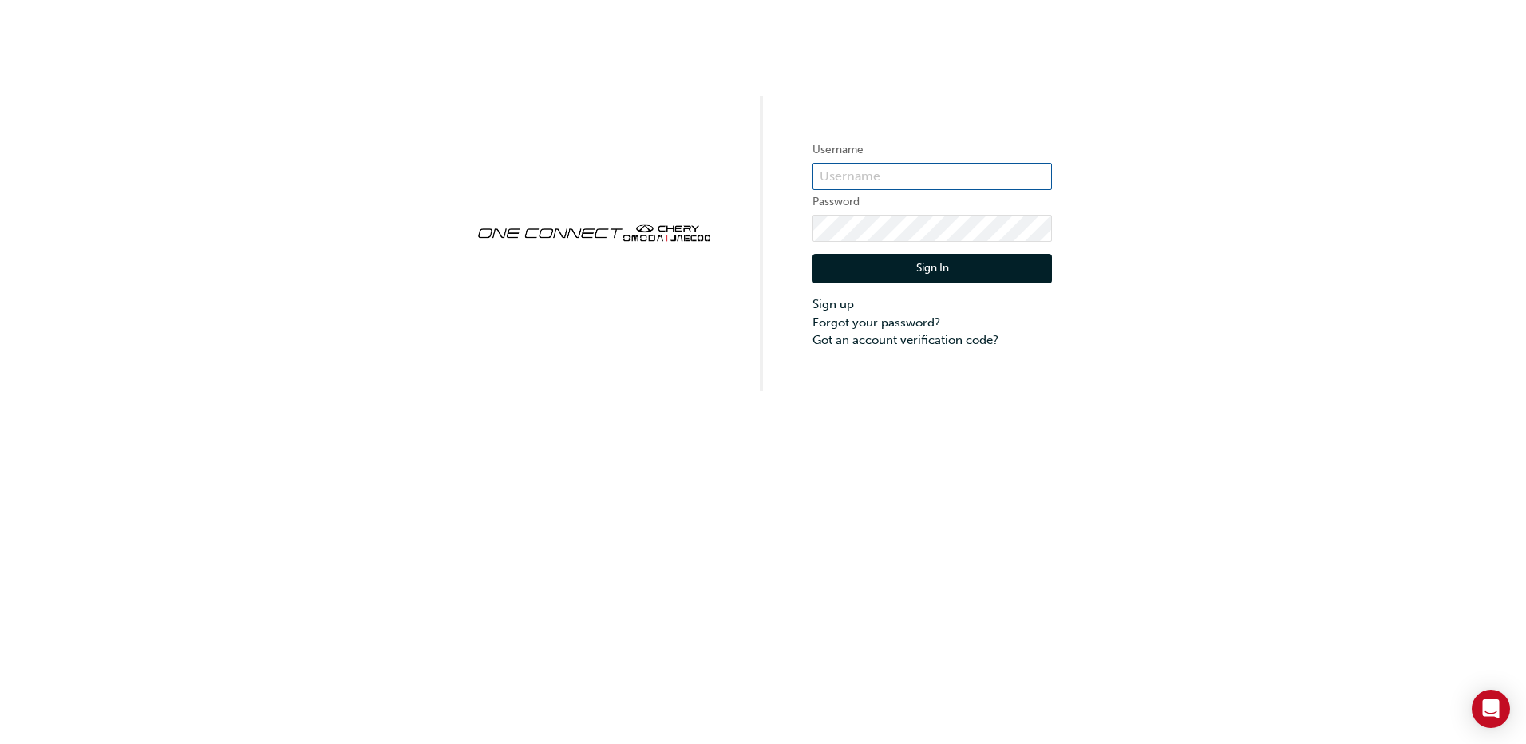
type input "CHAU0985"
click at [953, 267] on button "Sign In" at bounding box center [932, 269] width 239 height 30
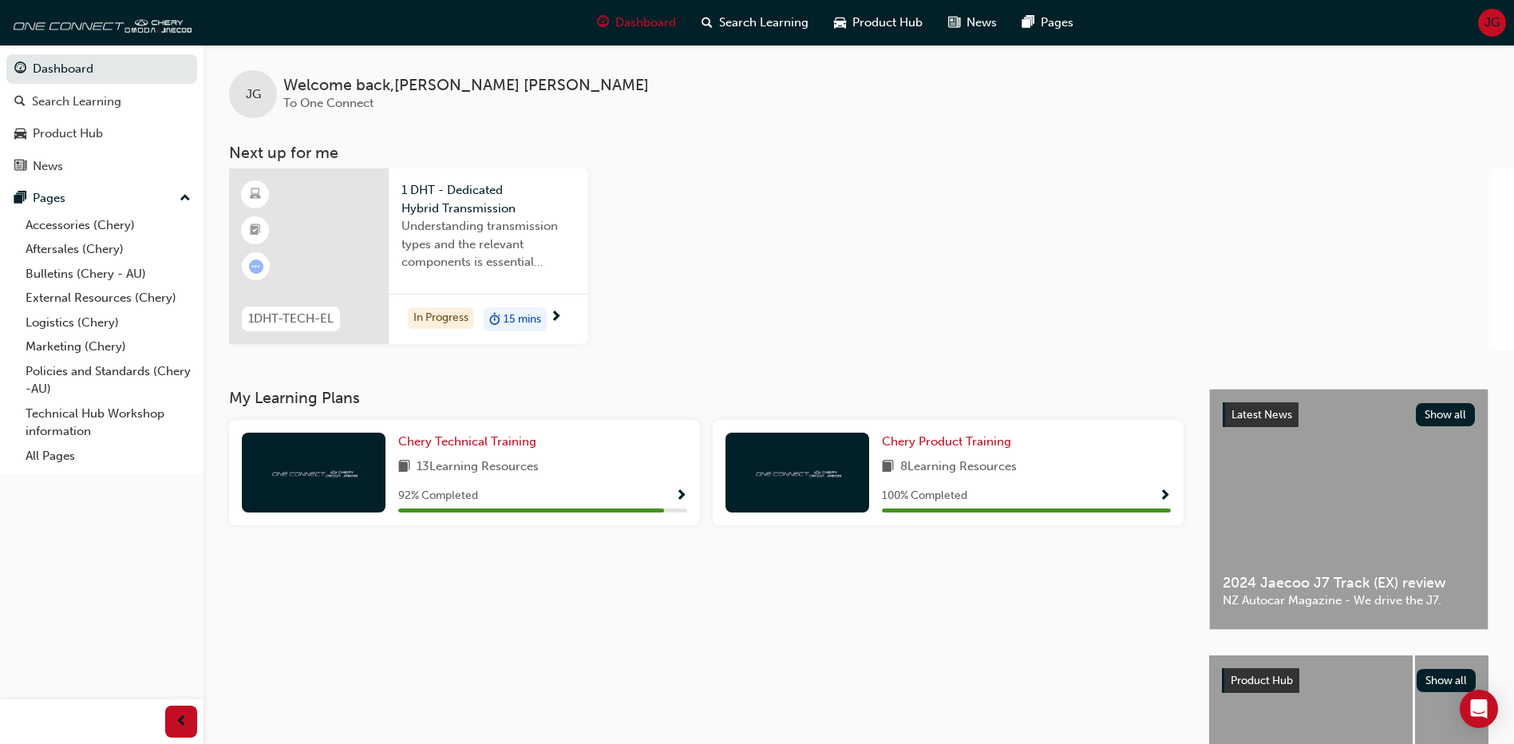
click at [449, 221] on span "Understanding transmission types and the relevant components is essential knowl…" at bounding box center [489, 244] width 174 height 54
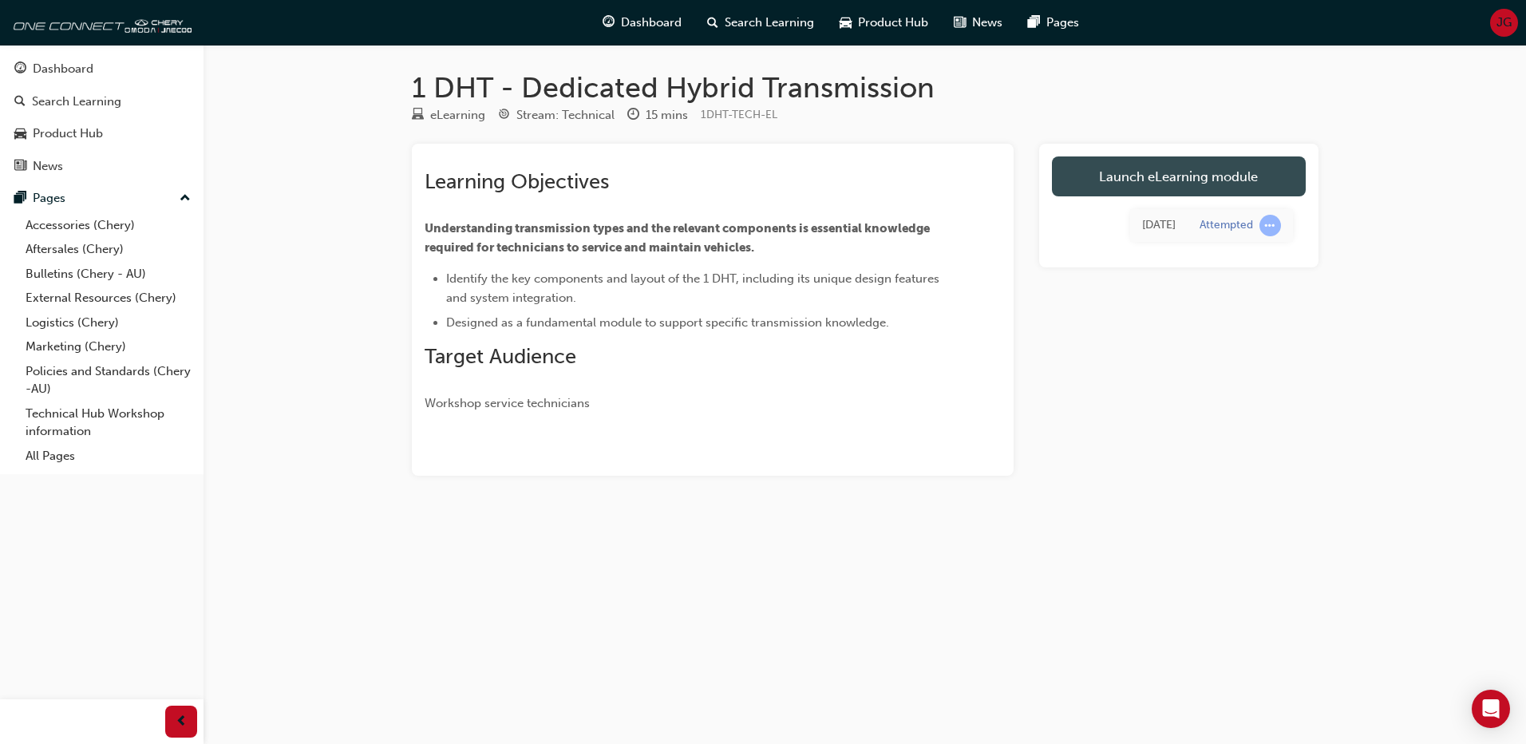
click at [1217, 180] on link "Launch eLearning module" at bounding box center [1179, 176] width 254 height 40
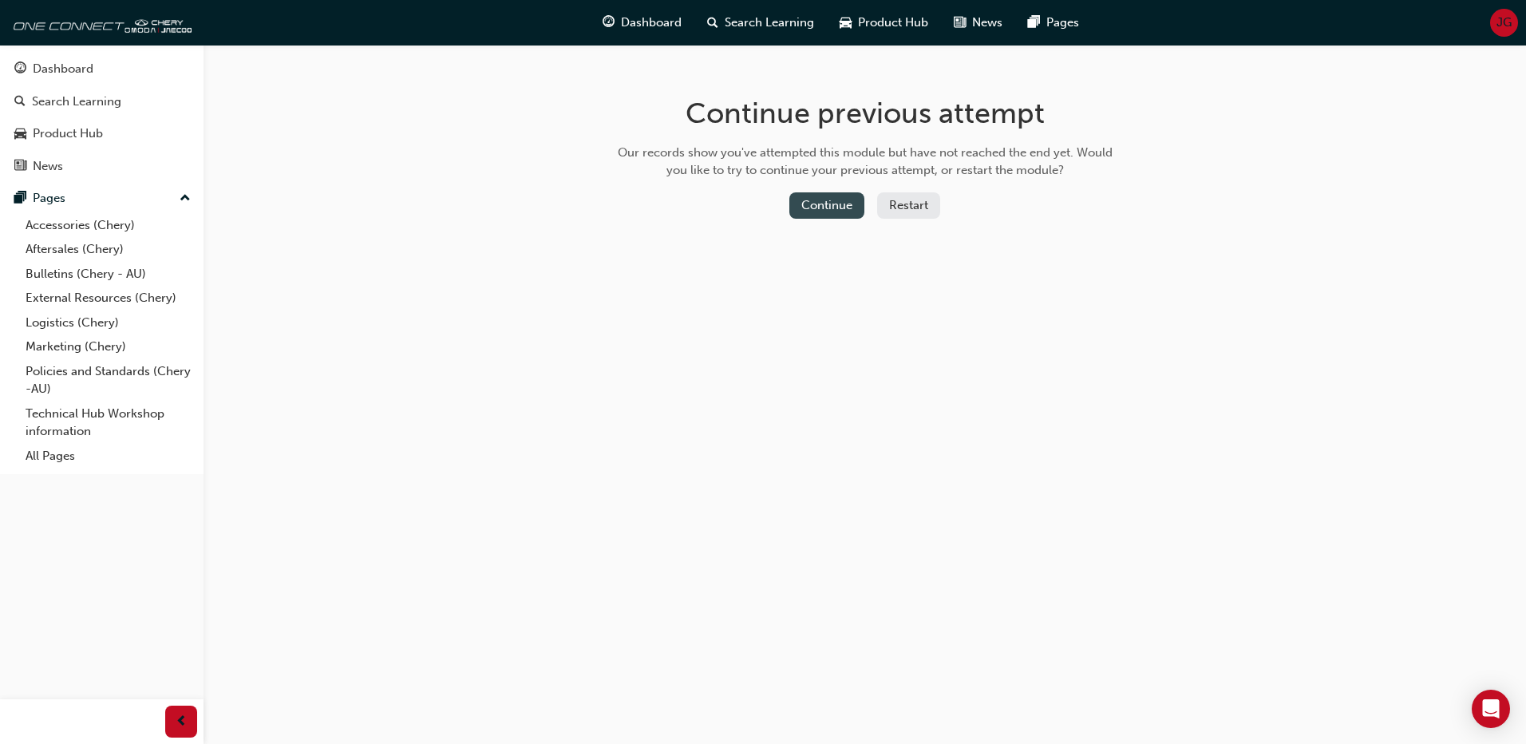
click at [849, 208] on button "Continue" at bounding box center [826, 205] width 75 height 26
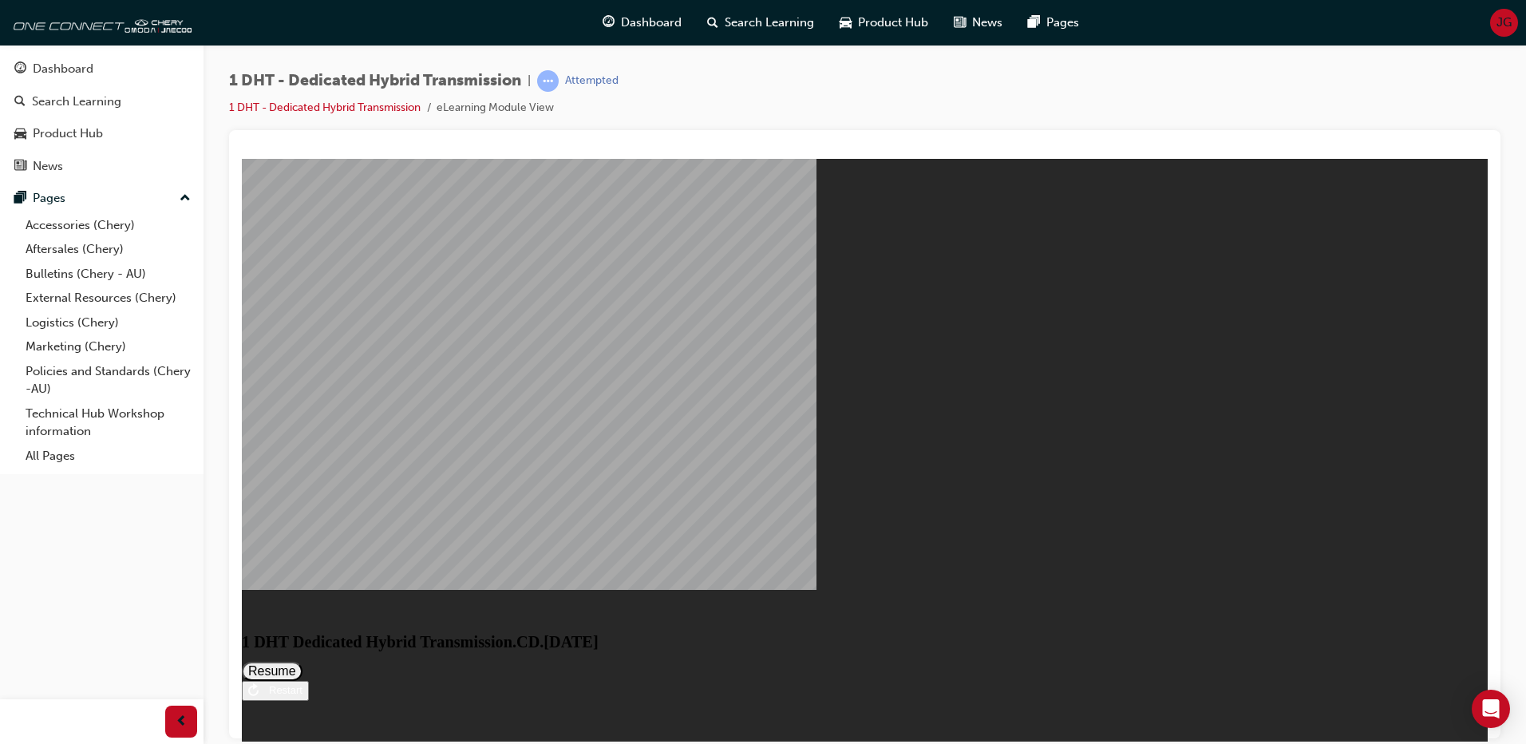
click at [303, 661] on button "Resume" at bounding box center [272, 670] width 61 height 19
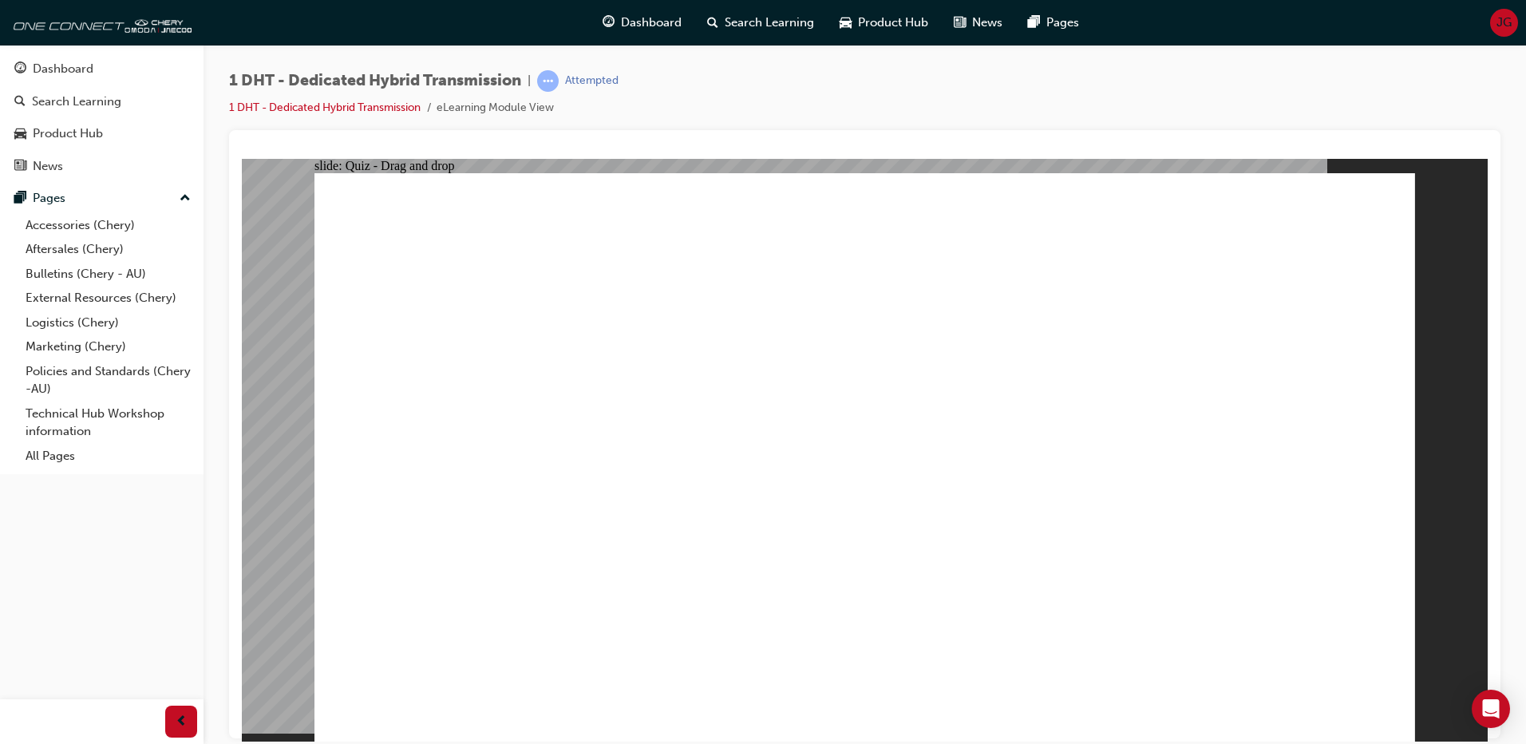
drag, startPoint x: 551, startPoint y: 617, endPoint x: 784, endPoint y: 539, distance: 245.9
drag, startPoint x: 574, startPoint y: 622, endPoint x: 751, endPoint y: 489, distance: 221.3
drag, startPoint x: 657, startPoint y: 581, endPoint x: 738, endPoint y: 436, distance: 166.5
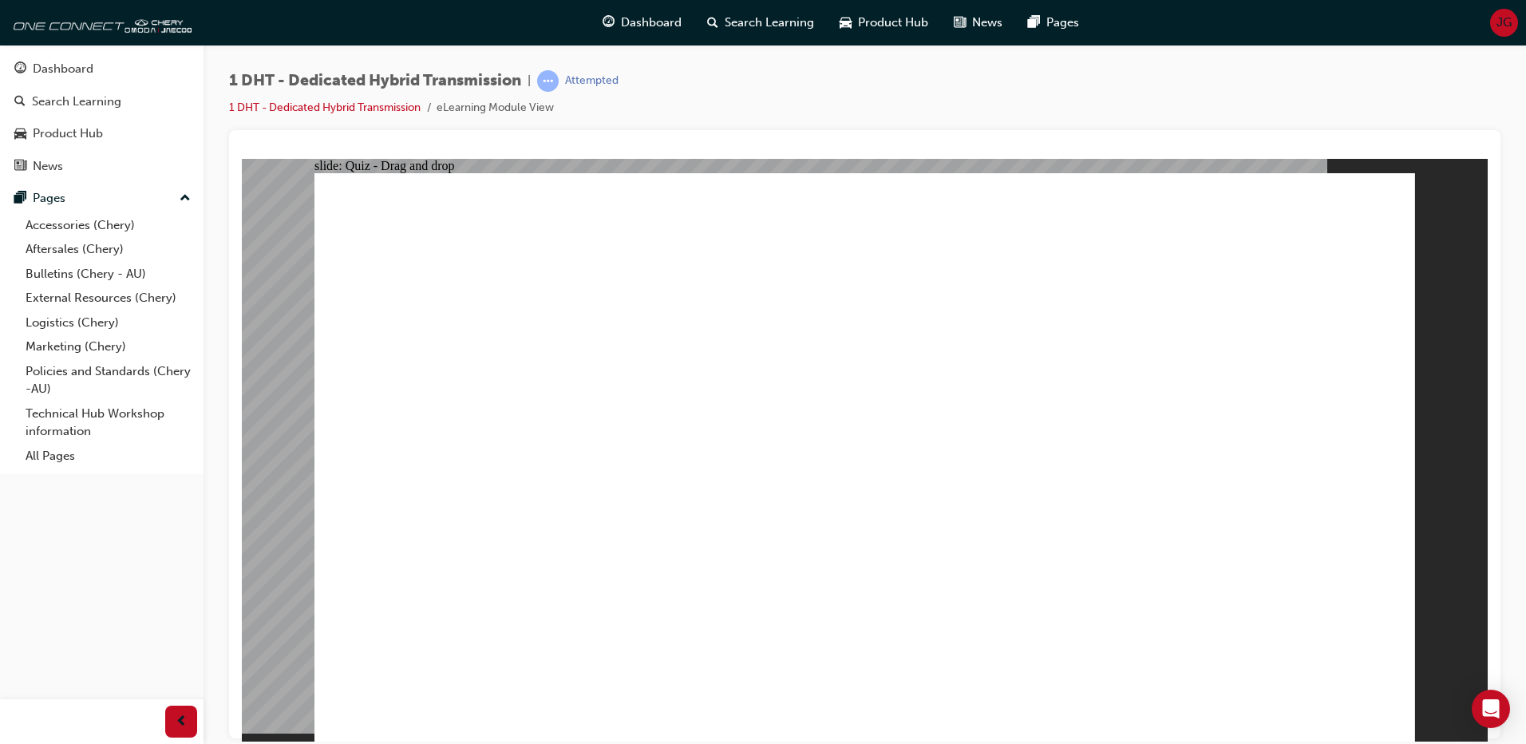
drag, startPoint x: 642, startPoint y: 631, endPoint x: 792, endPoint y: 387, distance: 286.7
drag, startPoint x: 632, startPoint y: 593, endPoint x: 672, endPoint y: 547, distance: 61.1
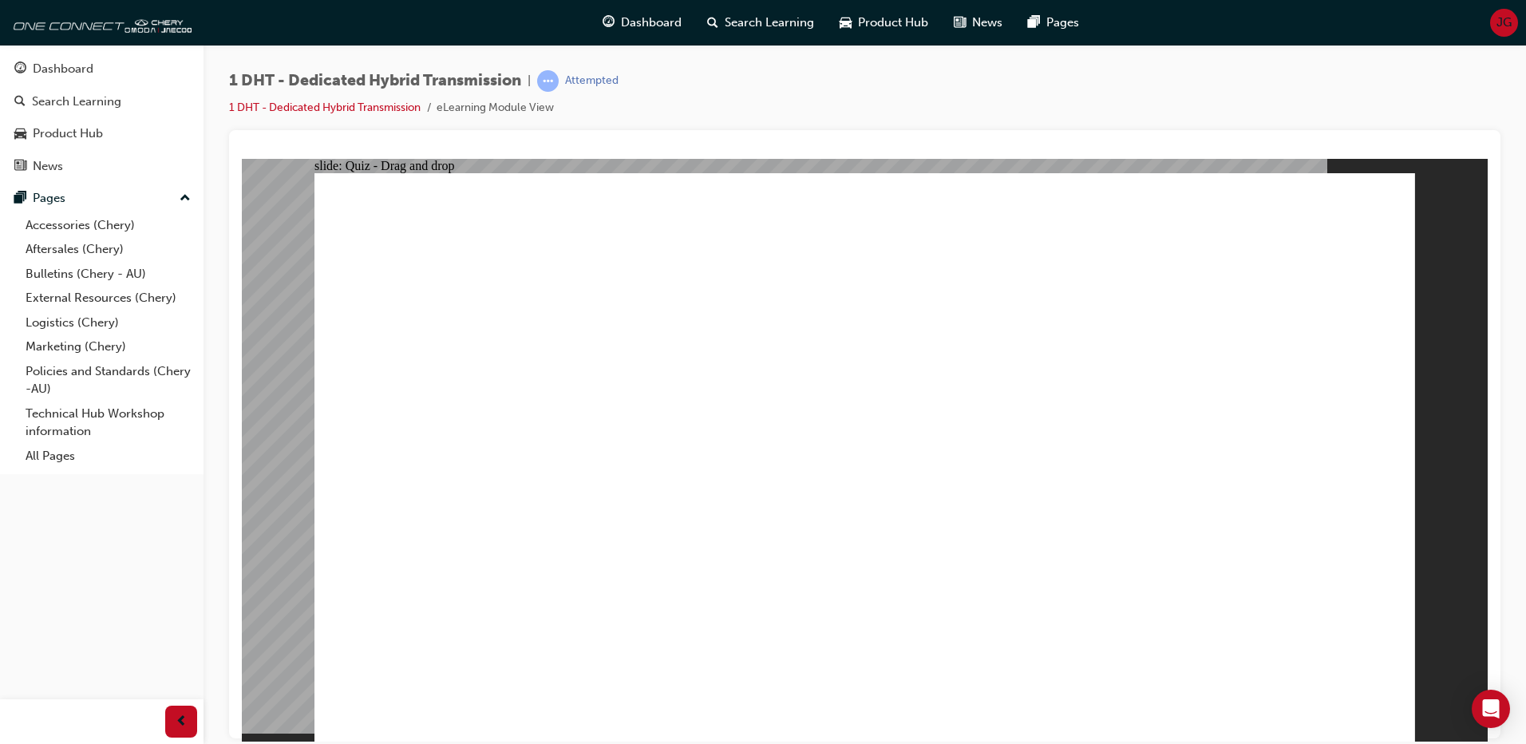
drag, startPoint x: 647, startPoint y: 580, endPoint x: 877, endPoint y: 370, distance: 311.9
click at [394, 110] on link "1 DHT - Dedicated Hybrid Transmission" at bounding box center [325, 108] width 192 height 14
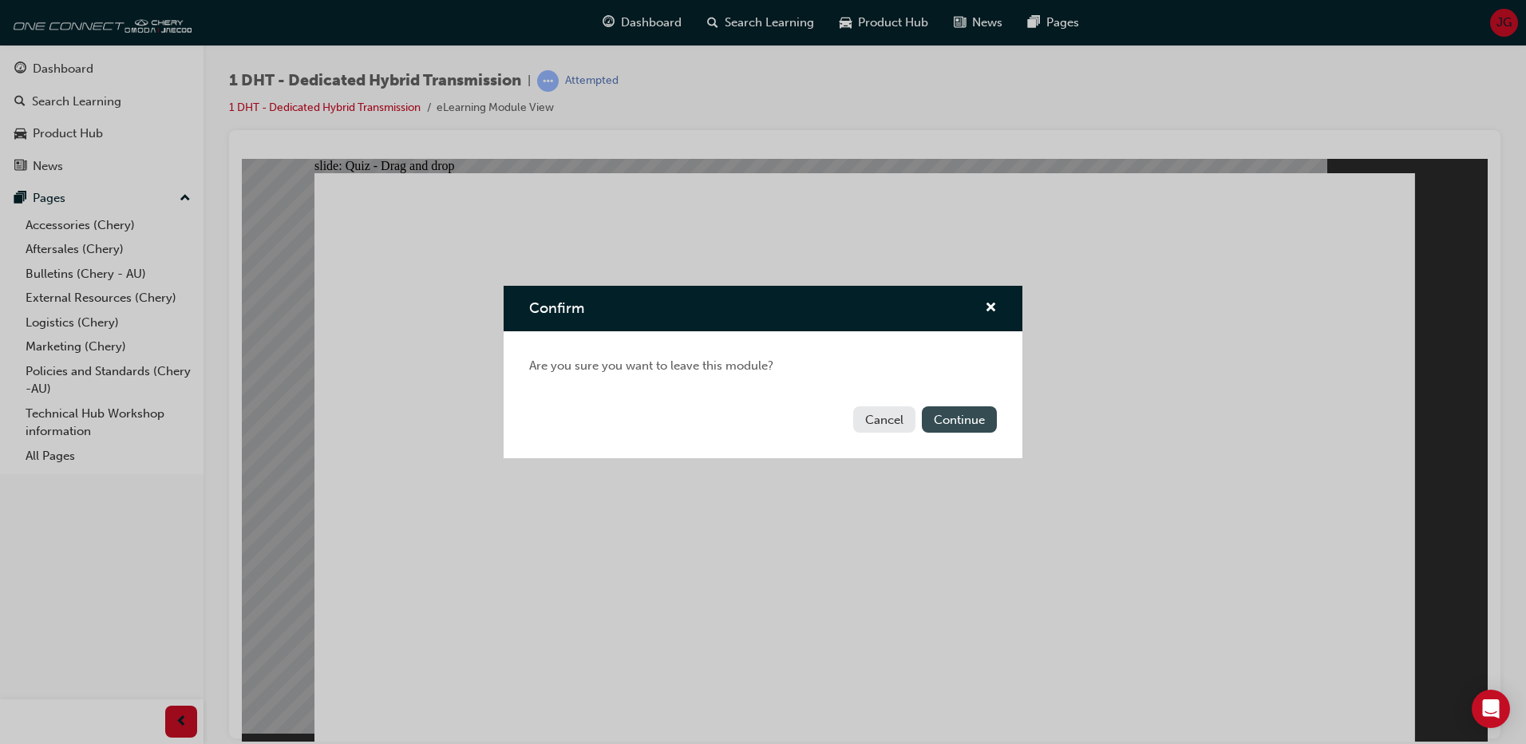
click at [963, 414] on button "Continue" at bounding box center [959, 419] width 75 height 26
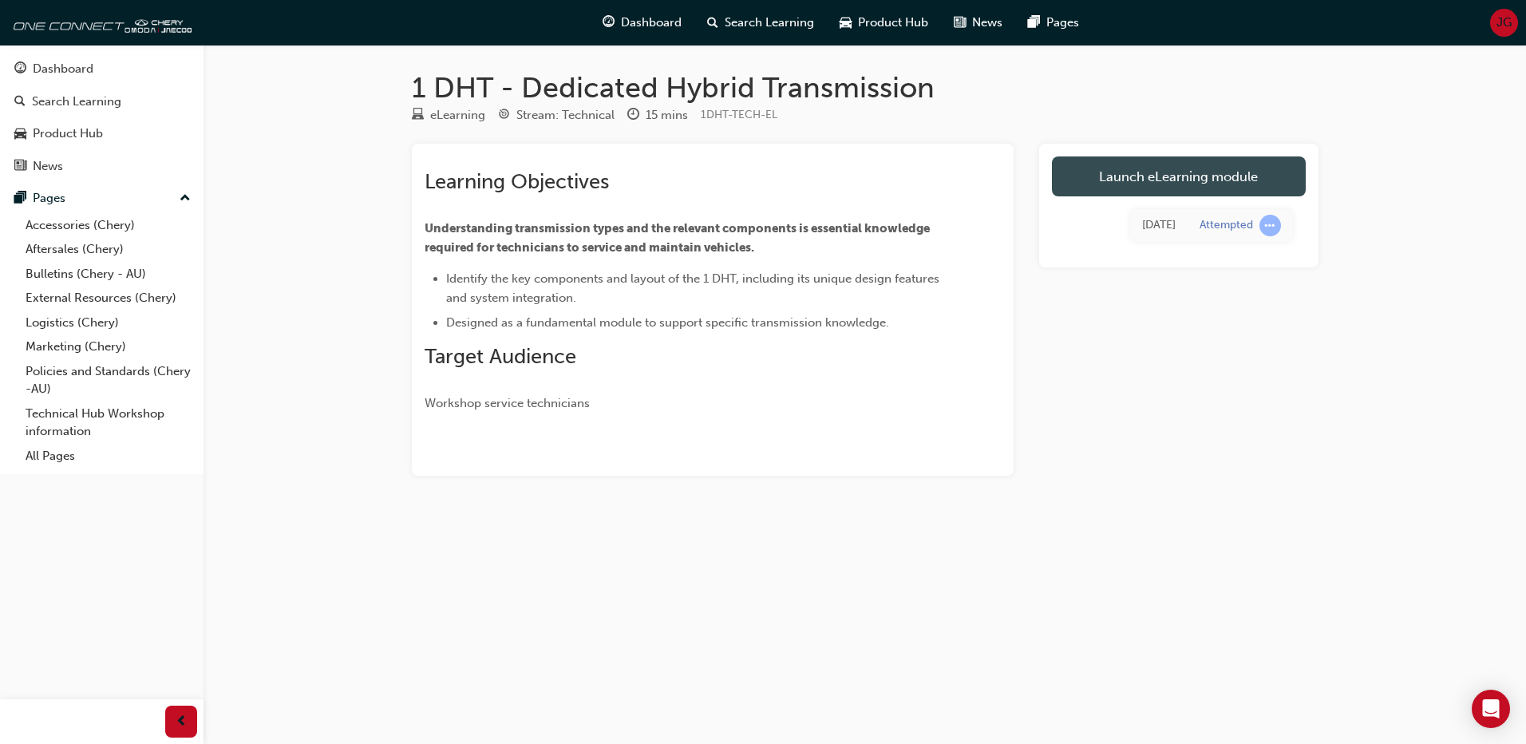
click at [1191, 193] on link "Launch eLearning module" at bounding box center [1179, 176] width 254 height 40
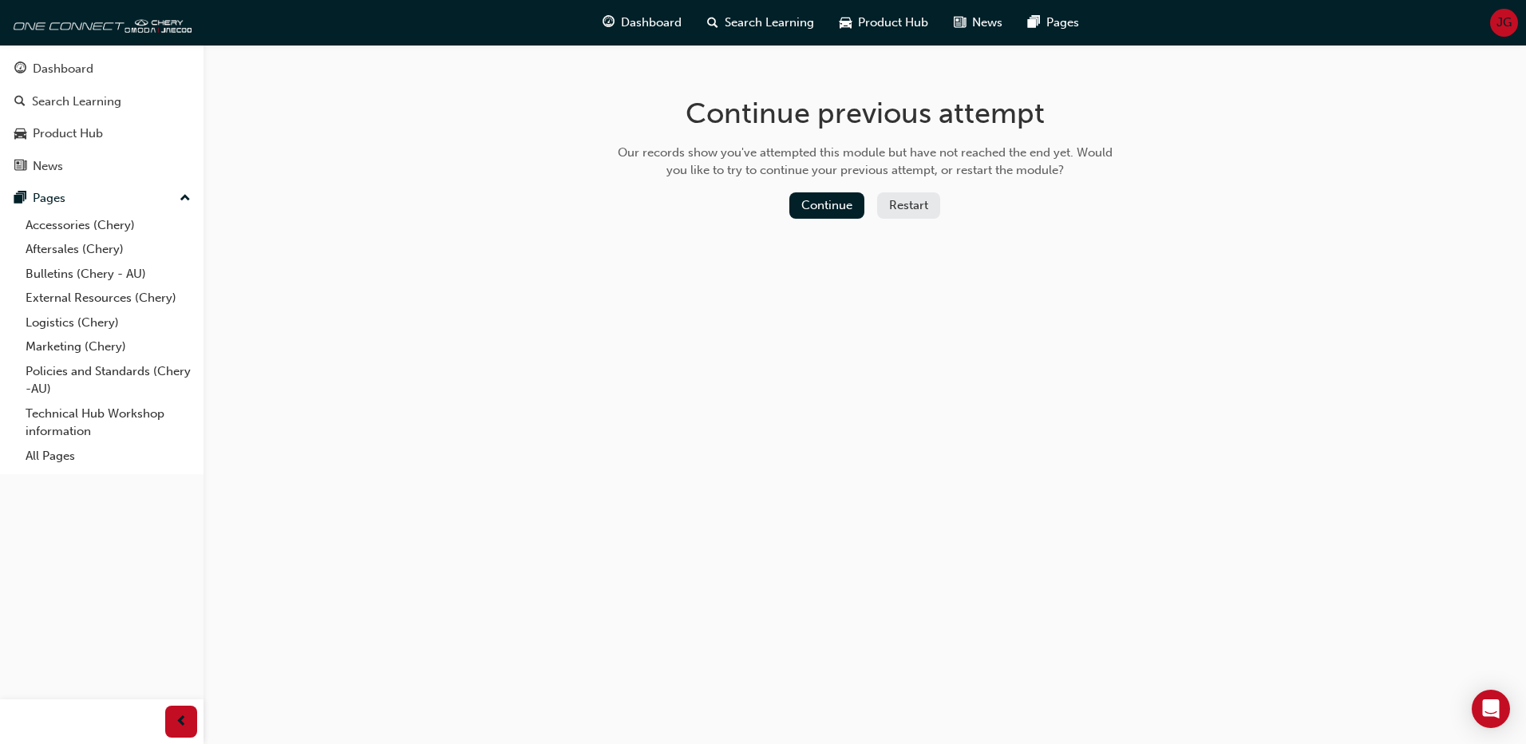
click at [917, 218] on button "Restart" at bounding box center [908, 205] width 63 height 26
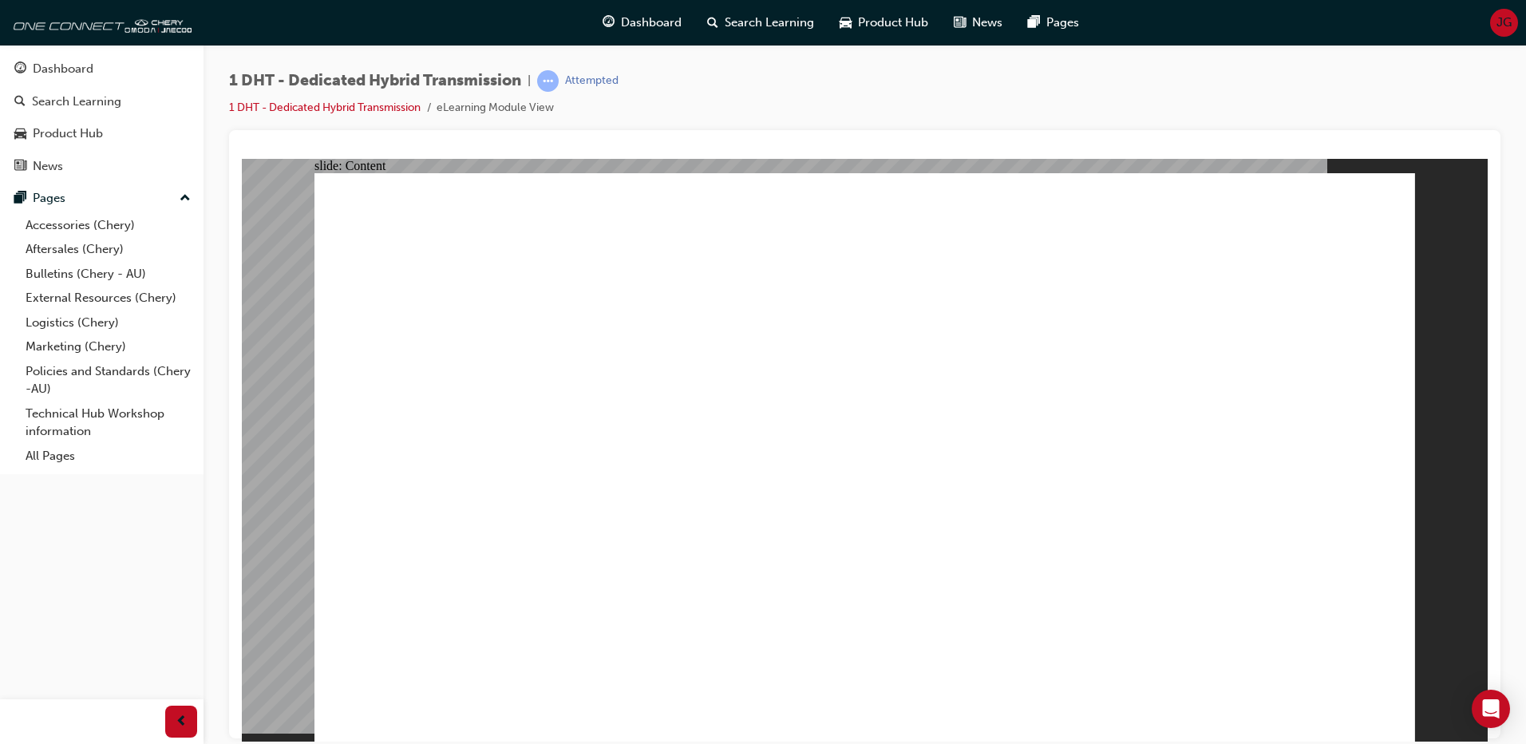
drag, startPoint x: 947, startPoint y: 336, endPoint x: 961, endPoint y: 335, distance: 14.4
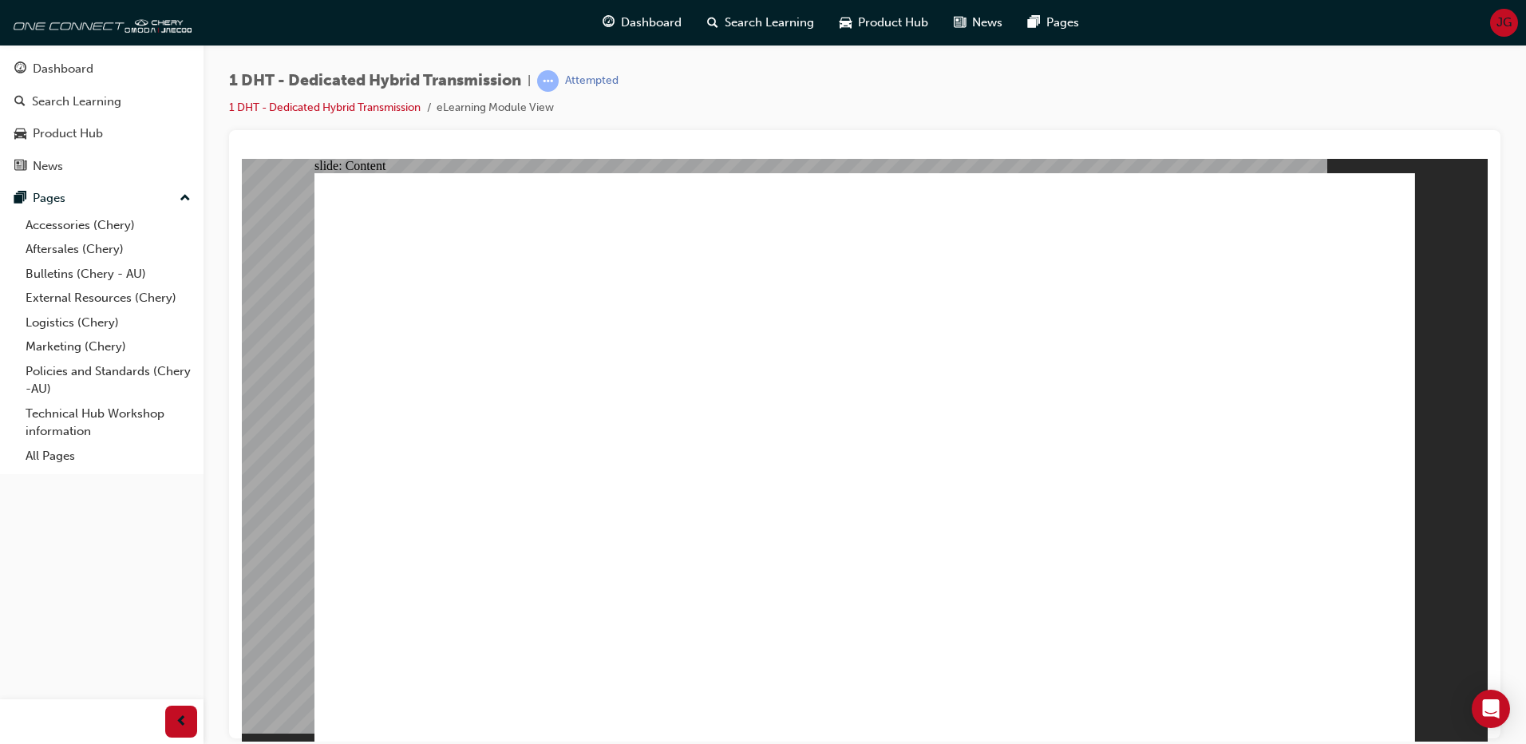
drag, startPoint x: 793, startPoint y: 342, endPoint x: 882, endPoint y: 334, distance: 88.9
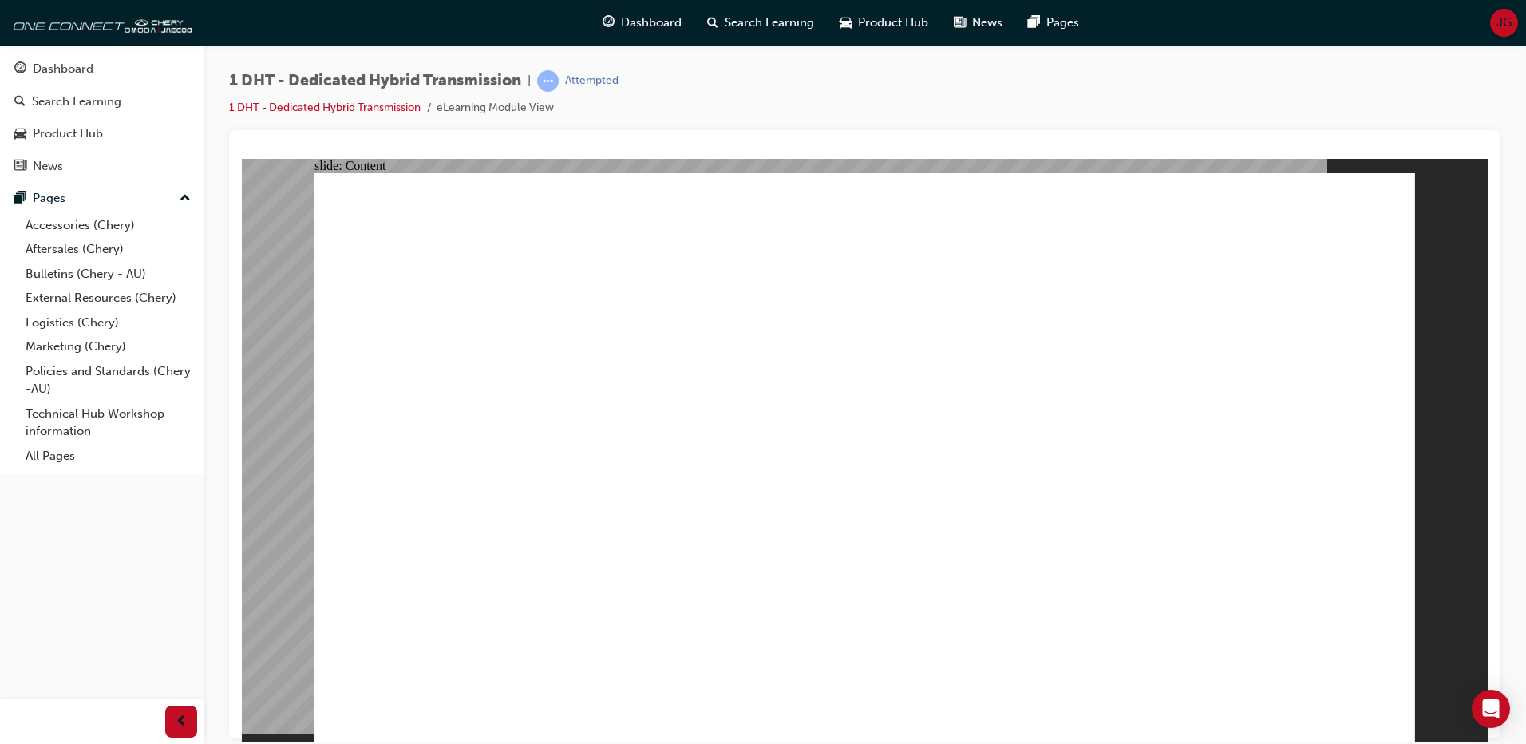
drag, startPoint x: 938, startPoint y: 339, endPoint x: 985, endPoint y: 336, distance: 47.2
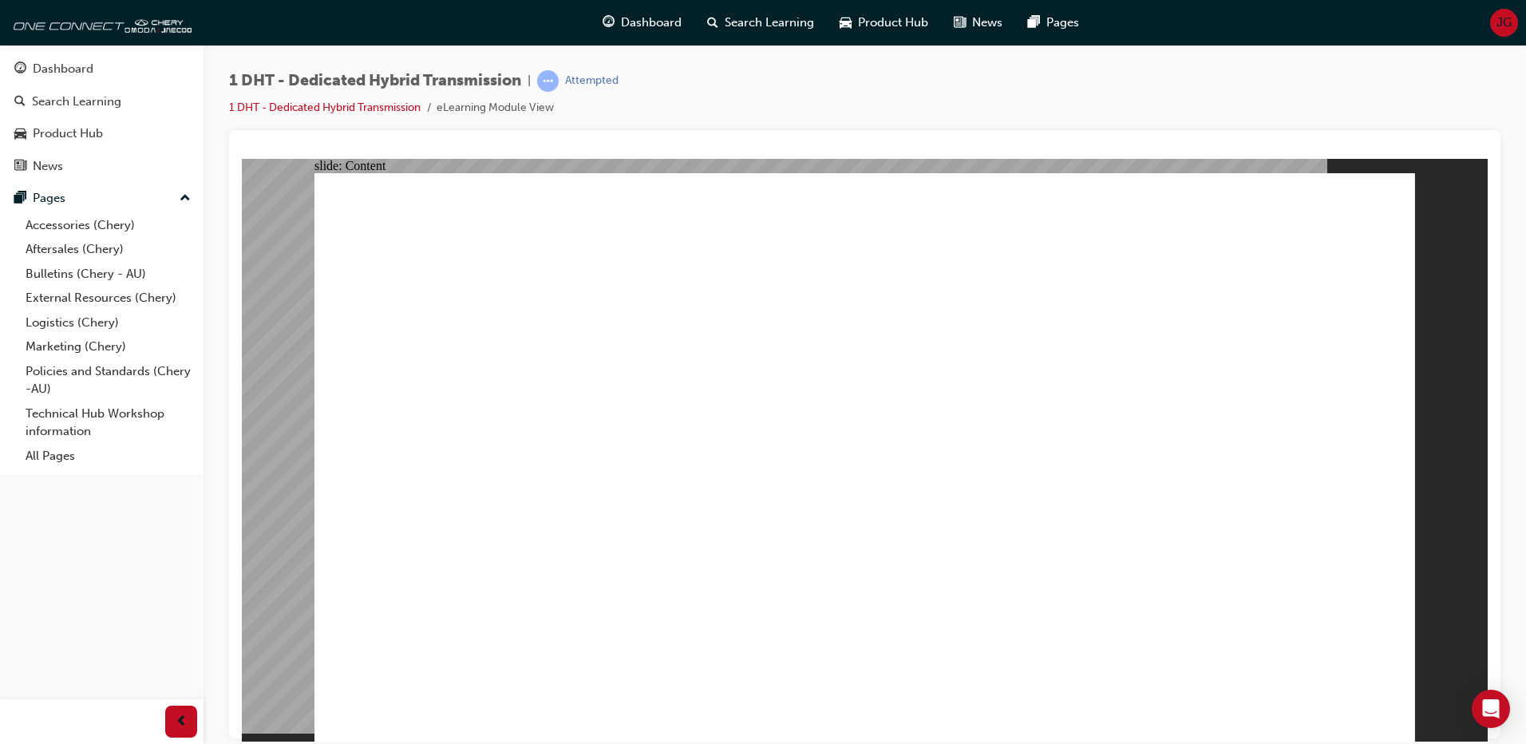
type input "24"
drag, startPoint x: 1351, startPoint y: 651, endPoint x: 1102, endPoint y: 564, distance: 264.1
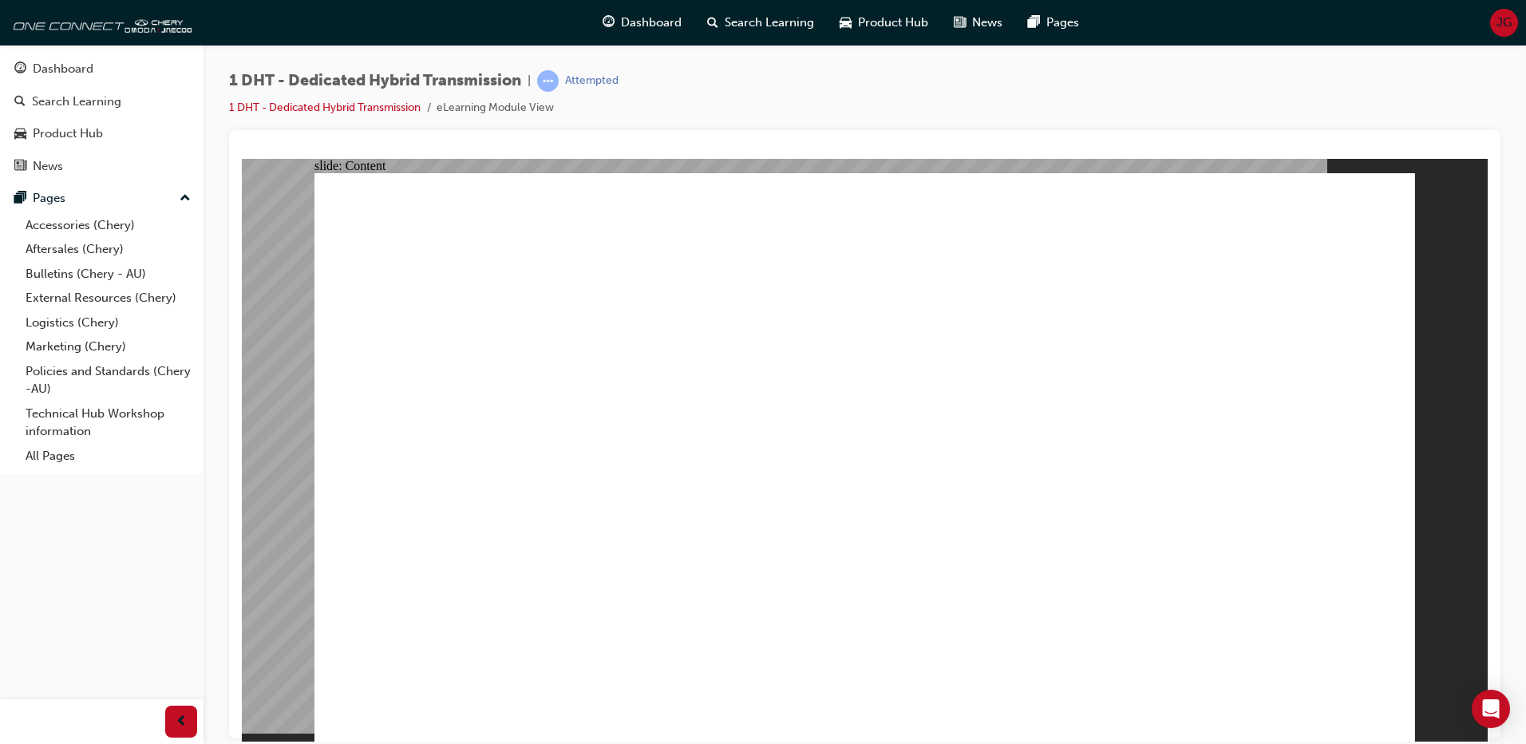
drag, startPoint x: 659, startPoint y: 272, endPoint x: 681, endPoint y: 275, distance: 22.6
drag, startPoint x: 784, startPoint y: 271, endPoint x: 852, endPoint y: 266, distance: 68.0
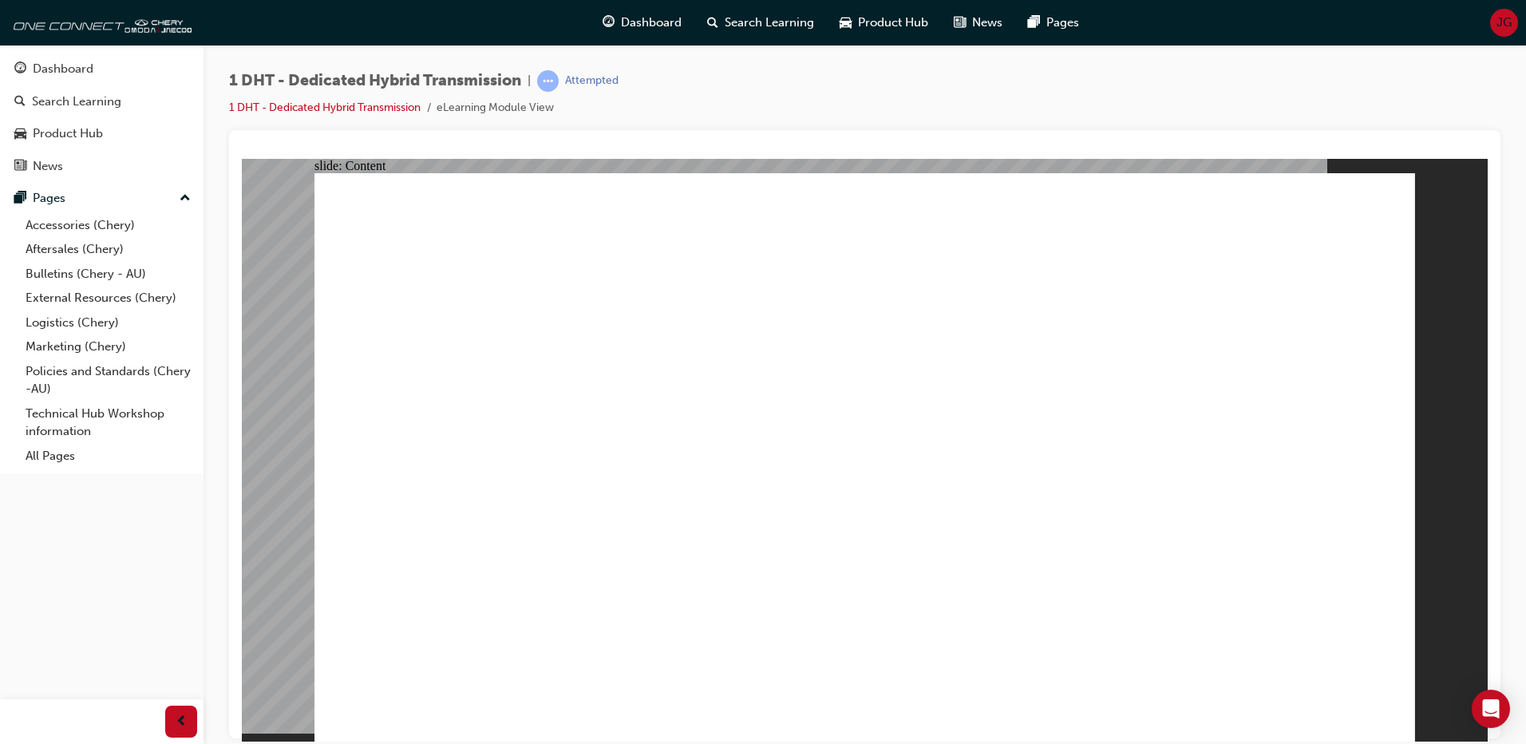
drag, startPoint x: 1256, startPoint y: 272, endPoint x: 1275, endPoint y: 330, distance: 61.3
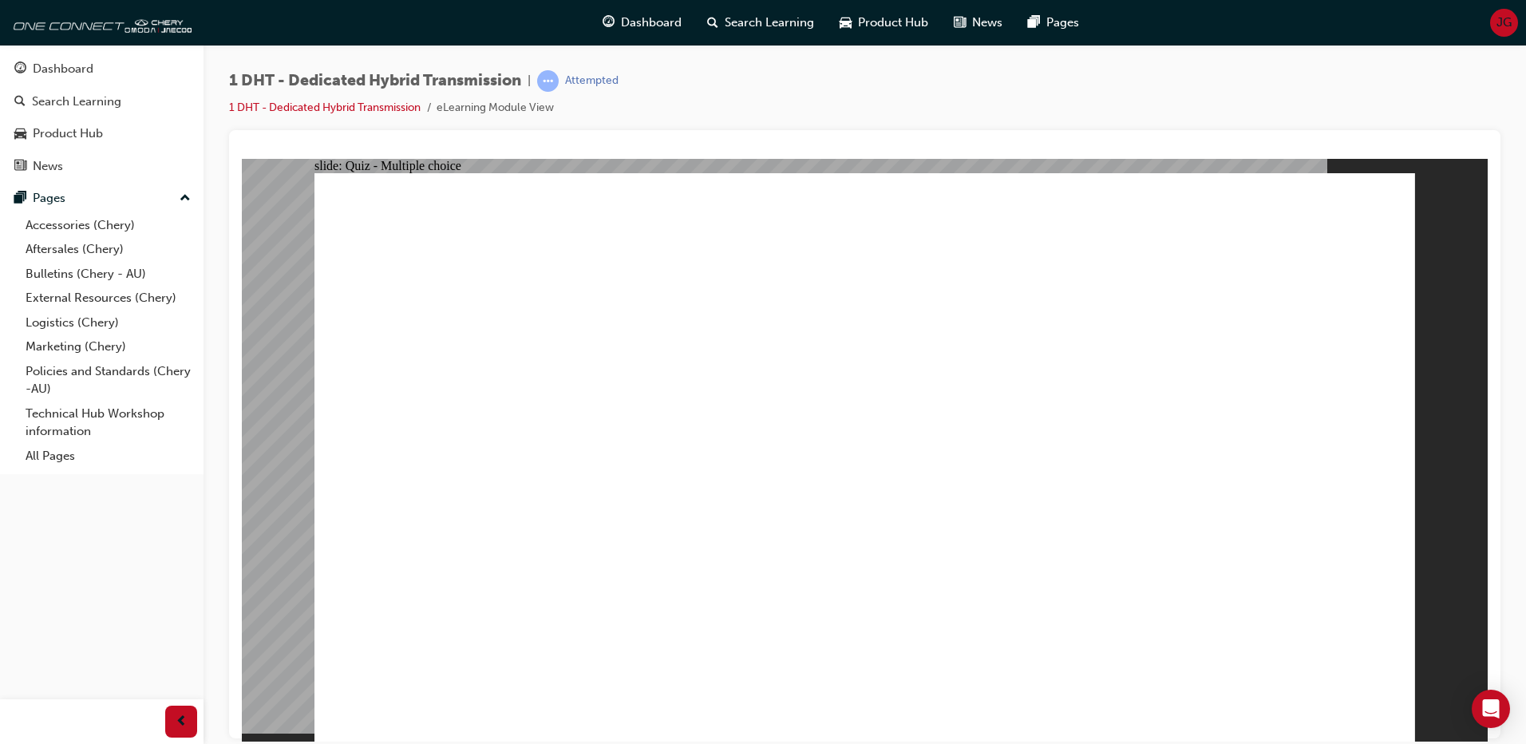
radio input "true"
drag, startPoint x: 533, startPoint y: 599, endPoint x: 736, endPoint y: 470, distance: 240.5
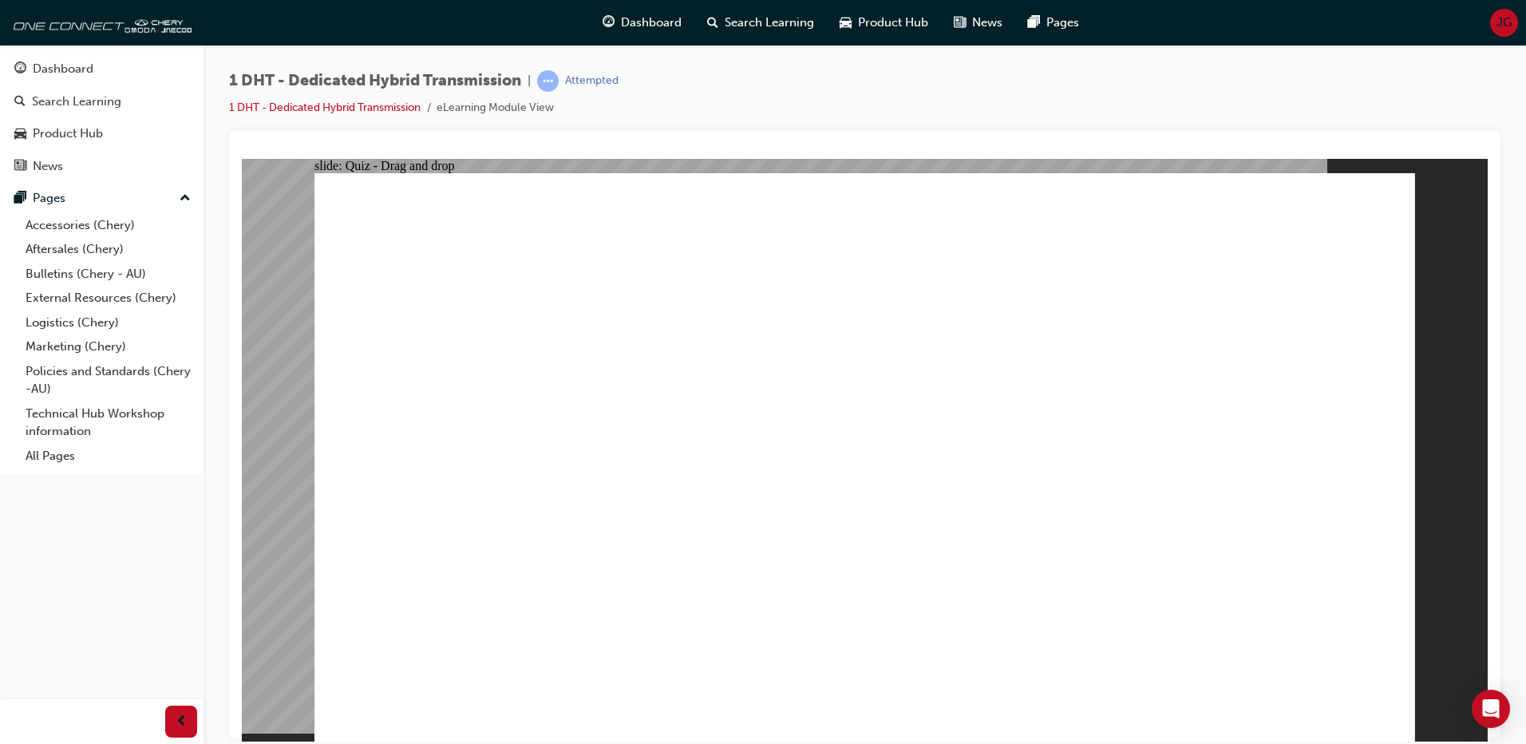
drag, startPoint x: 694, startPoint y: 556, endPoint x: 813, endPoint y: 411, distance: 186.6
drag, startPoint x: 769, startPoint y: 526, endPoint x: 849, endPoint y: 382, distance: 165.5
drag, startPoint x: 857, startPoint y: 533, endPoint x: 969, endPoint y: 433, distance: 150.9
drag, startPoint x: 967, startPoint y: 562, endPoint x: 1266, endPoint y: 279, distance: 412.2
drag, startPoint x: 1044, startPoint y: 579, endPoint x: 954, endPoint y: 339, distance: 255.9
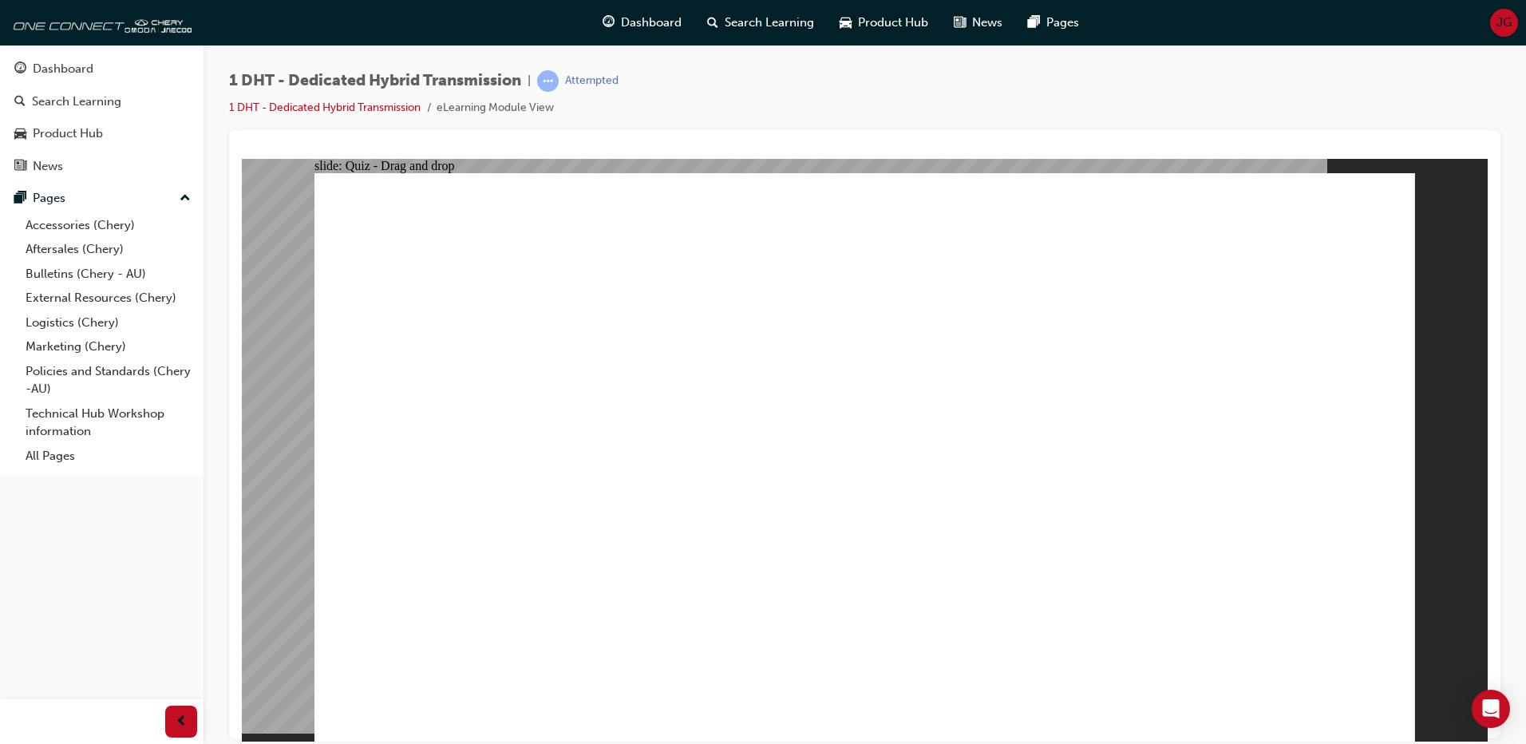
drag, startPoint x: 1143, startPoint y: 573, endPoint x: 1252, endPoint y: 324, distance: 271.7
drag, startPoint x: 1334, startPoint y: 686, endPoint x: 1346, endPoint y: 647, distance: 41.7
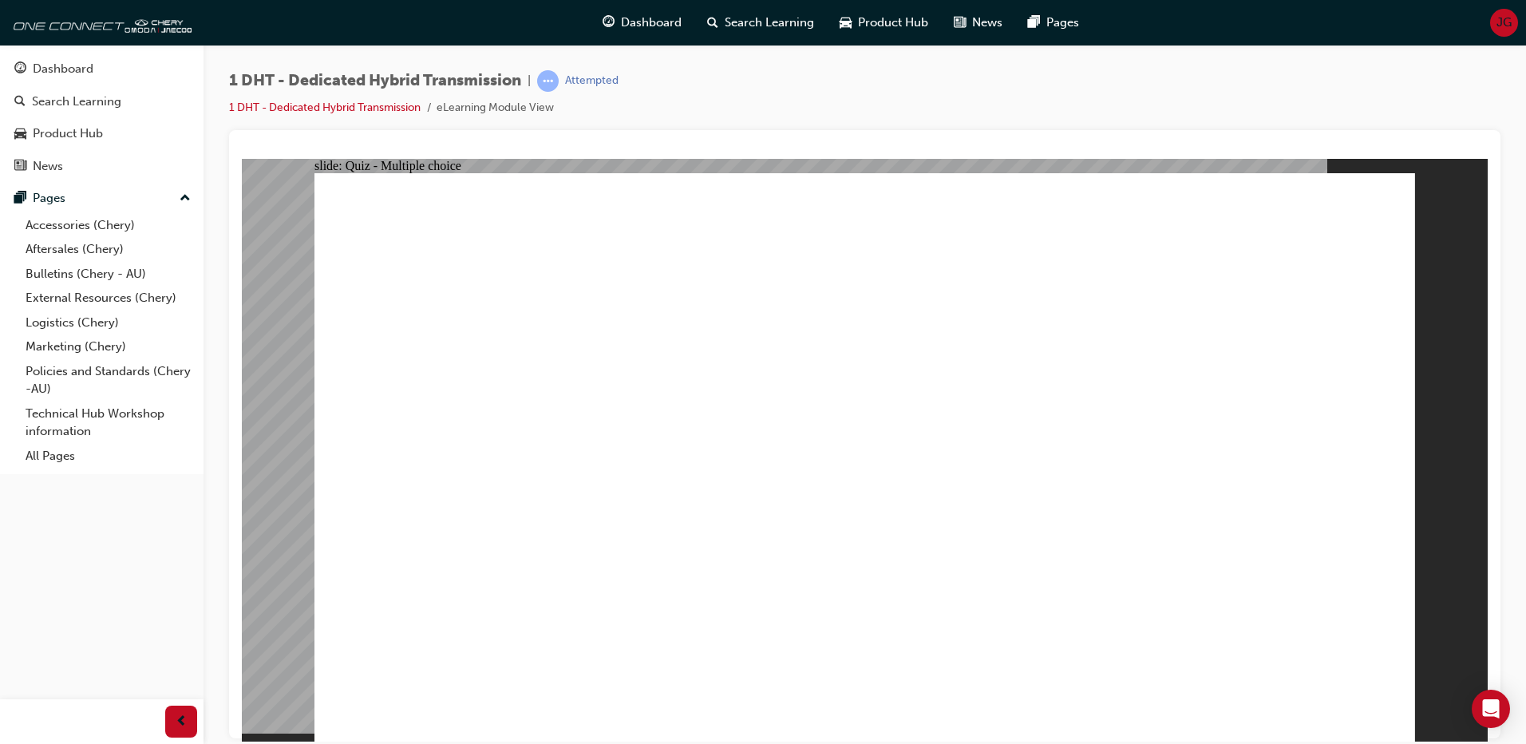
radio input "true"
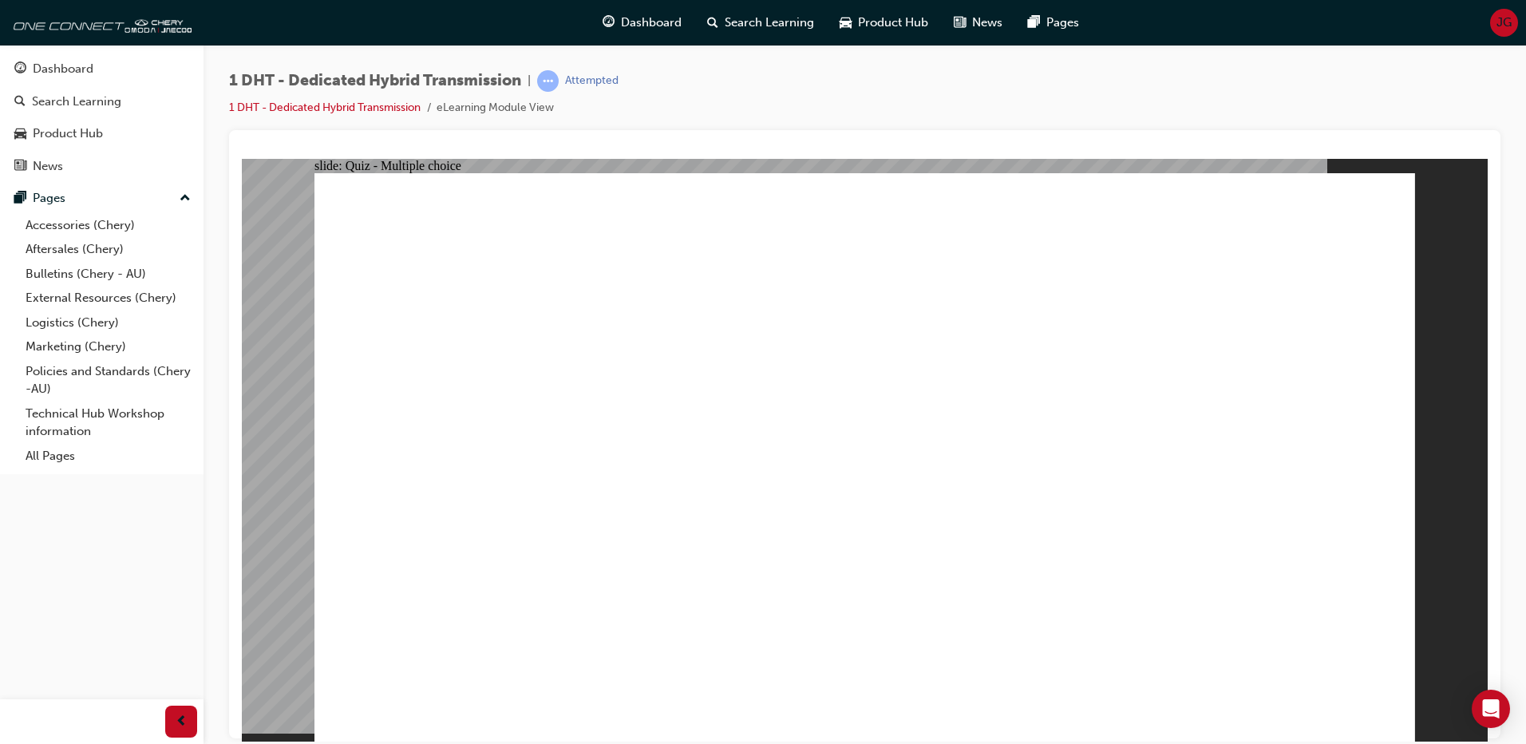
checkbox input "true"
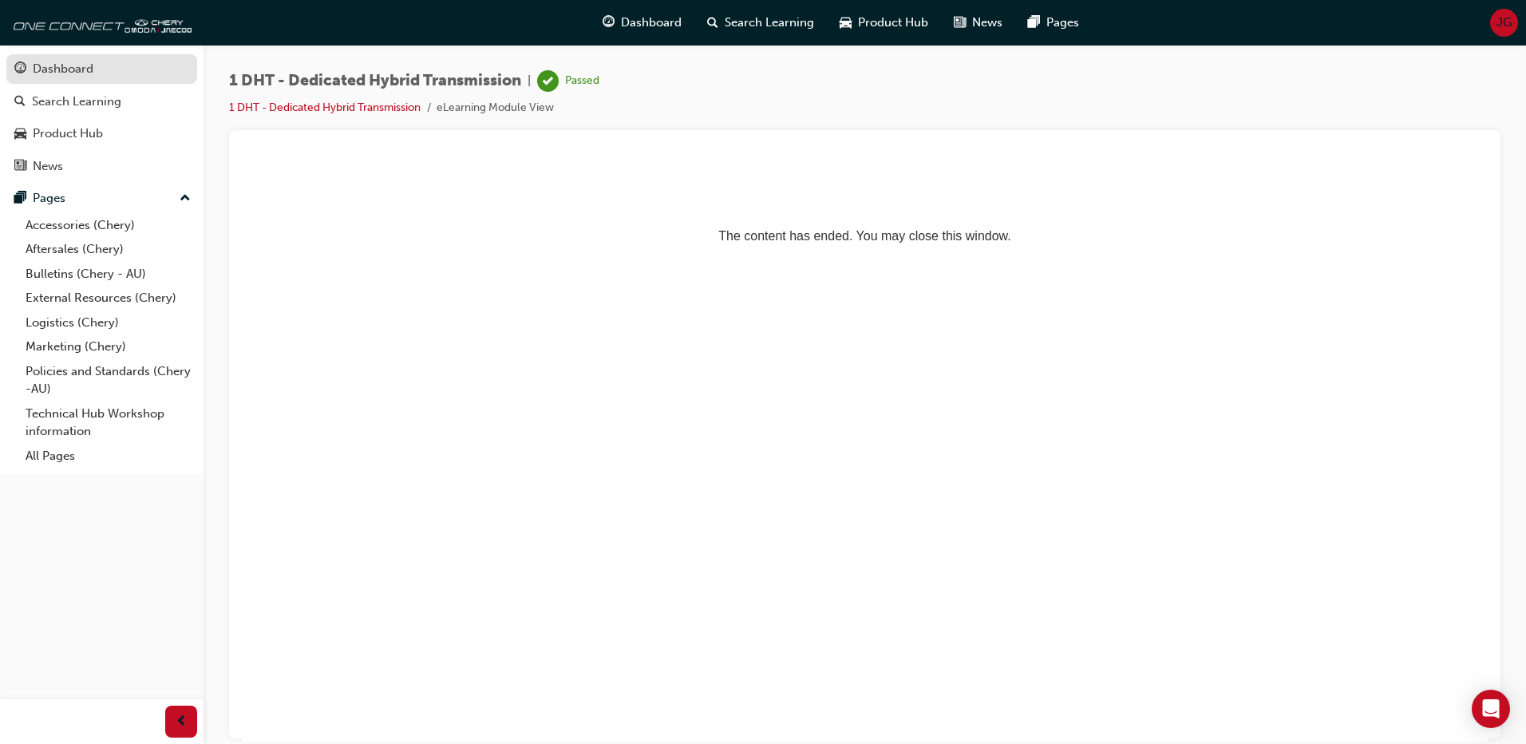
click at [67, 74] on div "Dashboard" at bounding box center [63, 69] width 61 height 18
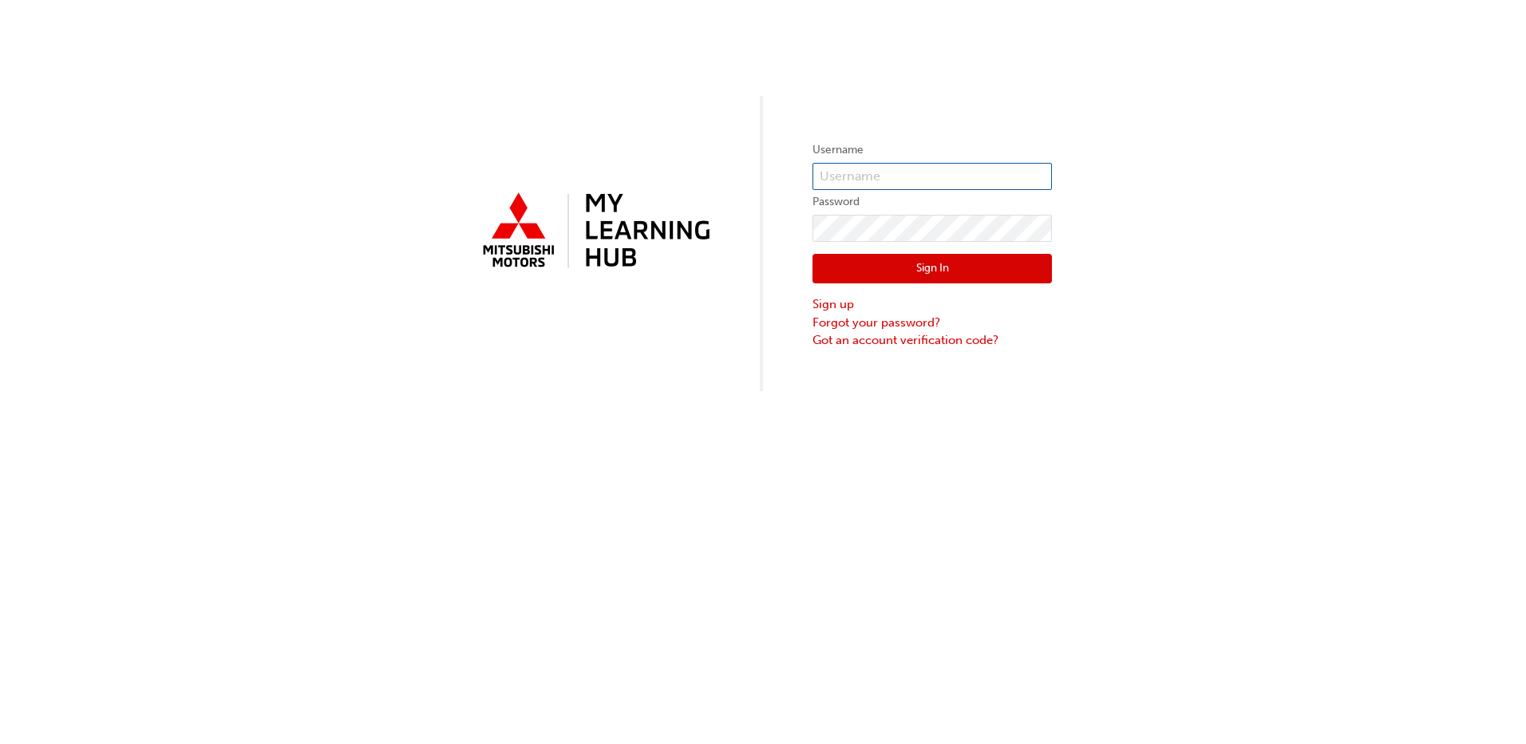
type input "0007080415"
click at [876, 268] on button "Sign In" at bounding box center [932, 269] width 239 height 30
